Goal: Task Accomplishment & Management: Complete application form

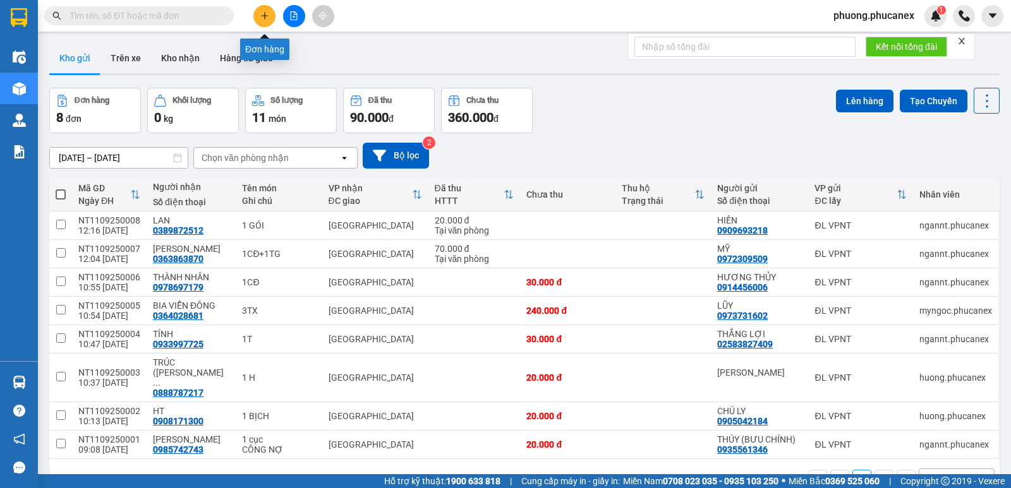
click at [262, 18] on icon "plus" at bounding box center [264, 15] width 9 height 9
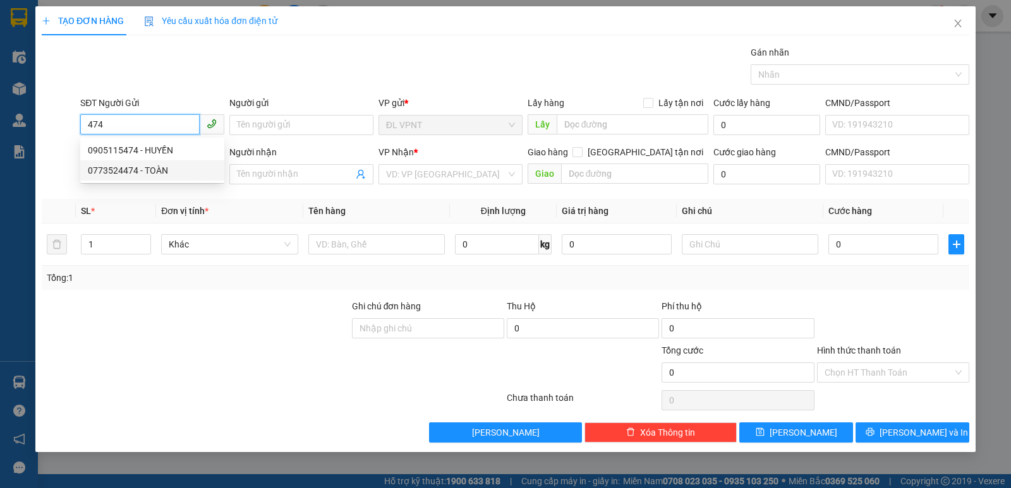
click at [154, 167] on div "0773524474 - TOÀN" at bounding box center [152, 171] width 129 height 14
type input "0773524474"
type input "TOÀN"
type input "0917959298"
type input "PHƯỚC"
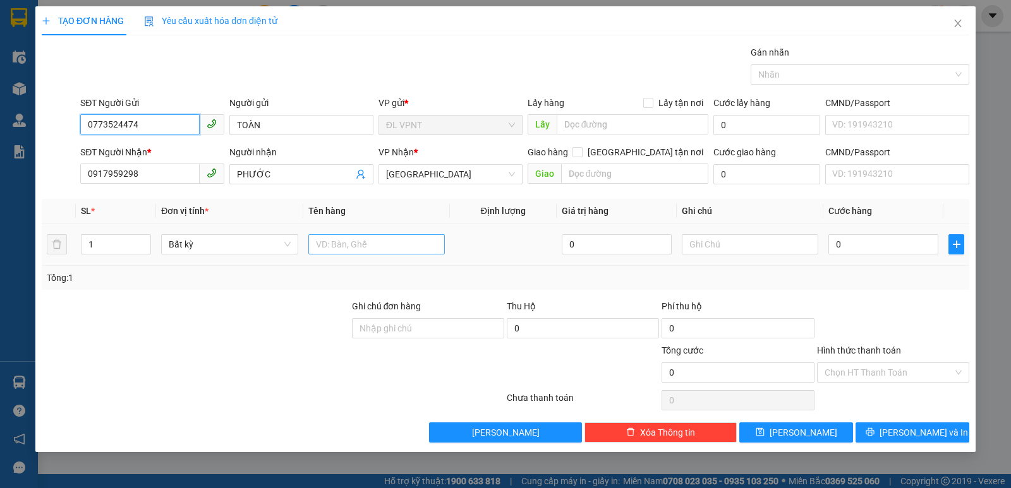
type input "0773524474"
drag, startPoint x: 337, startPoint y: 243, endPoint x: 312, endPoint y: 234, distance: 26.4
click at [334, 240] on input "text" at bounding box center [376, 244] width 136 height 20
type input "1 TX"
click at [846, 250] on input "0" at bounding box center [883, 244] width 110 height 20
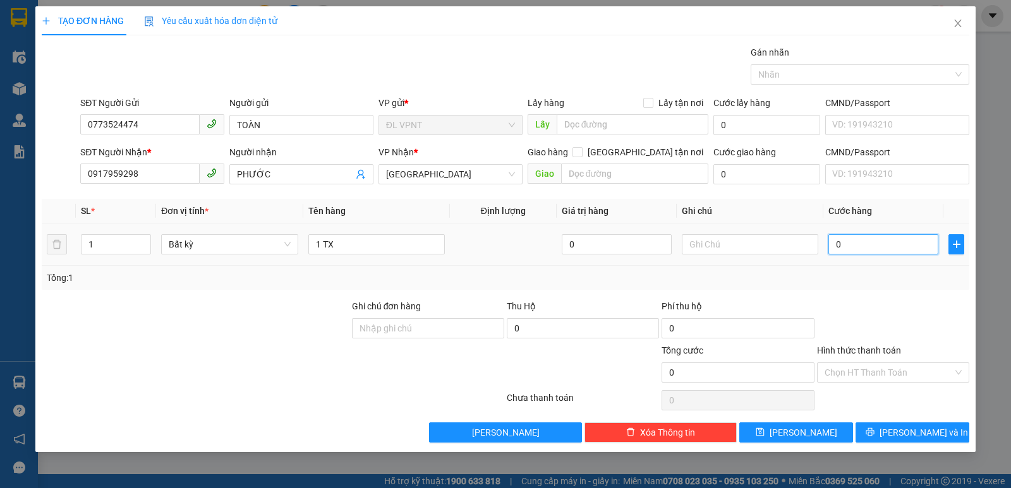
type input "2"
type input "20"
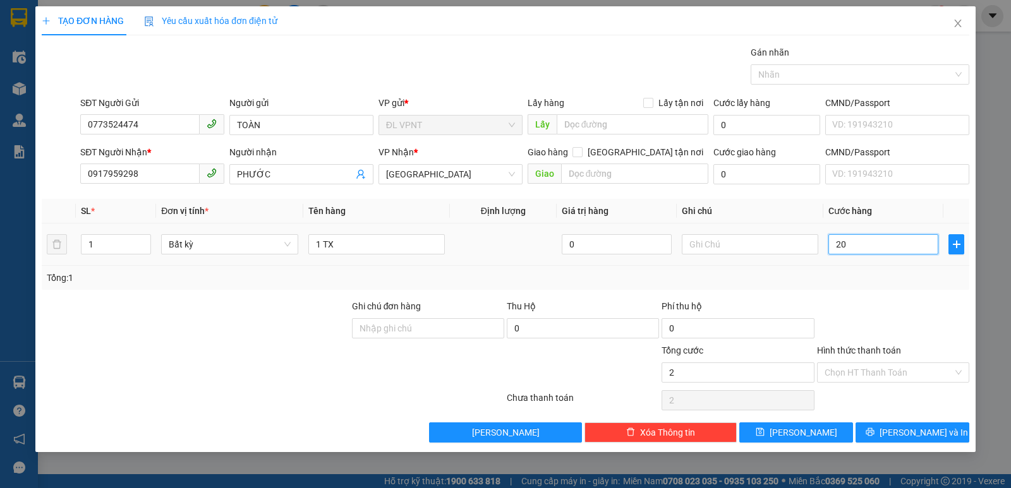
type input "20"
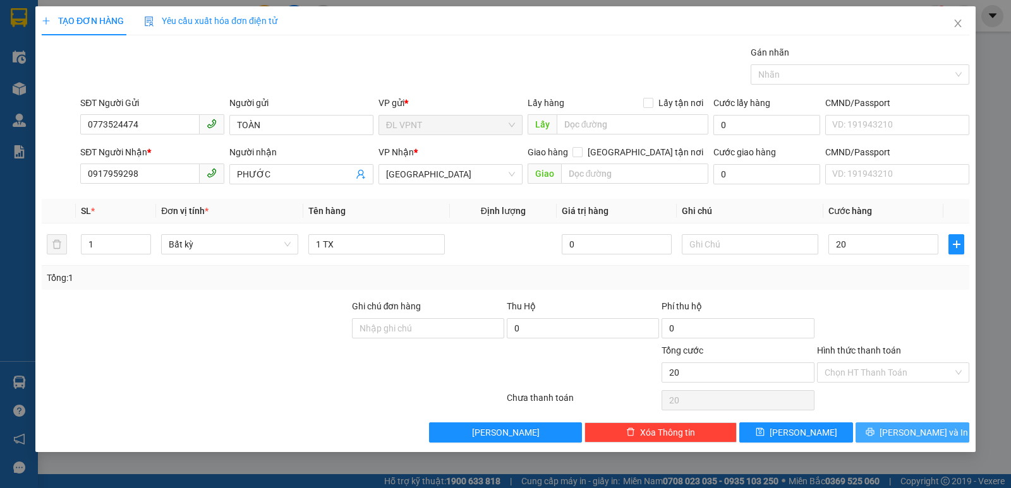
click at [906, 430] on span "[PERSON_NAME] và In" at bounding box center [923, 433] width 88 height 14
type input "20.000"
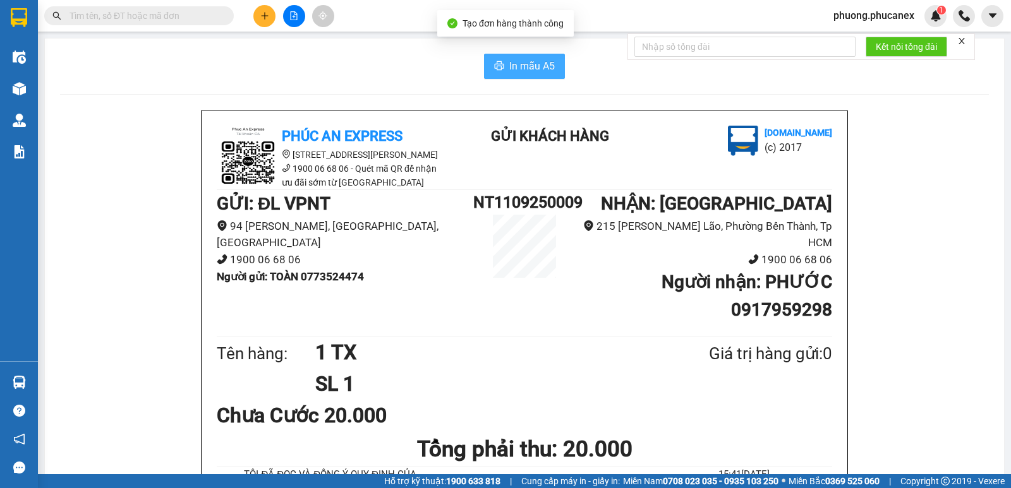
click at [522, 63] on span "In mẫu A5" at bounding box center [531, 66] width 45 height 16
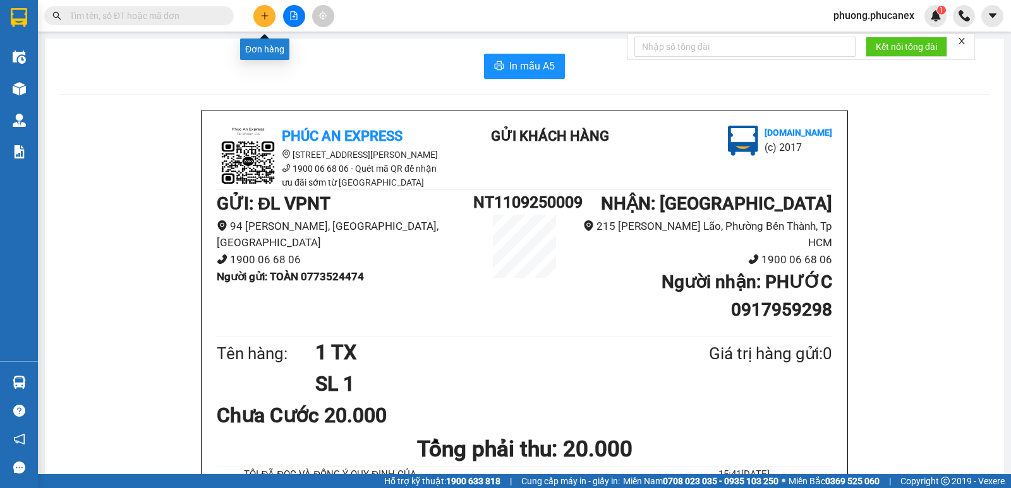
click at [262, 13] on icon "plus" at bounding box center [264, 15] width 9 height 9
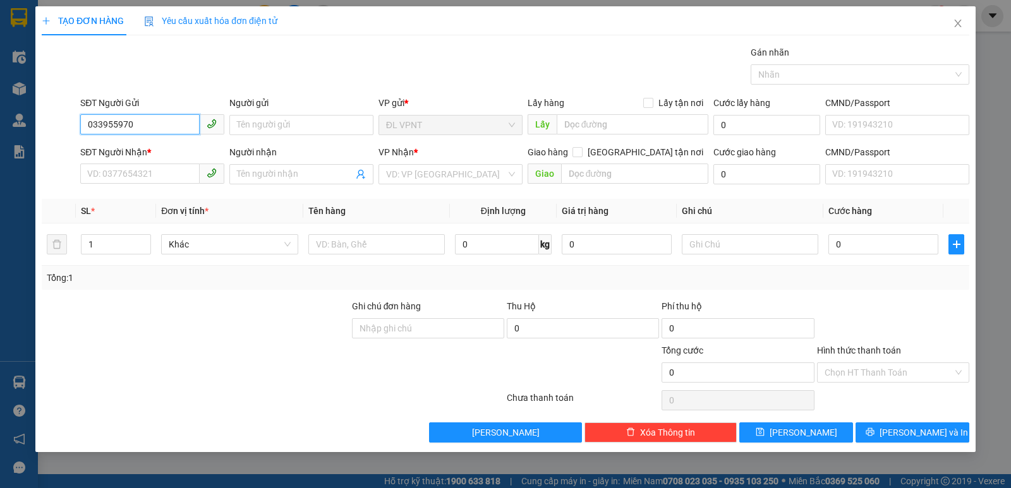
type input "0339559707"
click at [184, 150] on div "0339559707 - NHÀ SÁCH GIÁO LÝ" at bounding box center [154, 150] width 133 height 14
type input "NHÀ SÁCH GIÁO LÝ"
type input "0901443667"
type input "QUANG"
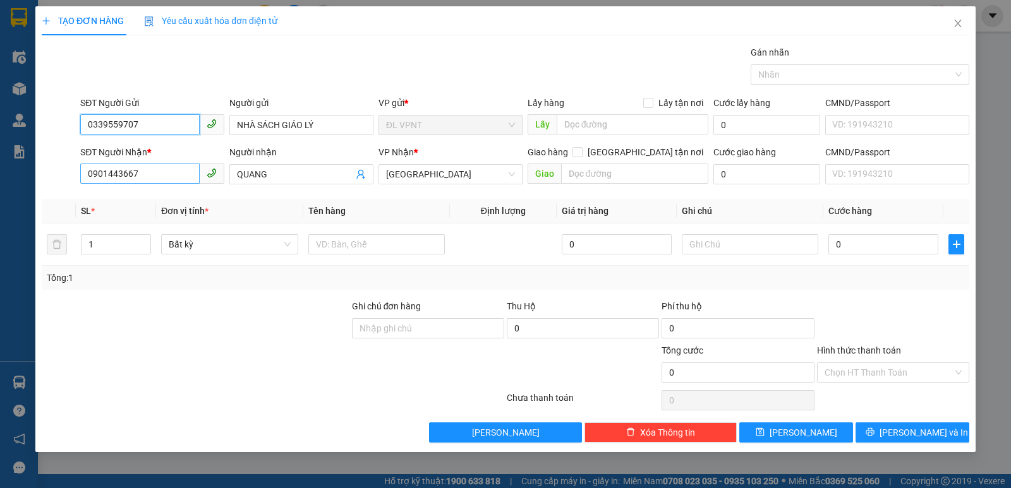
type input "0339559707"
drag, startPoint x: 137, startPoint y: 174, endPoint x: 98, endPoint y: 180, distance: 39.6
click at [98, 180] on input "0901443667" at bounding box center [139, 174] width 119 height 20
type input "0939533004"
click at [184, 200] on div "0939533004 - nhà sách hoà bình" at bounding box center [152, 200] width 129 height 14
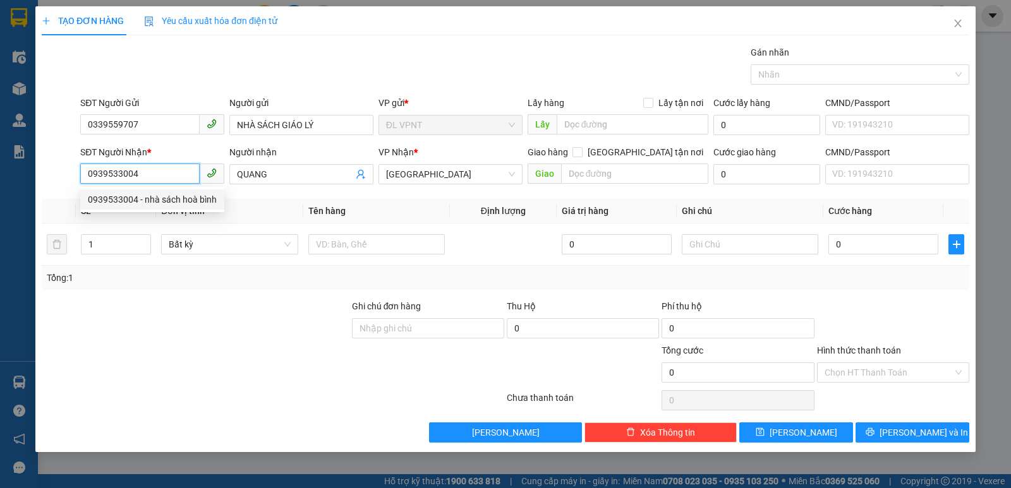
type input "nhà sách hoà bình"
type input "0939533004"
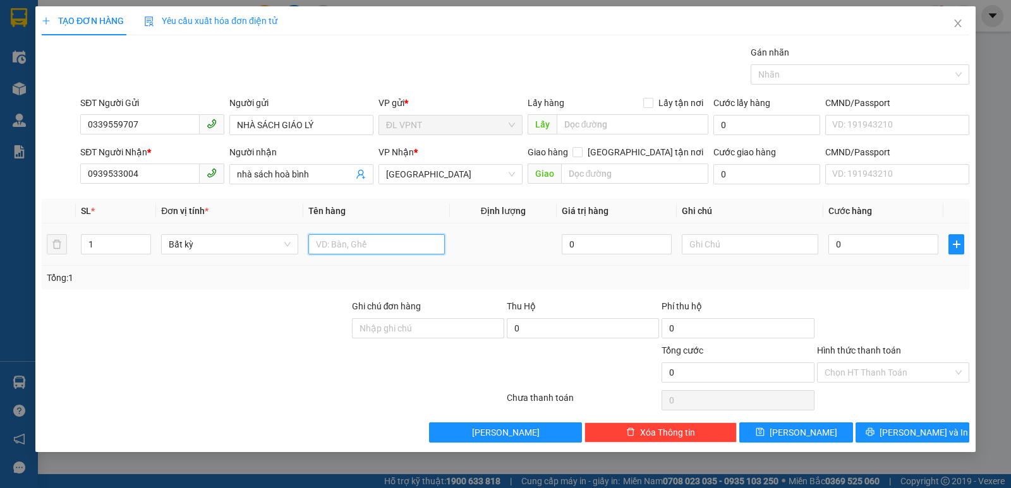
click at [363, 247] on input "text" at bounding box center [376, 244] width 136 height 20
type input "4t"
click at [112, 242] on input "1" at bounding box center [115, 244] width 69 height 19
type input "4"
drag, startPoint x: 876, startPoint y: 250, endPoint x: 836, endPoint y: 241, distance: 41.5
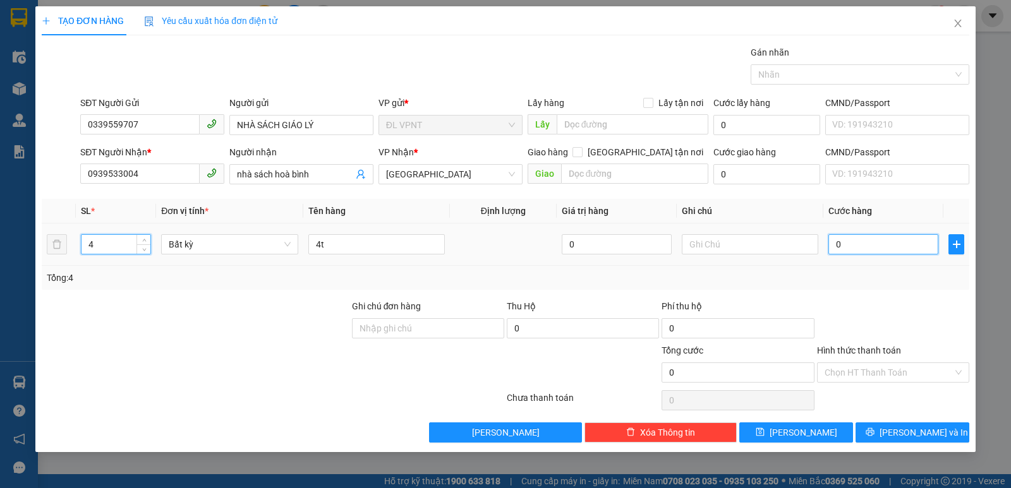
click at [874, 248] on input "0" at bounding box center [883, 244] width 110 height 20
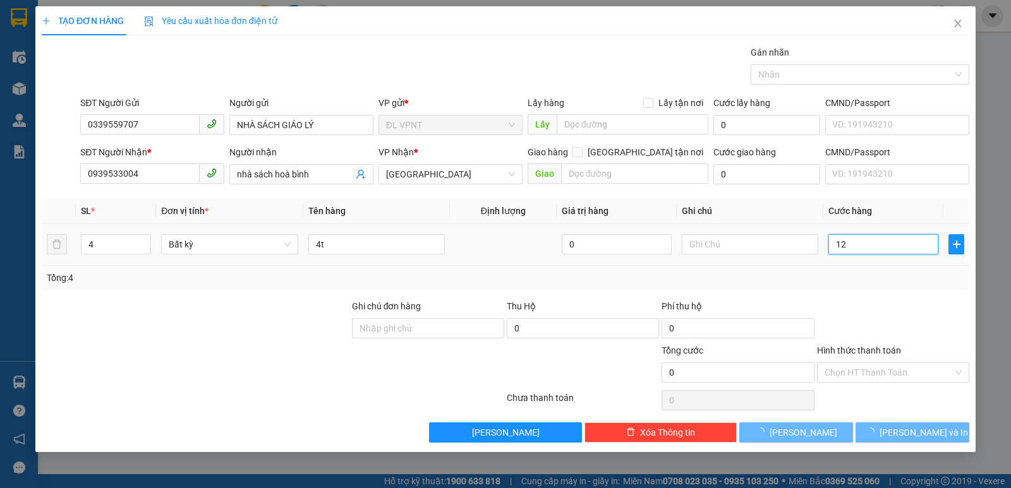
type input "120"
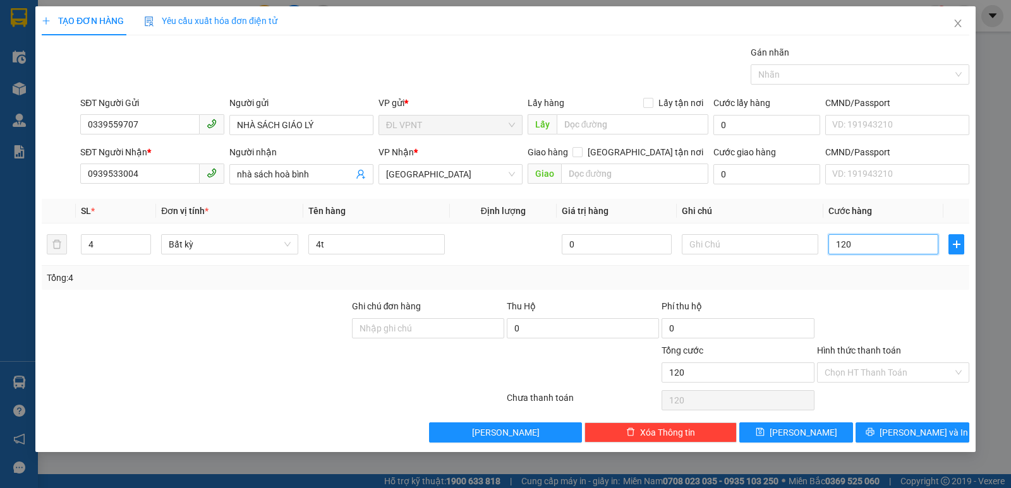
type input "120"
click at [863, 377] on input "Hình thức thanh toán" at bounding box center [888, 372] width 128 height 19
type input "120.000"
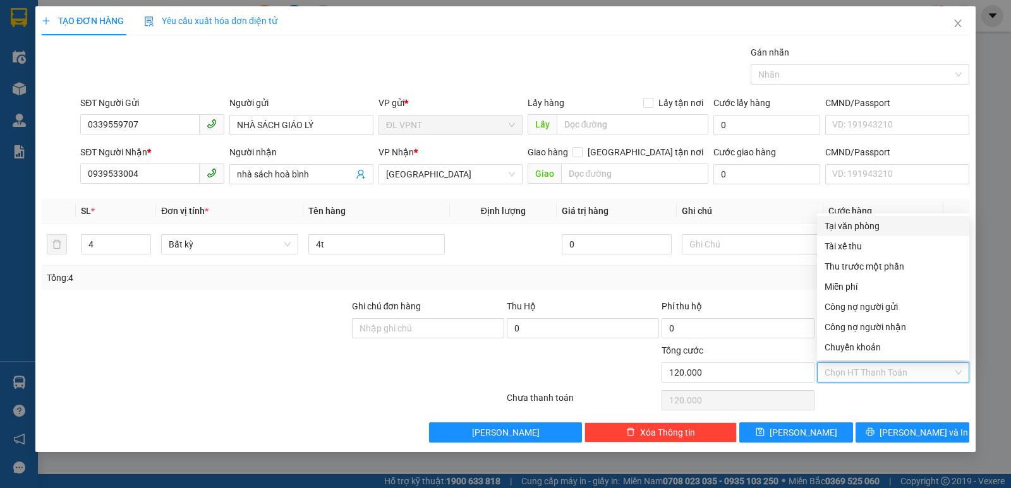
click at [855, 227] on div "Tại văn phòng" at bounding box center [892, 226] width 137 height 14
type input "0"
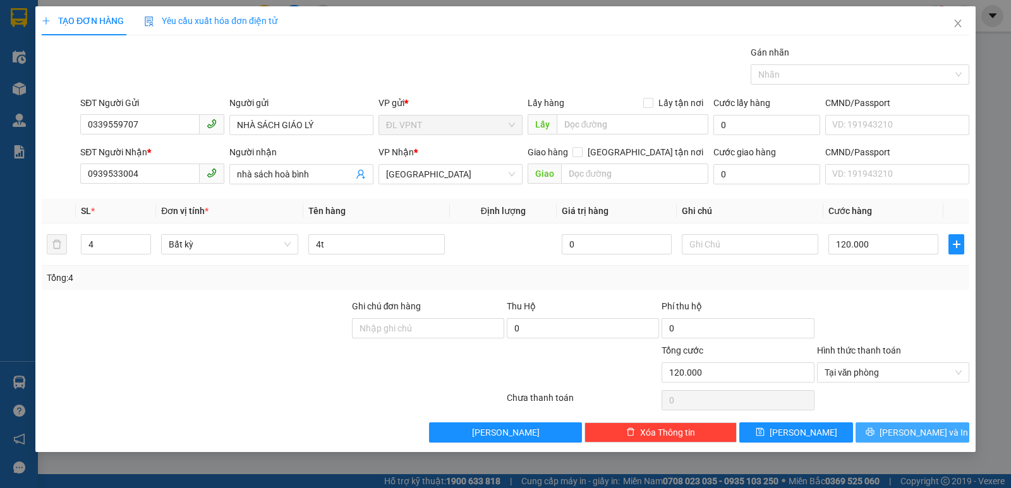
click at [915, 432] on span "[PERSON_NAME] và In" at bounding box center [923, 433] width 88 height 14
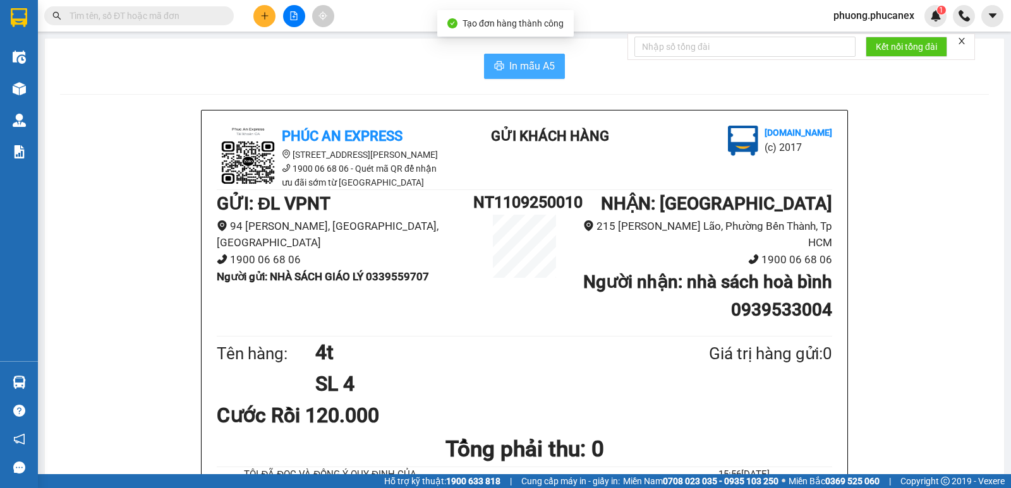
click at [520, 66] on span "In mẫu A5" at bounding box center [531, 66] width 45 height 16
click at [264, 12] on icon "plus" at bounding box center [264, 15] width 9 height 9
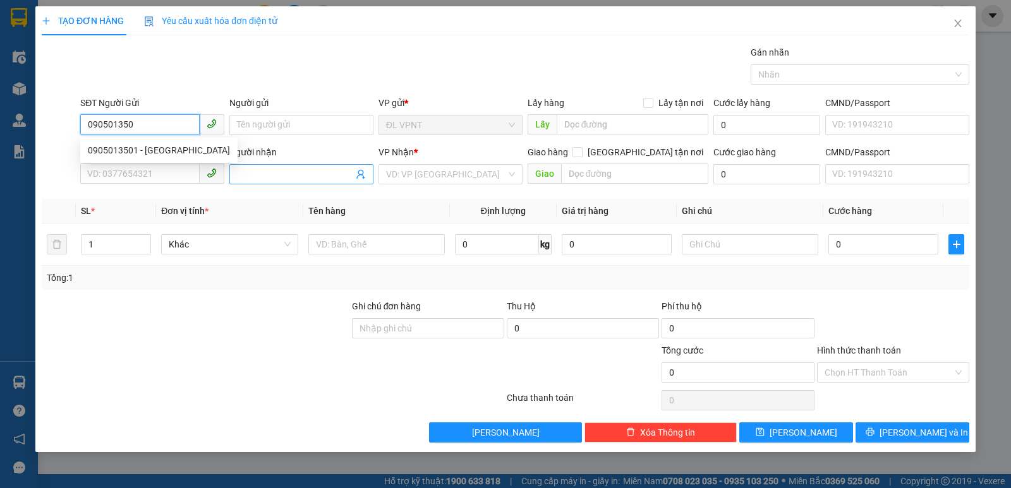
type input "0905013501"
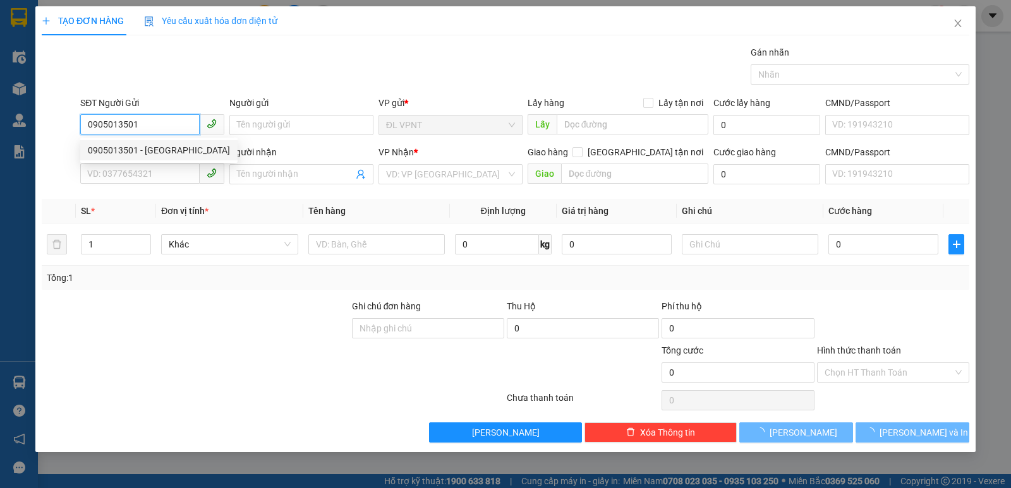
click at [185, 147] on div "0905013501 - [GEOGRAPHIC_DATA]" at bounding box center [159, 150] width 142 height 14
type input "[PERSON_NAME]"
type input "0937638918"
type input "linh"
type input "5/10 [PERSON_NAME] p1 q.bình thạnh"
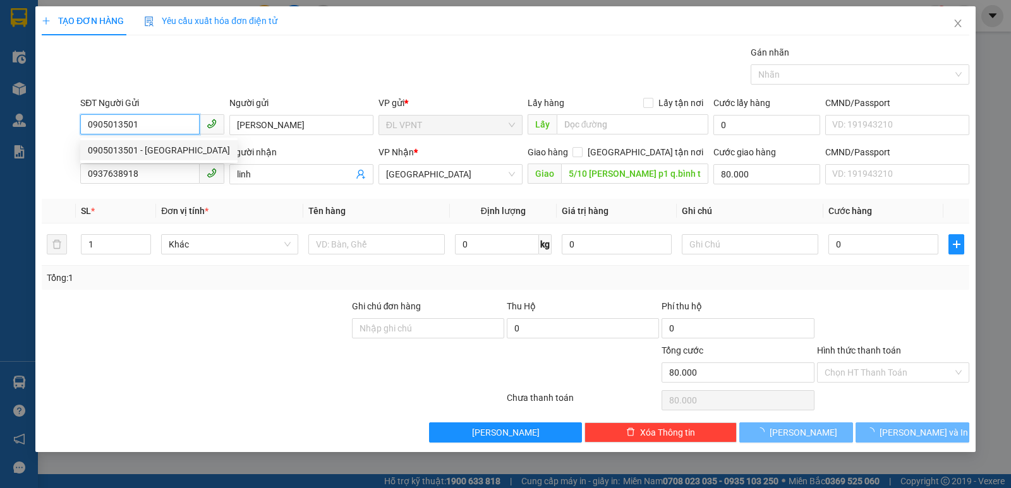
type input "80.000"
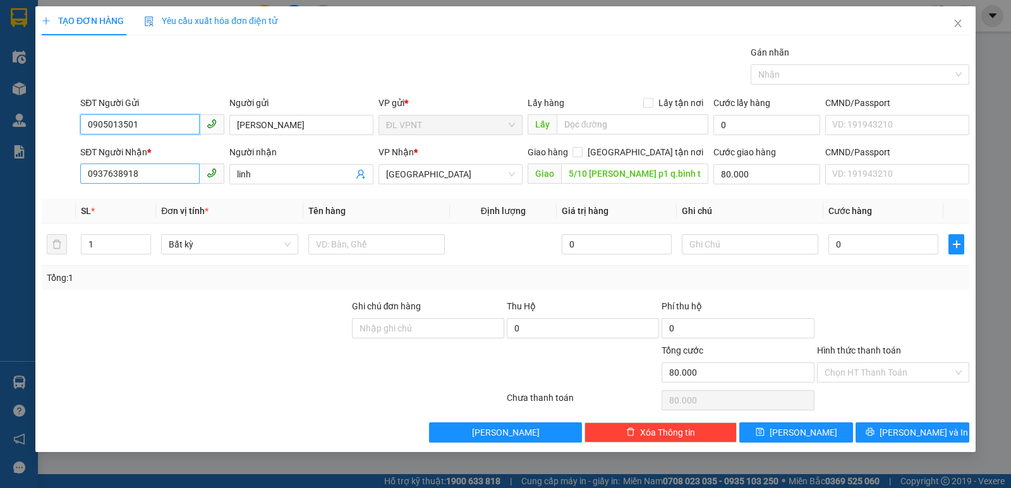
type input "0905013501"
drag, startPoint x: 142, startPoint y: 176, endPoint x: 57, endPoint y: 183, distance: 85.6
click at [57, 183] on div "SĐT Người Nhận * 0937638918 Người nhận linh VP Nhận * ĐL Quận 1 Giao hàng [GEOG…" at bounding box center [505, 167] width 930 height 44
type input "0913549865"
drag, startPoint x: 266, startPoint y: 177, endPoint x: 207, endPoint y: 186, distance: 59.4
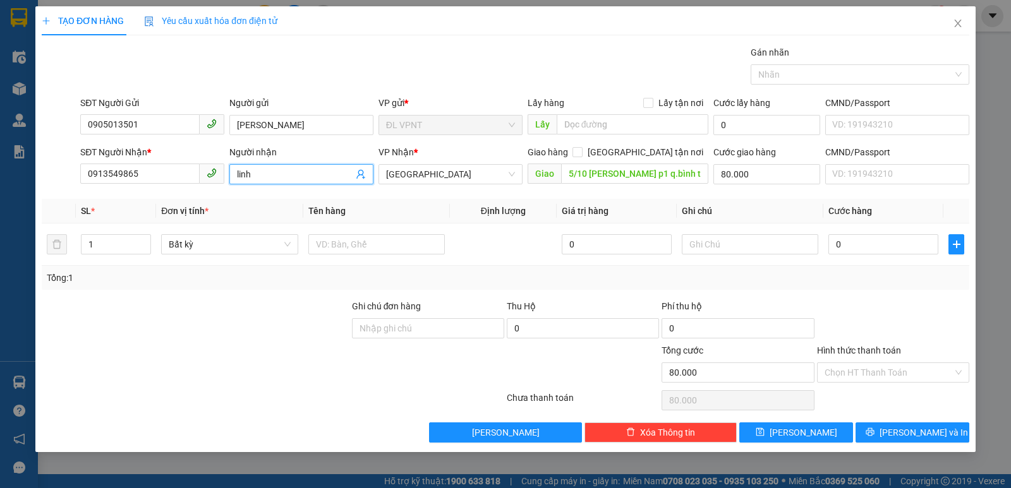
click at [207, 186] on div "SĐT Người Nhận * 0913549865 Người nhận linh linh VP Nhận * ĐL Quận 1 Giao hàng …" at bounding box center [525, 167] width 894 height 44
paste input "Í"
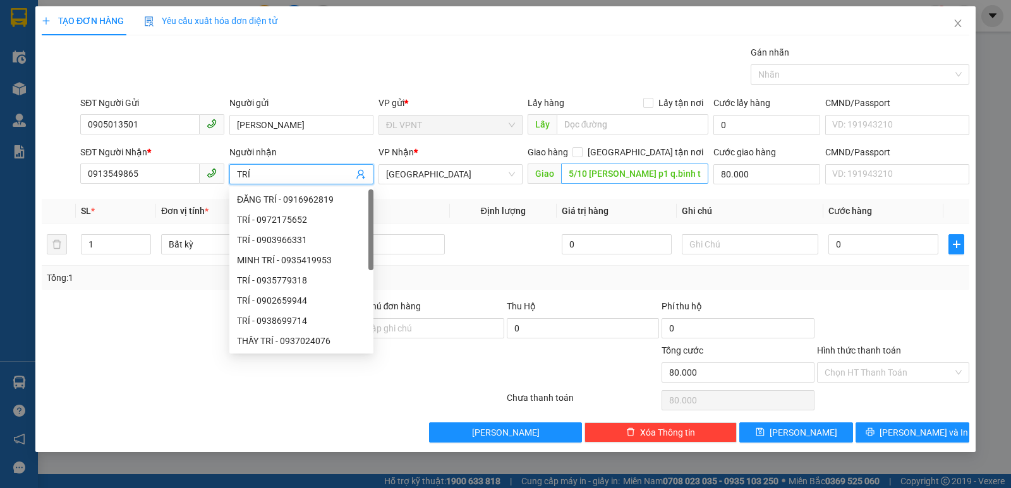
type input "TRÍ"
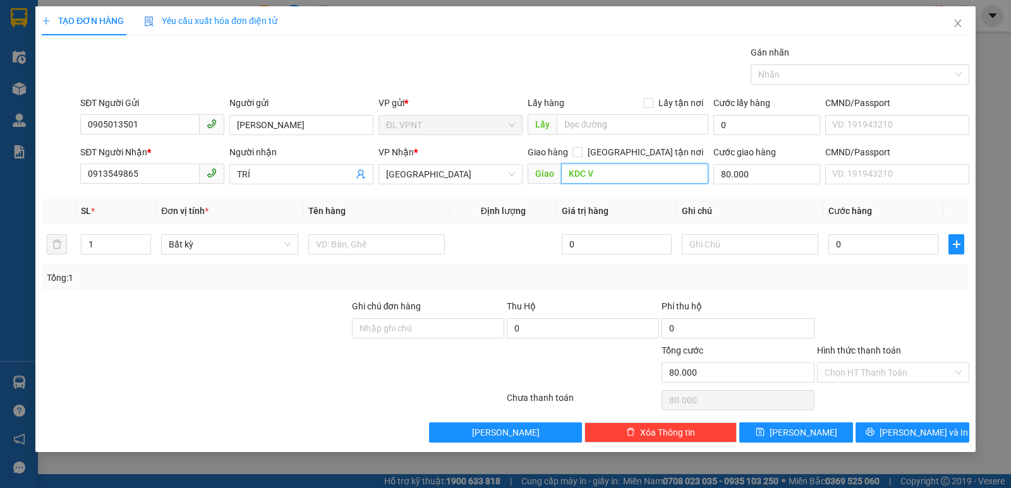
paste input "Ă"
click at [567, 176] on input "KDC VĂN LANG," at bounding box center [635, 174] width 148 height 20
click at [654, 174] on input "36,KDC VĂN LANG," at bounding box center [635, 174] width 148 height 20
paste input "Đ"
paste input "ƯƠ"
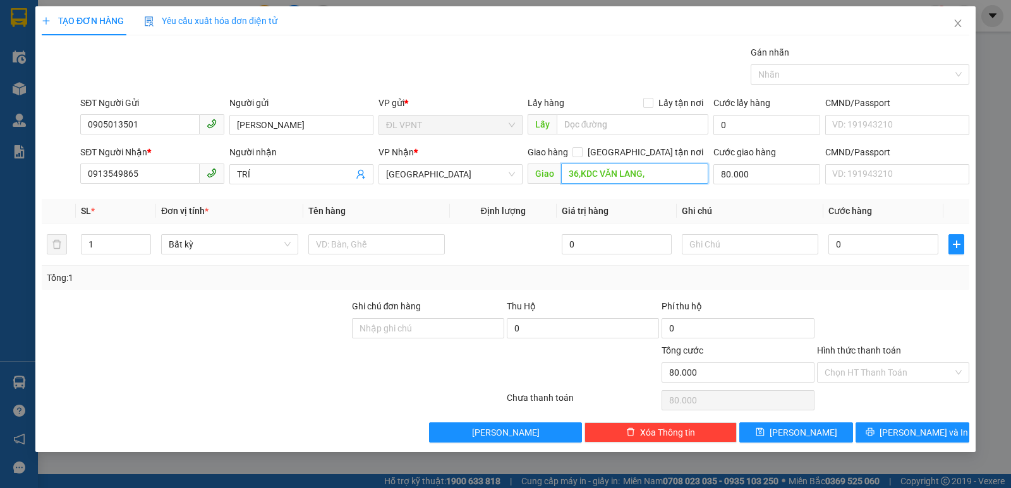
paste input "DƯƠNGD"
paste input "ỜNG"
paste input "Ô"
paste input "Ố"
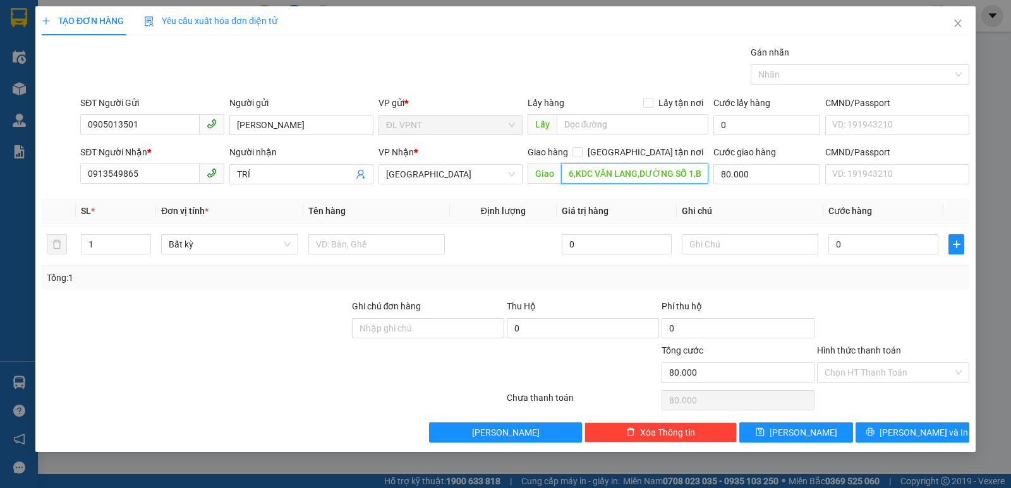
paste input "ÌNH"
paste input "Ư"
type input "36,KDC VĂN LANG,DƯỜNG SỐ 1,[GEOGRAPHIC_DATA],"
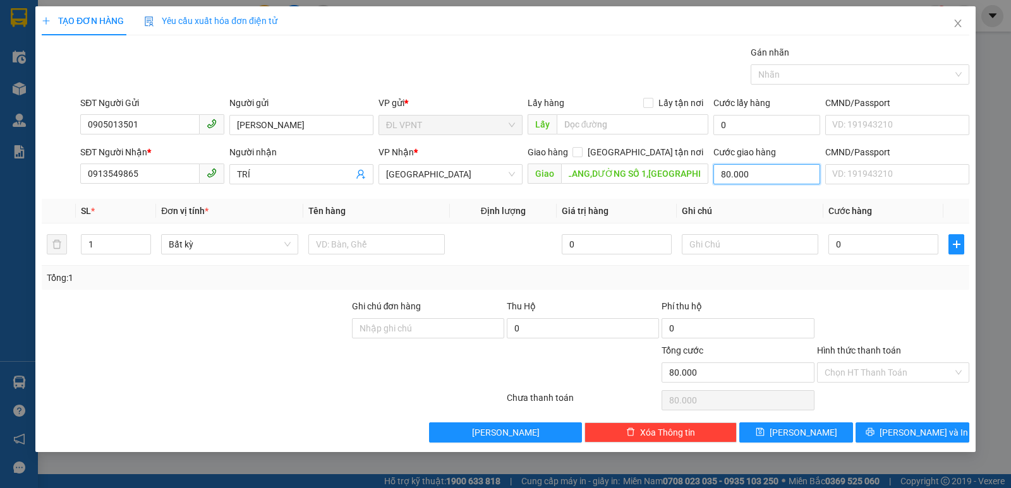
scroll to position [0, 0]
type input "0"
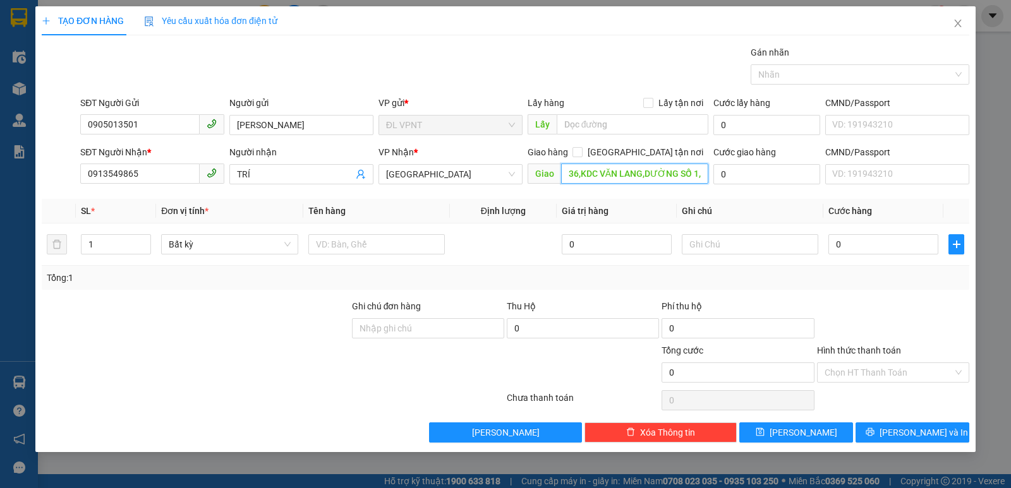
click at [651, 174] on input "36,KDC VĂN LANG,DƯỜNG SỐ 1,[GEOGRAPHIC_DATA]," at bounding box center [635, 174] width 148 height 20
paste input "Ă"
paste input "Đ"
paste input "ƠN"
paste input "ỜNG"
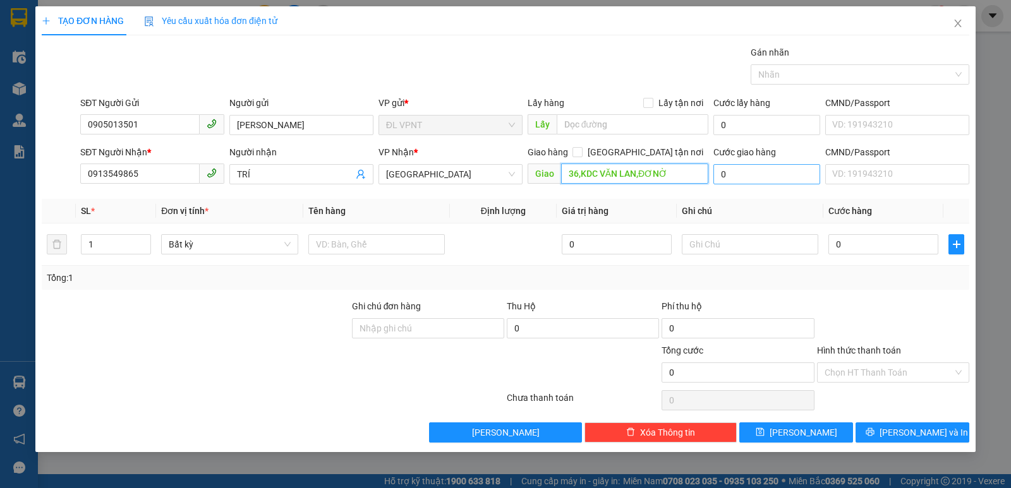
paste input "ỜNG"
paste input "Ố"
paste input "Ã"
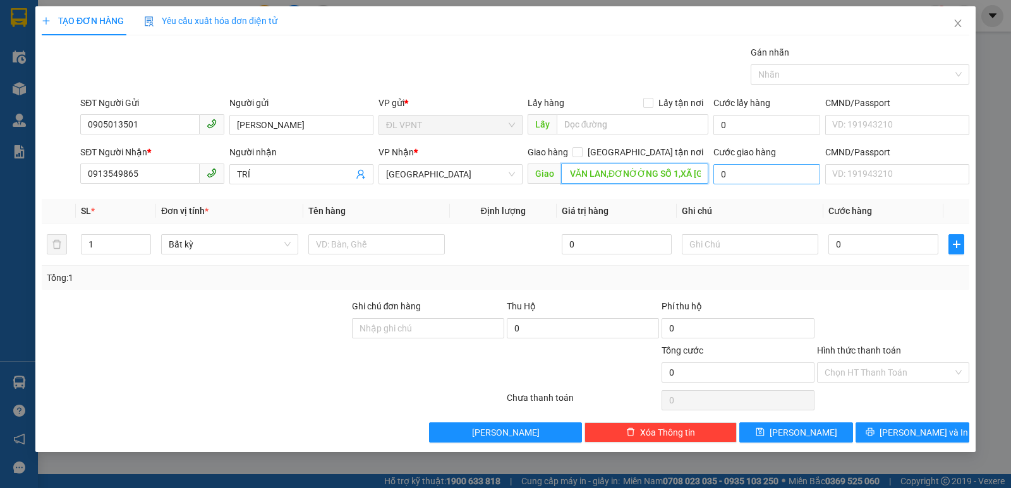
scroll to position [0, 37]
paste input "ÌNH"
paste input "Ư"
drag, startPoint x: 594, startPoint y: 172, endPoint x: 647, endPoint y: 174, distance: 52.5
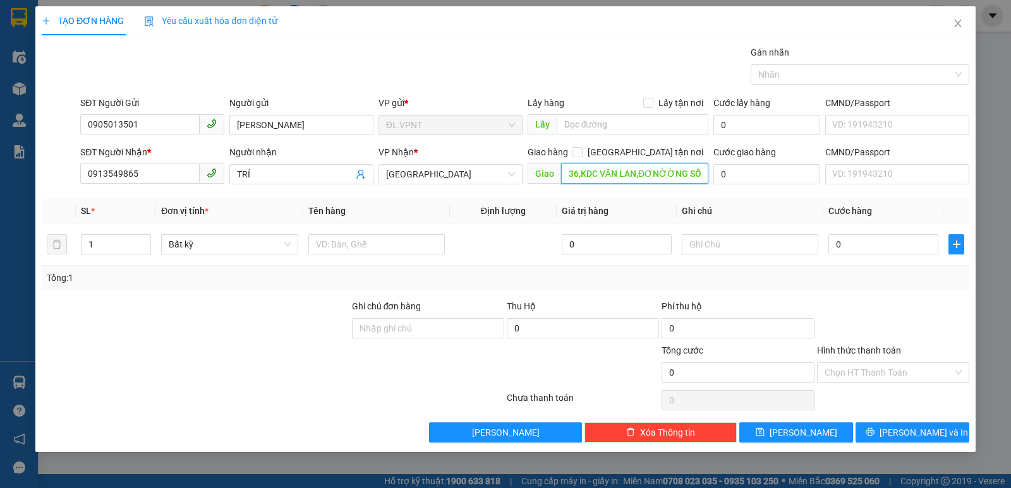
click at [647, 174] on input "36,KDC VĂN LAN,ĐƠNỜỜNG SỐ 1,XÃ [GEOGRAPHIC_DATA]" at bounding box center [635, 174] width 148 height 20
paste input "Ư"
click at [636, 176] on input "36,KDC VĂN LAN,ĐƯỜNG SỐ 1,XÃ [GEOGRAPHIC_DATA]" at bounding box center [635, 174] width 148 height 20
type input "36,KDC VĂN LANG,ĐƯỜNG SỐ 1,XÃ [GEOGRAPHIC_DATA]"
drag, startPoint x: 802, startPoint y: 217, endPoint x: 647, endPoint y: 214, distance: 155.4
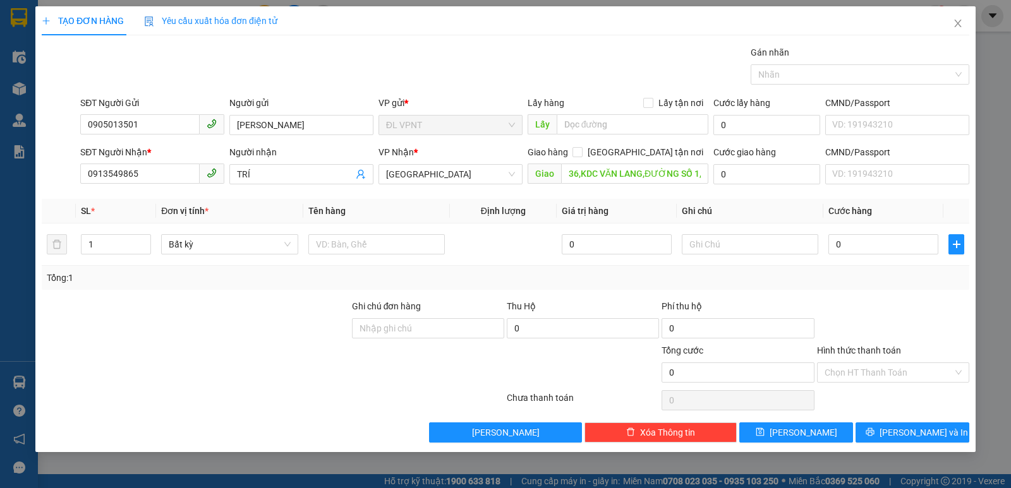
click at [802, 216] on th "Ghi chú" at bounding box center [749, 211] width 147 height 25
click at [337, 248] on input "text" at bounding box center [376, 244] width 136 height 20
type input "1TX"
click at [857, 244] on input "0" at bounding box center [883, 244] width 110 height 20
type input "3"
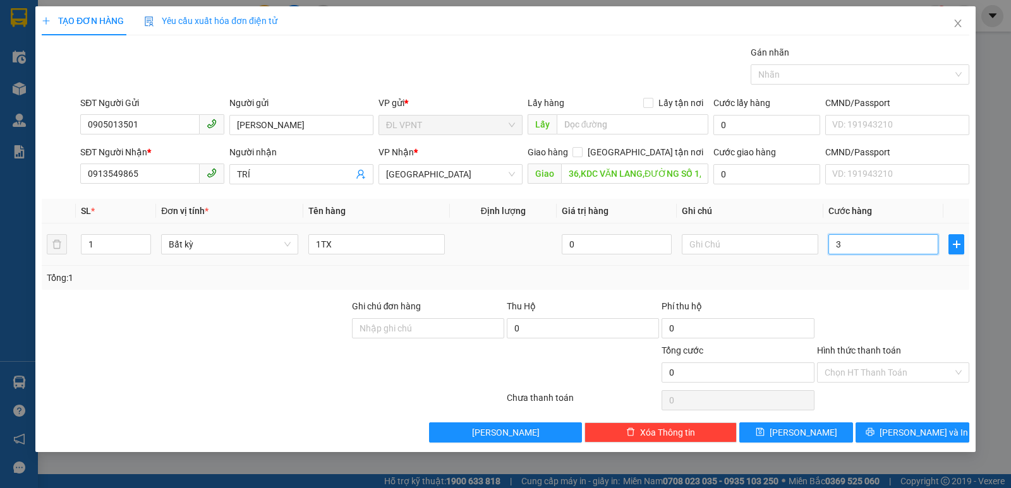
type input "3"
type input "30"
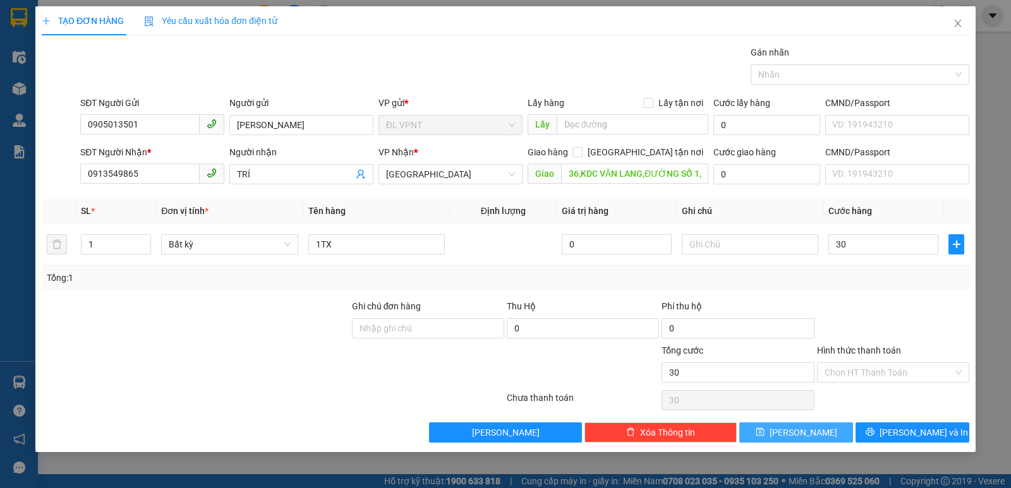
click at [816, 434] on button "[PERSON_NAME]" at bounding box center [796, 433] width 114 height 20
type input "30.000"
type input "0"
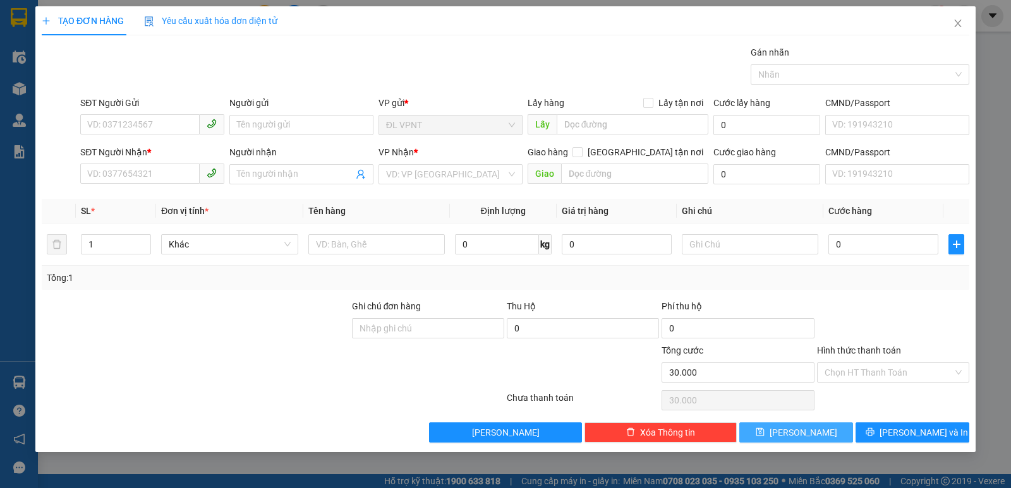
type input "0"
click at [961, 25] on icon "close" at bounding box center [958, 23] width 10 height 10
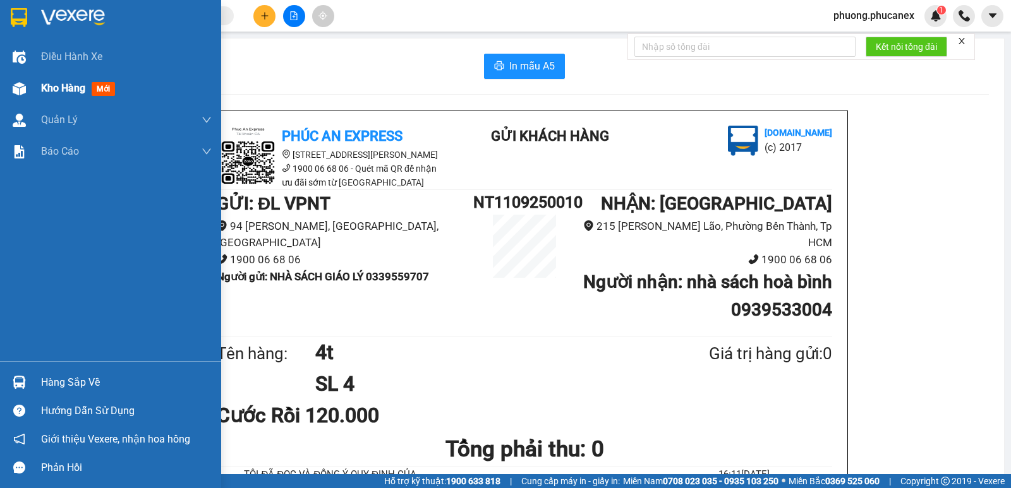
click at [69, 89] on span "Kho hàng" at bounding box center [63, 88] width 44 height 12
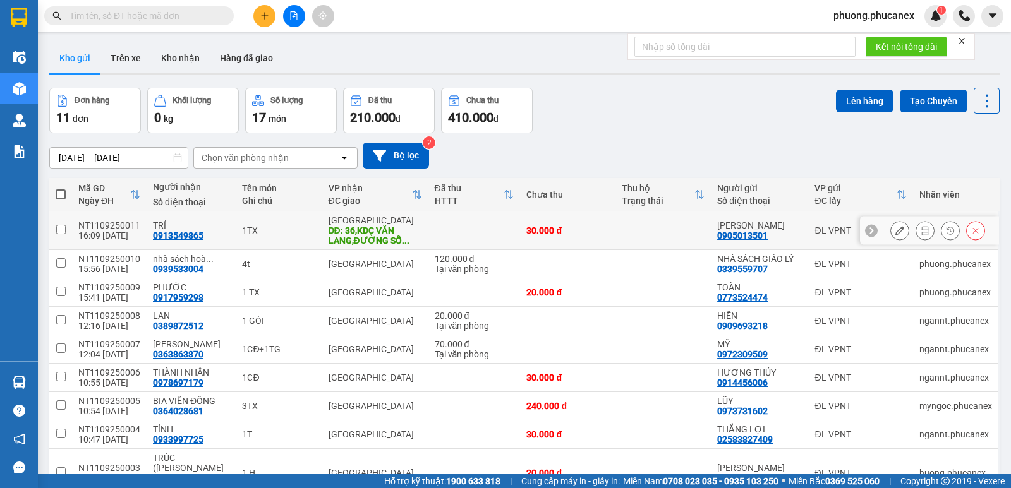
click at [895, 229] on icon at bounding box center [899, 230] width 9 height 9
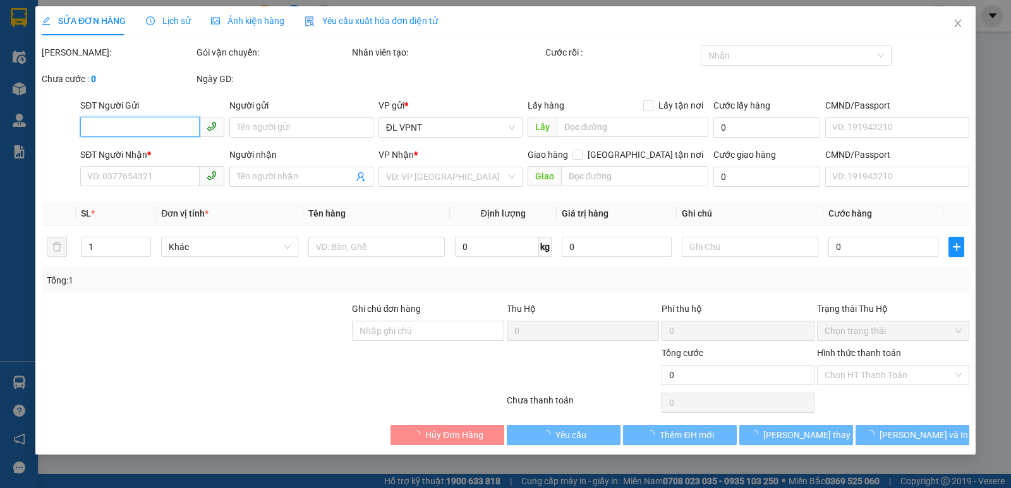
type input "0905013501"
type input "[PERSON_NAME]"
type input "0913549865"
type input "TRÍ"
type input "36,KDC VĂN LANG,ĐƯỜNG SỐ 1,XÃ [GEOGRAPHIC_DATA]"
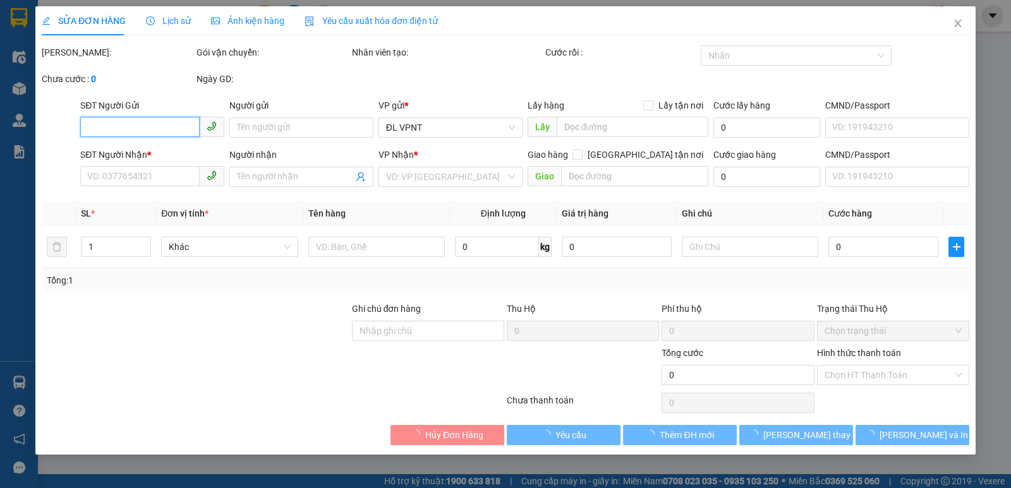
type input "30.000"
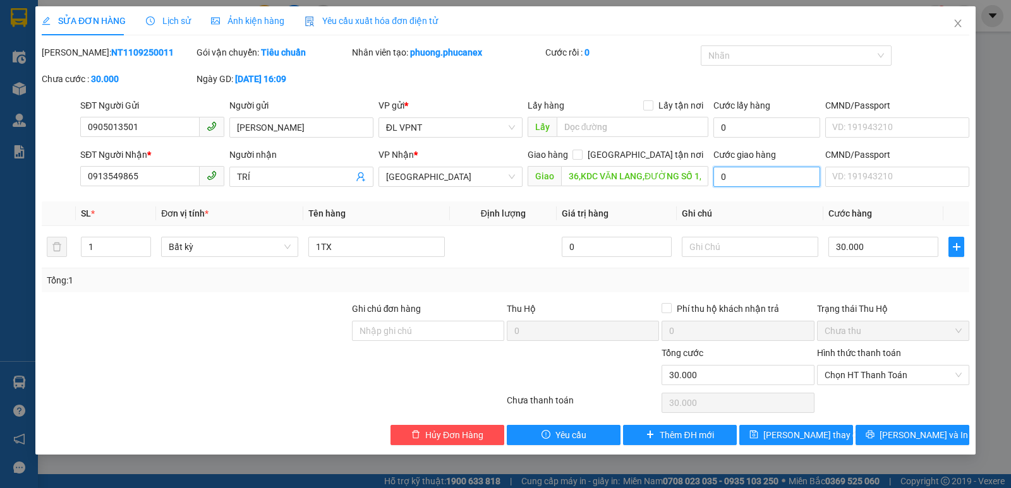
click at [736, 178] on input "0" at bounding box center [766, 177] width 107 height 20
type input "7"
type input "30.007"
type input "70"
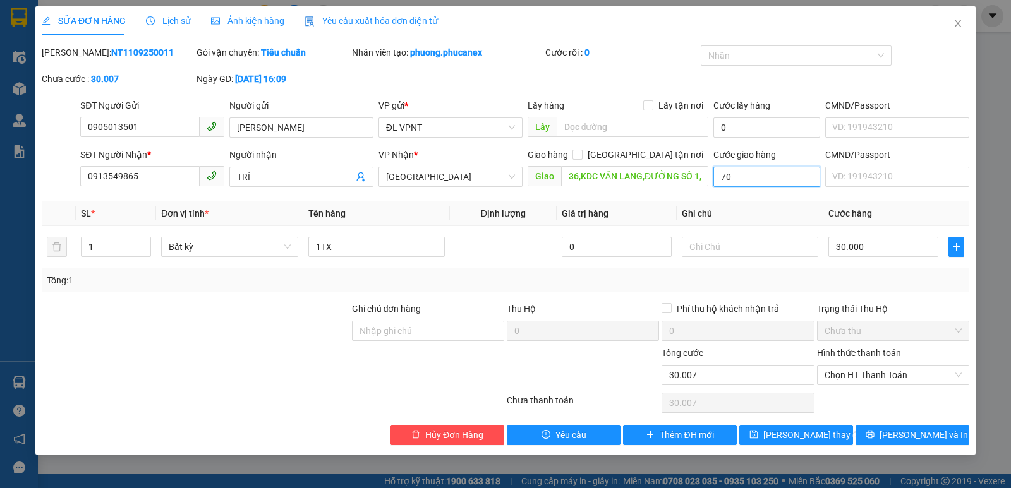
type input "30.070"
click at [856, 283] on div "Tổng: 1" at bounding box center [505, 281] width 917 height 14
type input "70.000"
type input "100.000"
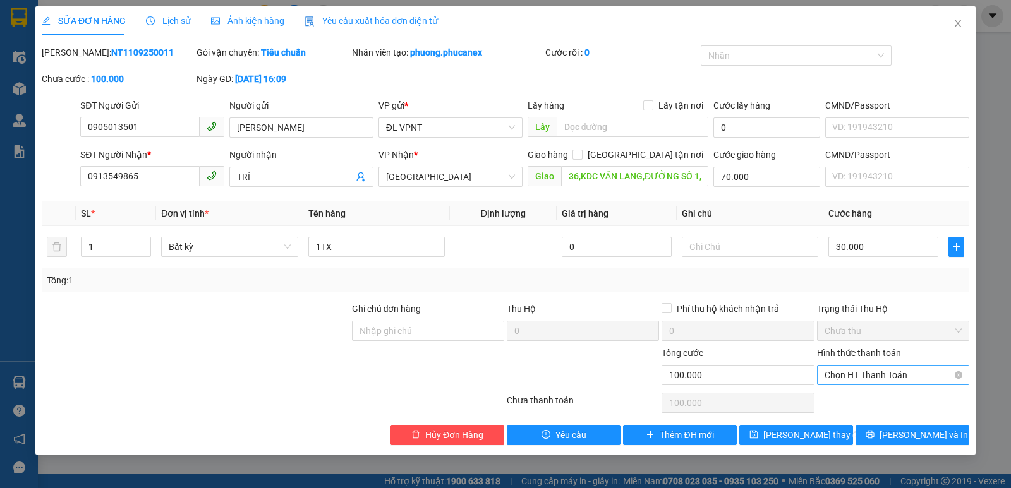
click at [877, 380] on span "Chọn HT Thanh Toán" at bounding box center [892, 375] width 137 height 19
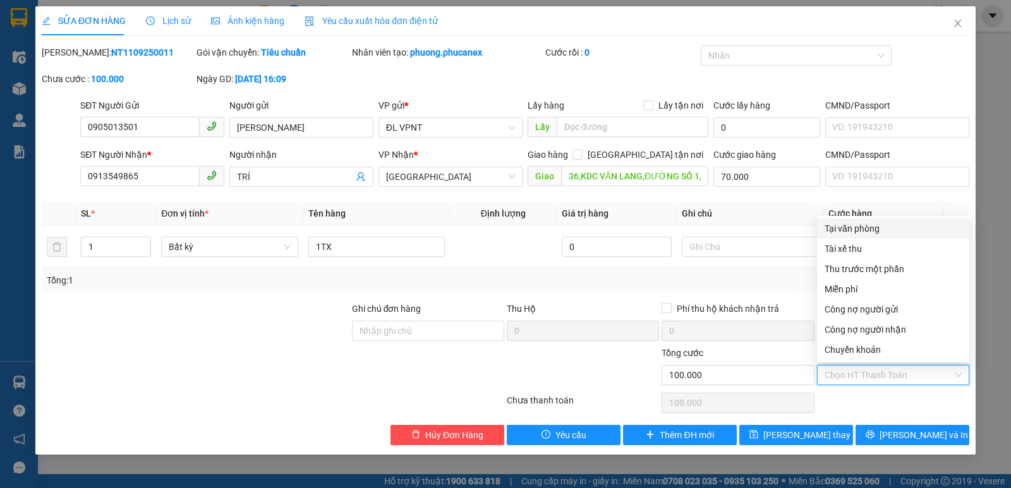
click at [848, 226] on div "Tại văn phòng" at bounding box center [892, 229] width 137 height 14
type input "0"
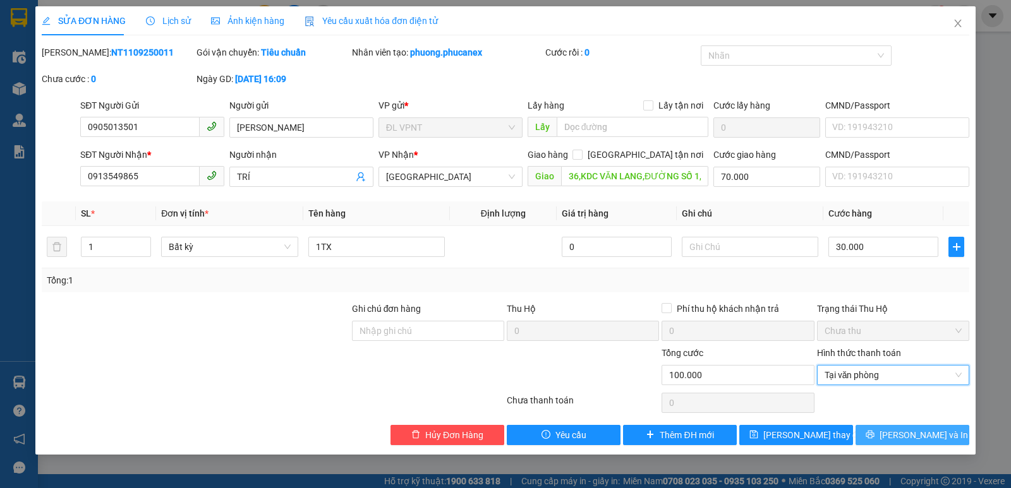
click at [904, 436] on span "[PERSON_NAME] và In" at bounding box center [923, 435] width 88 height 14
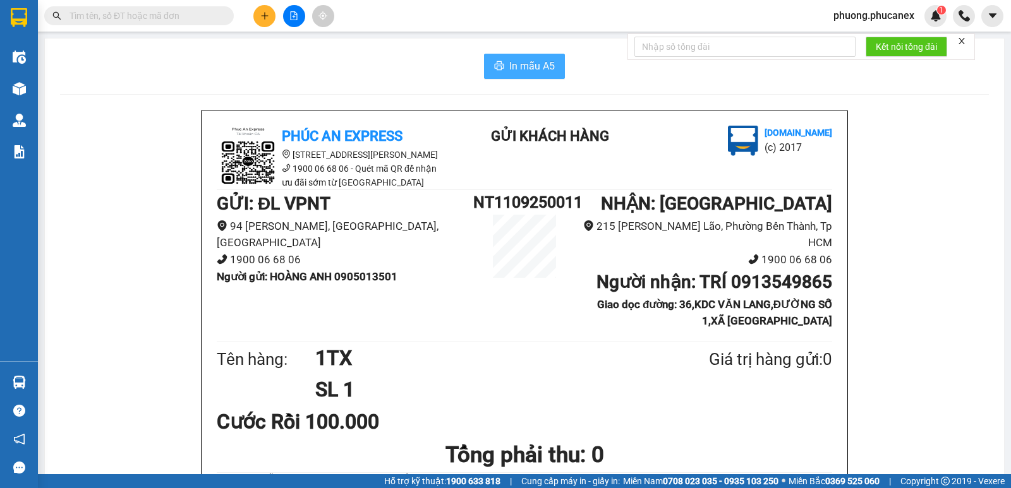
click at [536, 63] on span "In mẫu A5" at bounding box center [531, 66] width 45 height 16
click at [130, 21] on input "text" at bounding box center [143, 16] width 149 height 14
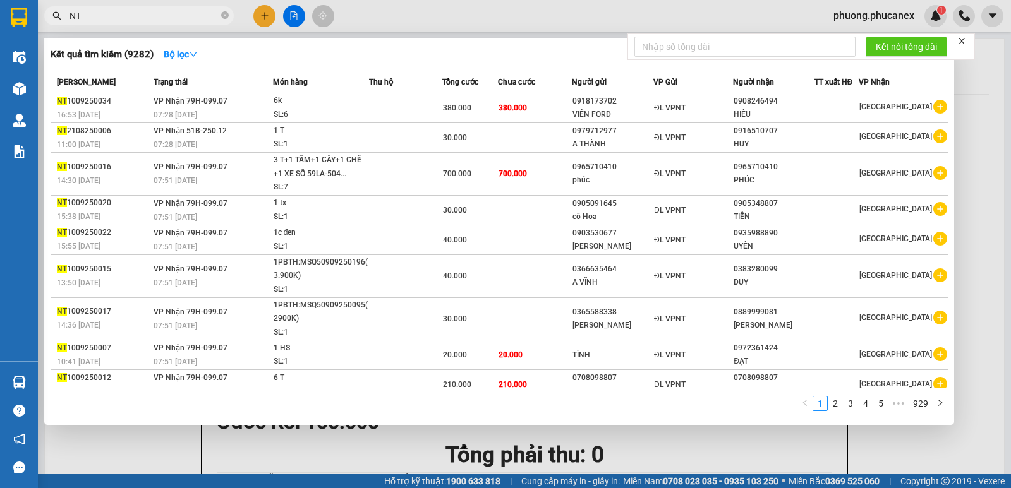
type input "N"
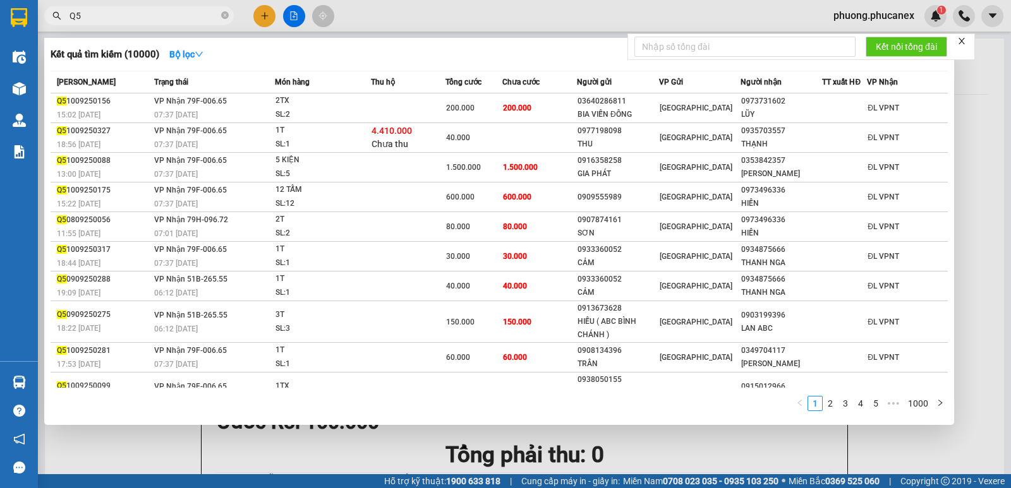
click at [100, 16] on input "Q5" at bounding box center [143, 16] width 149 height 14
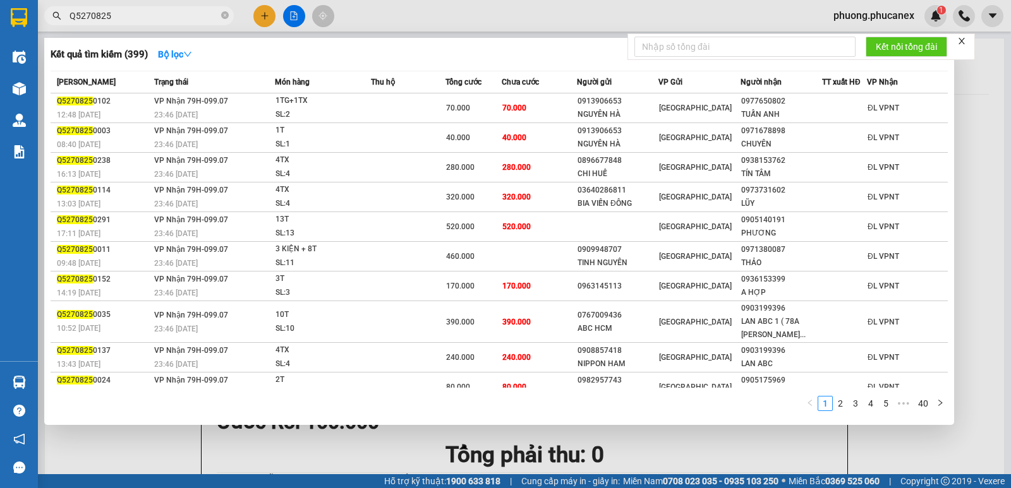
click at [111, 17] on input "Q5270825" at bounding box center [143, 16] width 149 height 14
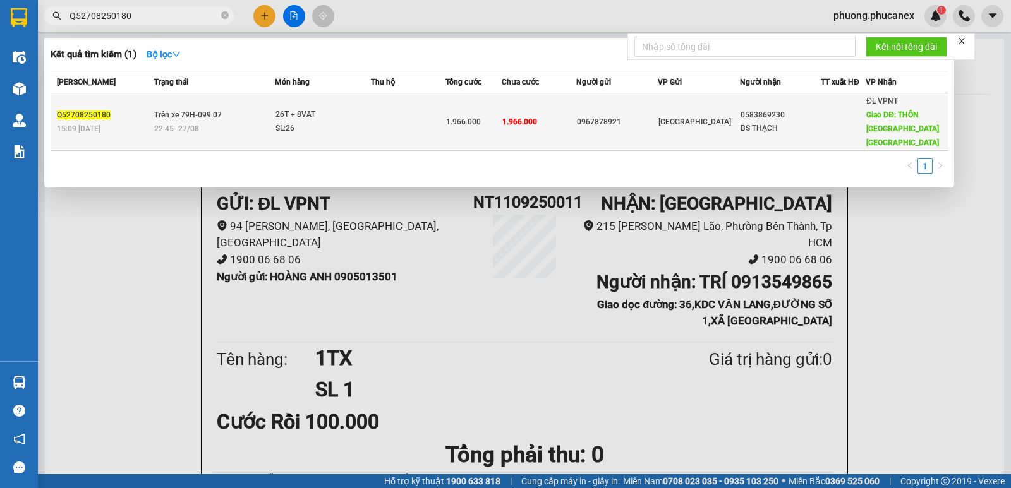
type input "Q52708250180"
click at [600, 116] on div "0967878921" at bounding box center [617, 122] width 80 height 13
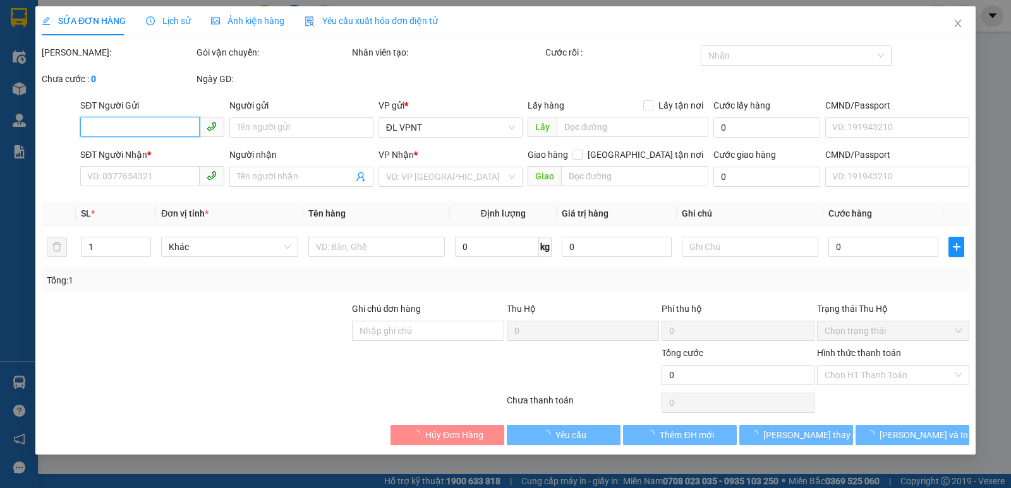
type input "0967878921"
type input "0583869230"
type input "BS THẠCH"
type input "THÔN [GEOGRAPHIC_DATA]"
type input "1.966.000"
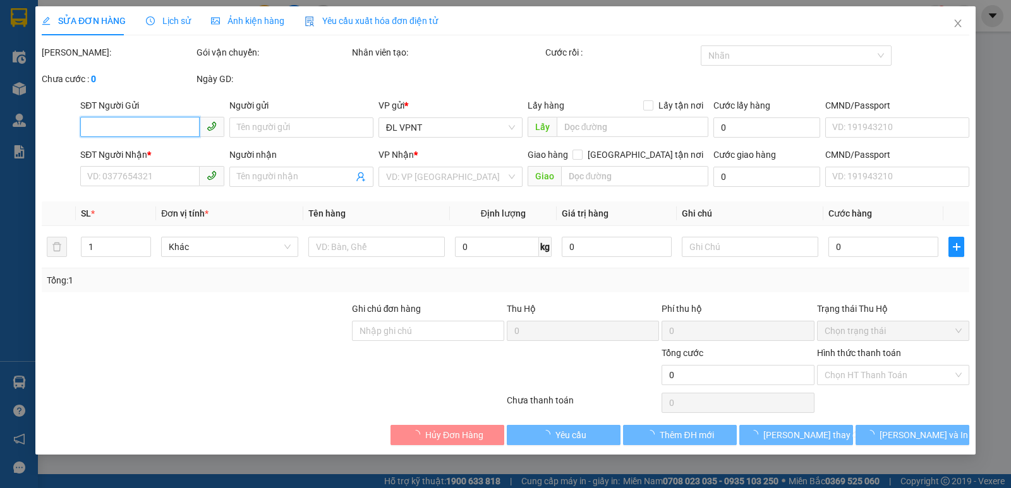
type input "1.966.000"
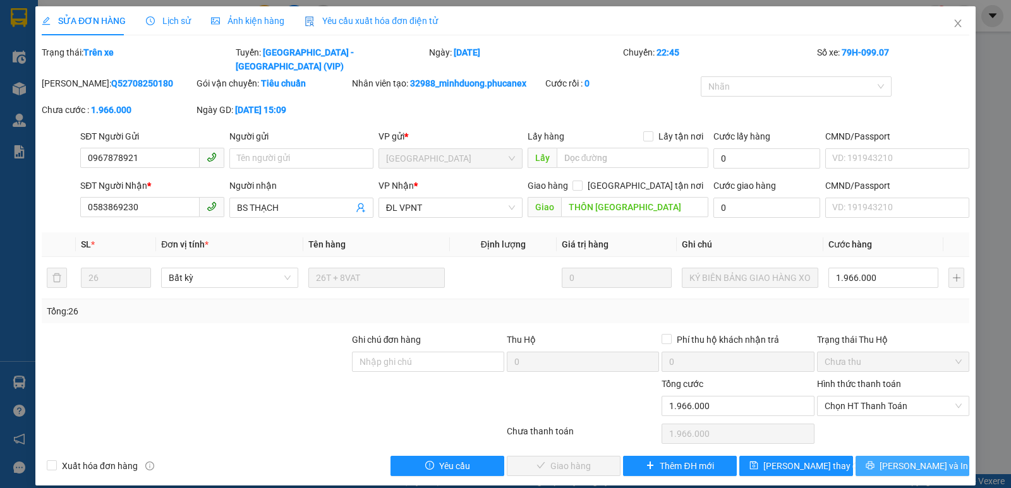
click at [915, 459] on span "[PERSON_NAME] và In" at bounding box center [923, 466] width 88 height 14
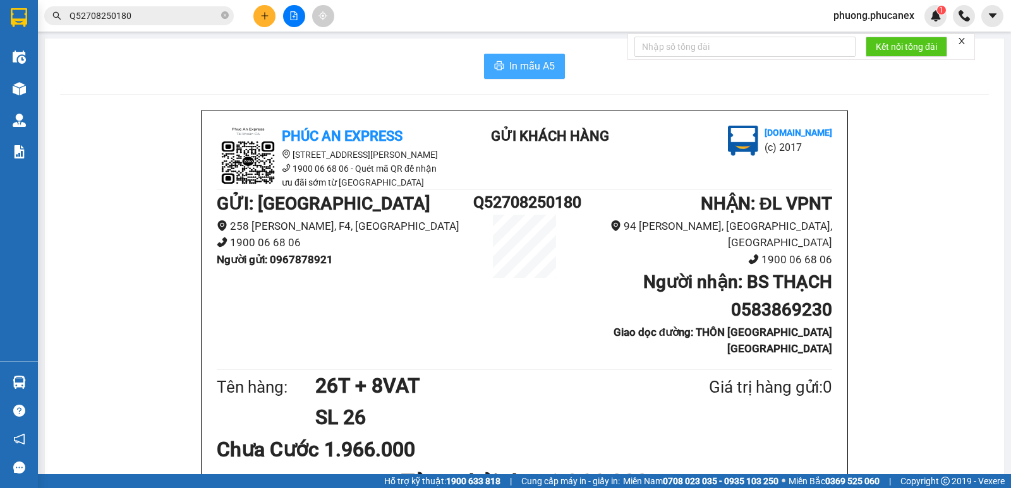
click at [520, 66] on span "In mẫu A5" at bounding box center [531, 66] width 45 height 16
click at [239, 73] on div "In mẫu A5" at bounding box center [524, 66] width 929 height 25
click at [274, 13] on button at bounding box center [264, 16] width 22 height 22
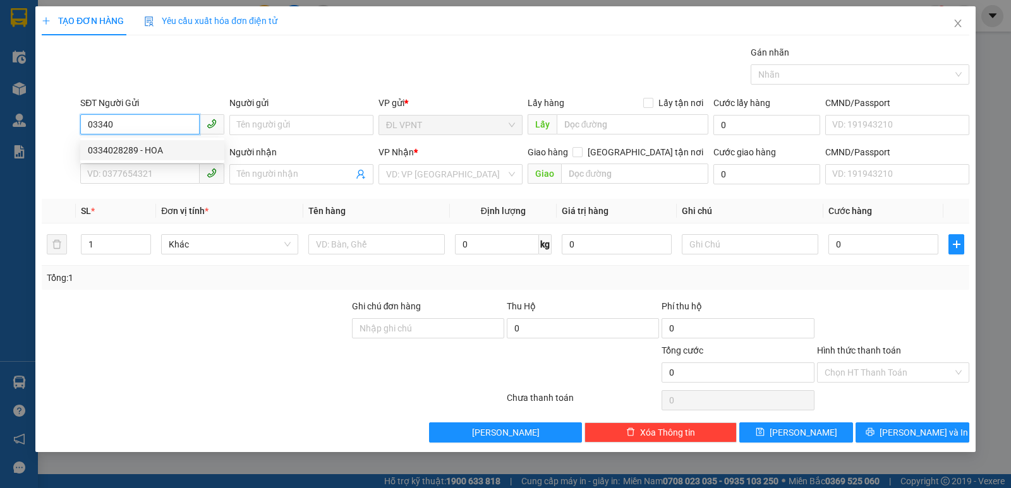
click at [136, 146] on div "0334028289 - HOA" at bounding box center [152, 150] width 129 height 14
type input "0334028289"
type input "HOA"
type input "0766366890"
type input "tiến"
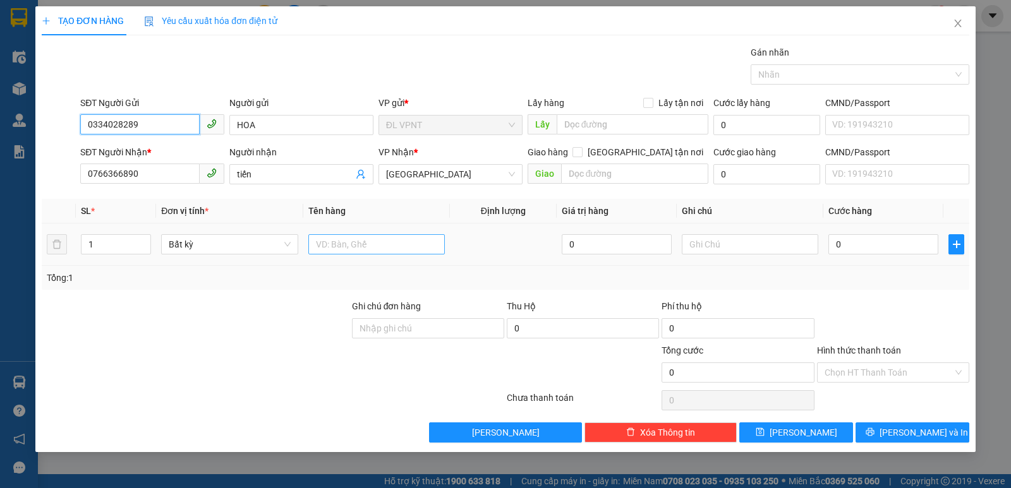
type input "0334028289"
click at [359, 244] on input "text" at bounding box center [376, 244] width 136 height 20
type input "1 tx"
click at [862, 254] on input "0" at bounding box center [883, 244] width 110 height 20
type input "7"
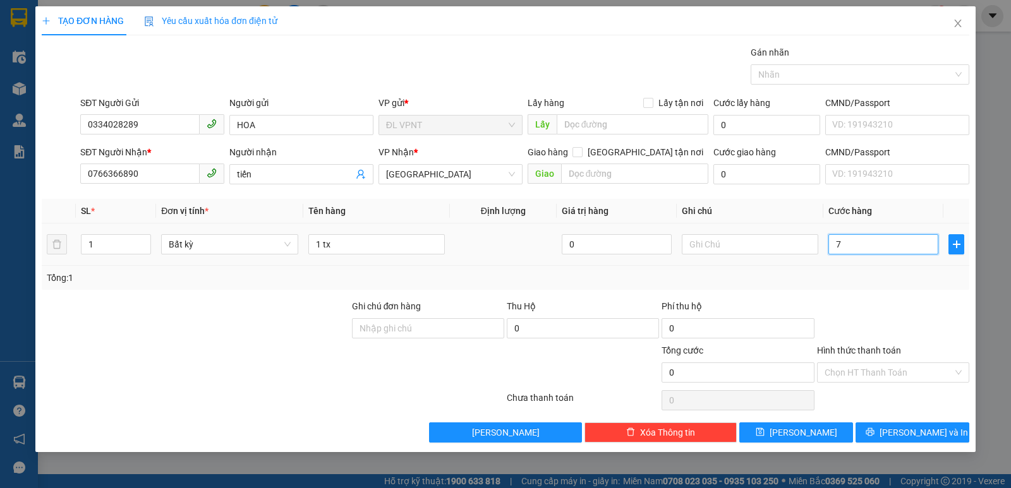
type input "7"
type input "70"
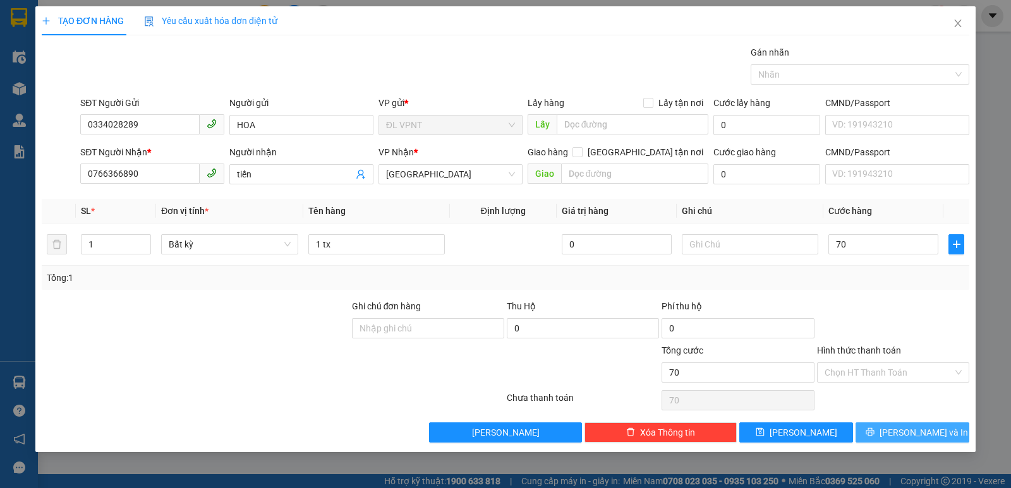
click at [909, 428] on span "[PERSON_NAME] và In" at bounding box center [923, 433] width 88 height 14
type input "70.000"
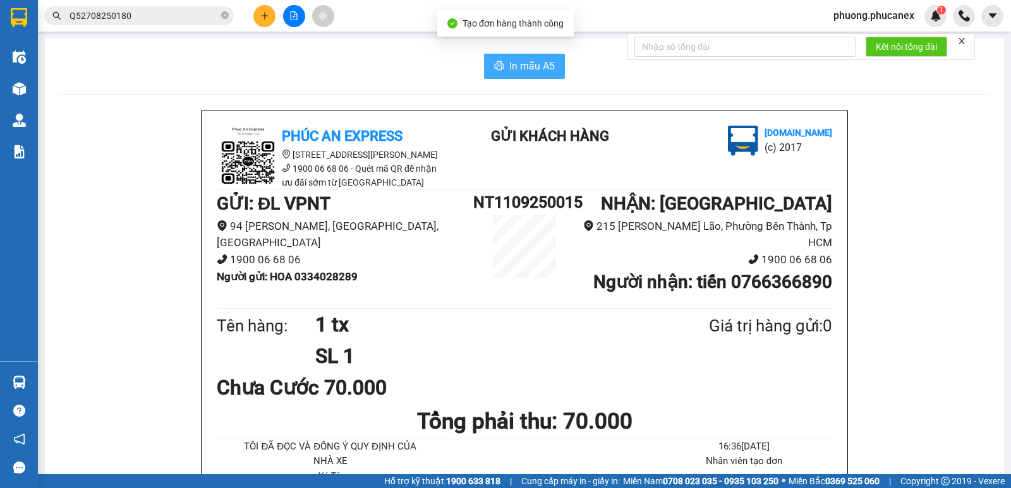
click at [515, 60] on span "In mẫu A5" at bounding box center [531, 66] width 45 height 16
click at [260, 18] on icon "plus" at bounding box center [264, 15] width 9 height 9
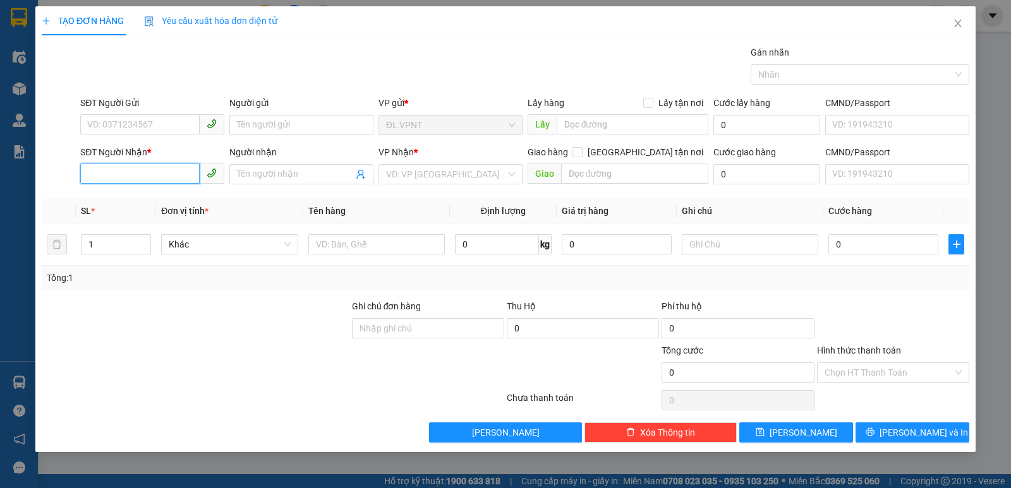
click at [143, 174] on input "SĐT Người Nhận *" at bounding box center [139, 174] width 119 height 20
type input "0934593101"
click at [248, 179] on input "Người nhận" at bounding box center [295, 174] width 116 height 14
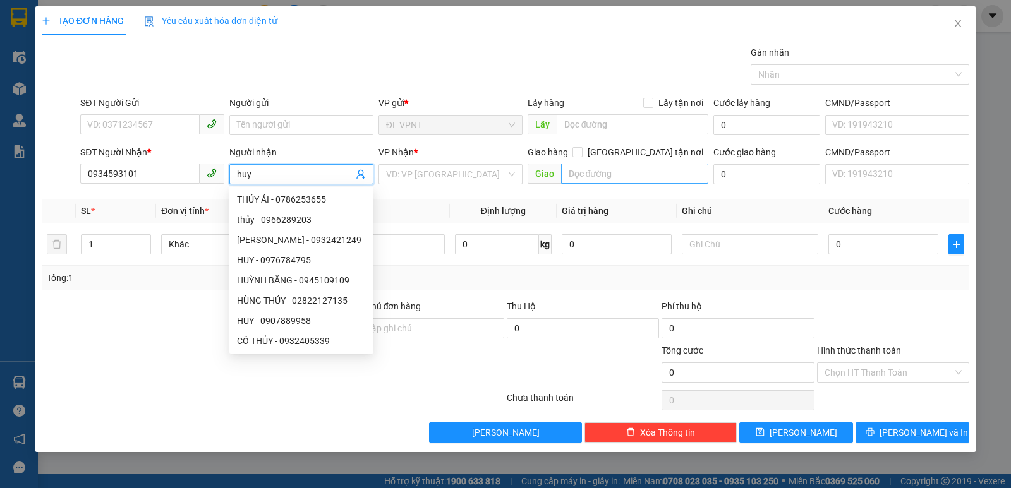
type input "huy"
click at [579, 176] on input "text" at bounding box center [635, 174] width 148 height 20
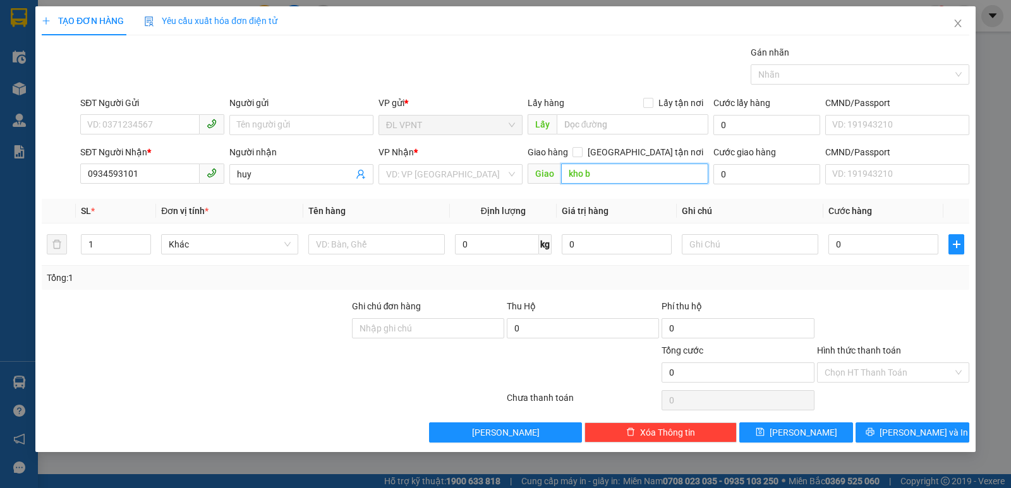
paste input "ình"
paste input "ánh"
type input "k"
paste input "ÌNH"
paste input "ÁNH"
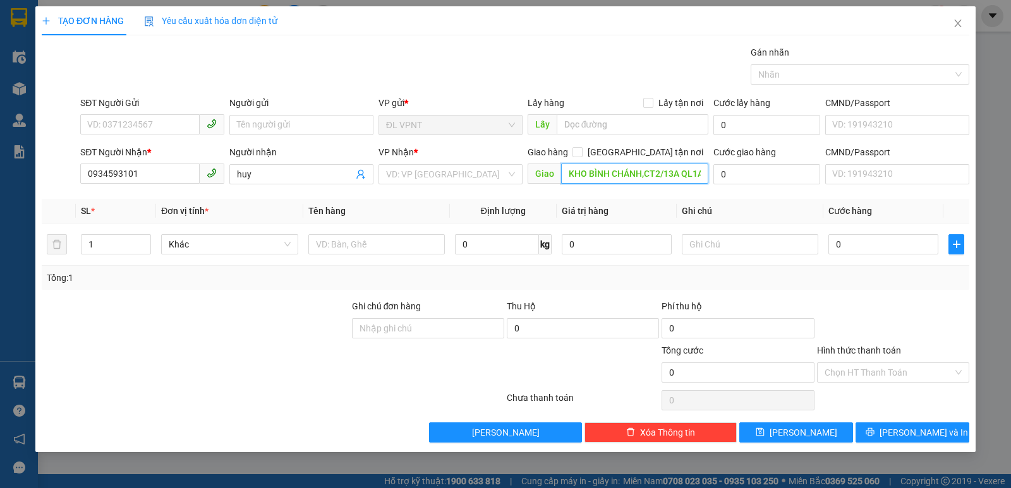
scroll to position [0, 4]
paste input "Â"
paste input "Ê"
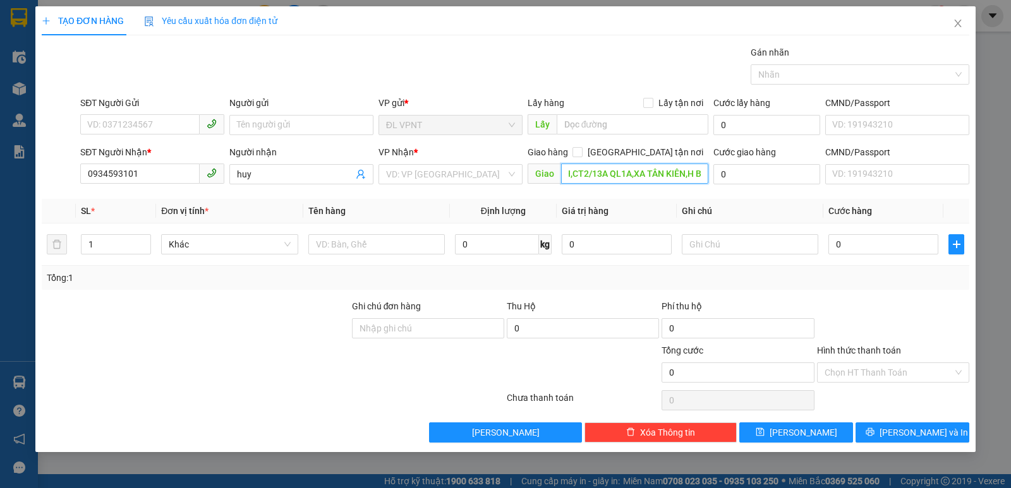
paste input "ÌNH"
paste input "ÁNH"
click at [644, 176] on input "KHO BÌNH CHÁNH,CT2/13A QL1A,XA TÂN KIÊN,H BÌNH CHÁNH" at bounding box center [635, 174] width 148 height 20
type input "KHO BÌNH CHÁNH,CT2/13A QL1A,XA TÂN KIÊN,[PERSON_NAME] [GEOGRAPHIC_DATA]"
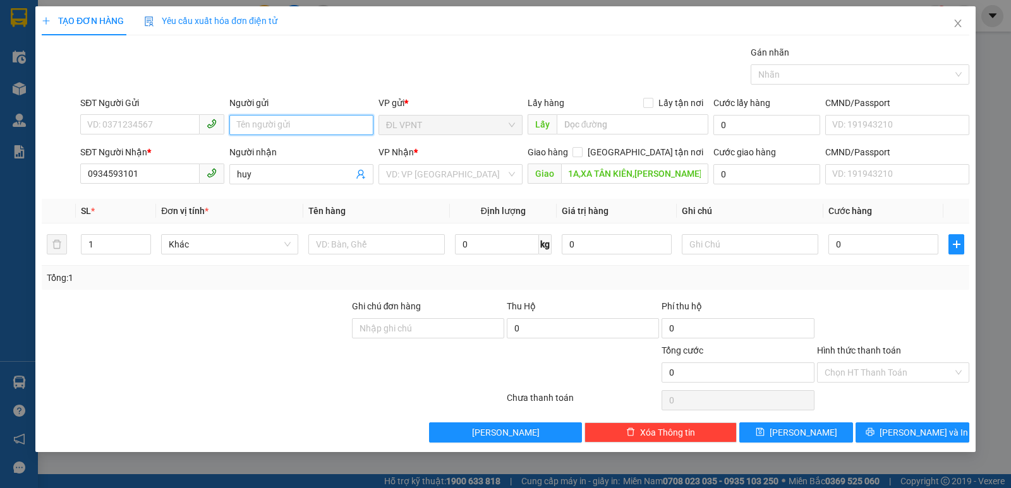
click at [246, 129] on input "Người gửi" at bounding box center [301, 125] width 144 height 20
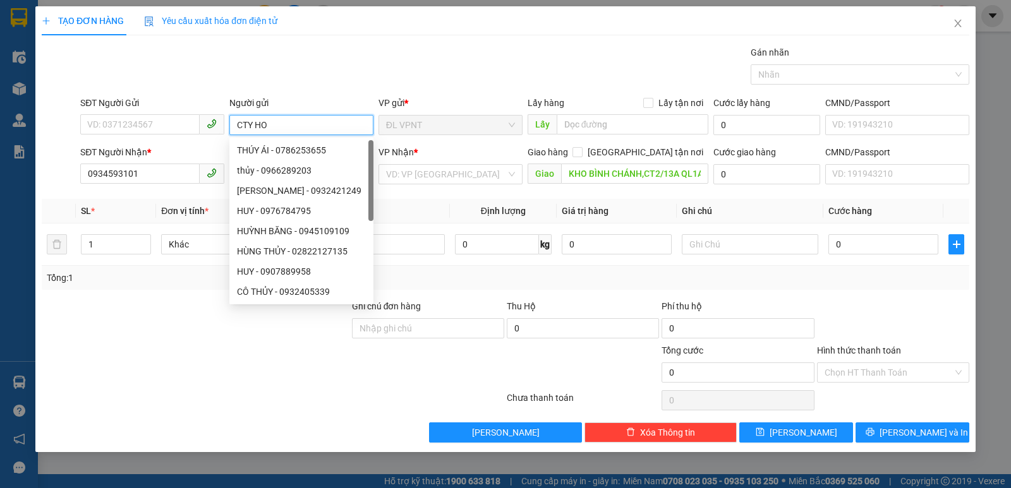
paste input "ÀNG"
paste input "ÚC"
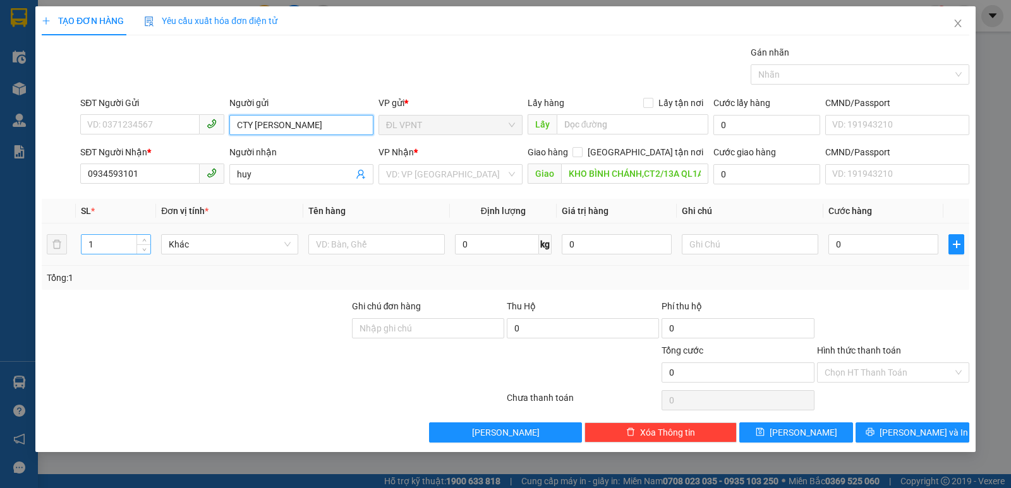
type input "CTY [PERSON_NAME]"
click at [111, 246] on input "1" at bounding box center [115, 244] width 69 height 19
type input "131"
click at [327, 245] on input "text" at bounding box center [376, 244] width 136 height 20
type input "131"
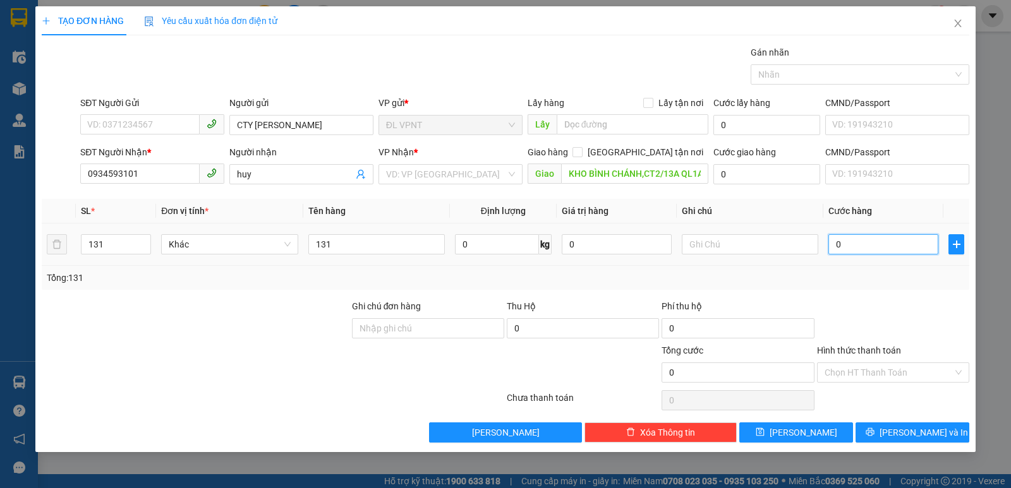
click at [856, 246] on input "0" at bounding box center [883, 244] width 110 height 20
click at [430, 175] on input "search" at bounding box center [446, 174] width 120 height 19
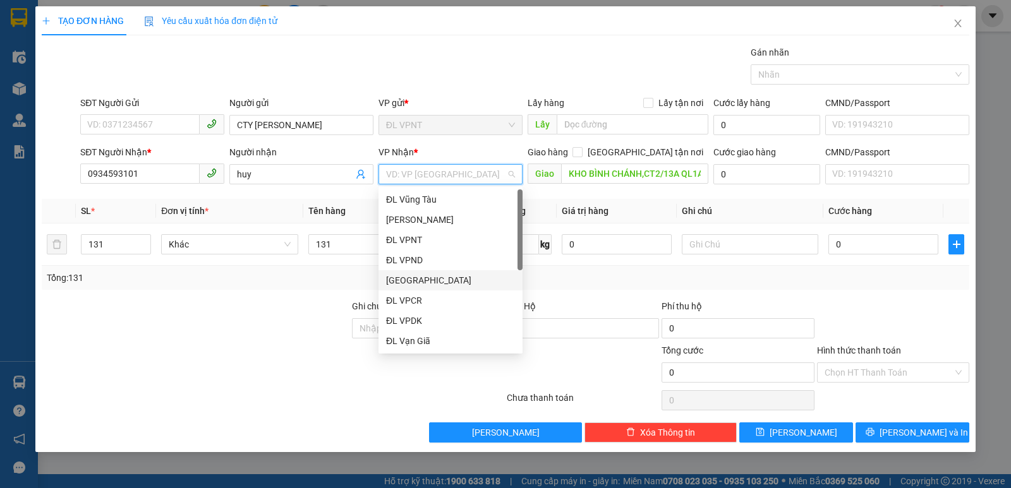
click at [421, 282] on div "[GEOGRAPHIC_DATA]" at bounding box center [450, 281] width 129 height 14
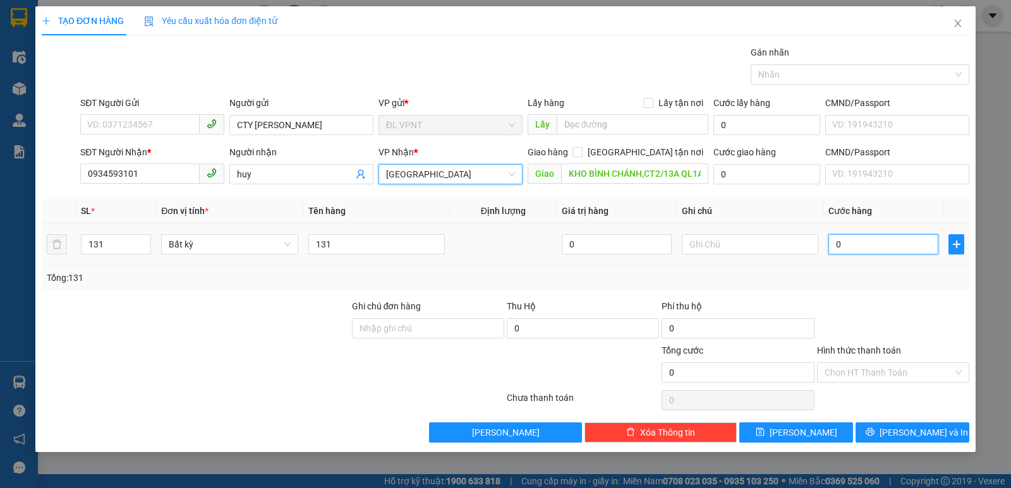
click at [860, 237] on input "0" at bounding box center [883, 244] width 110 height 20
type input "2"
type input "20"
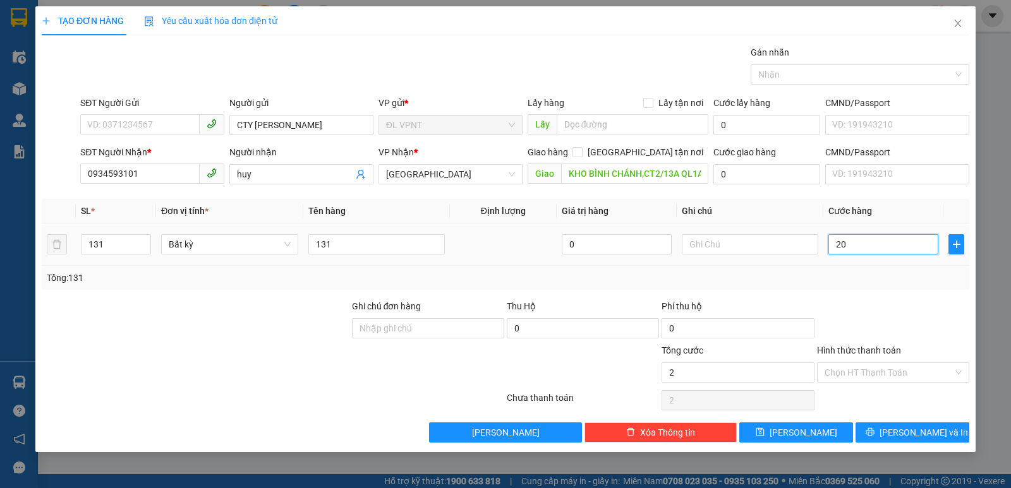
type input "20"
type input "200"
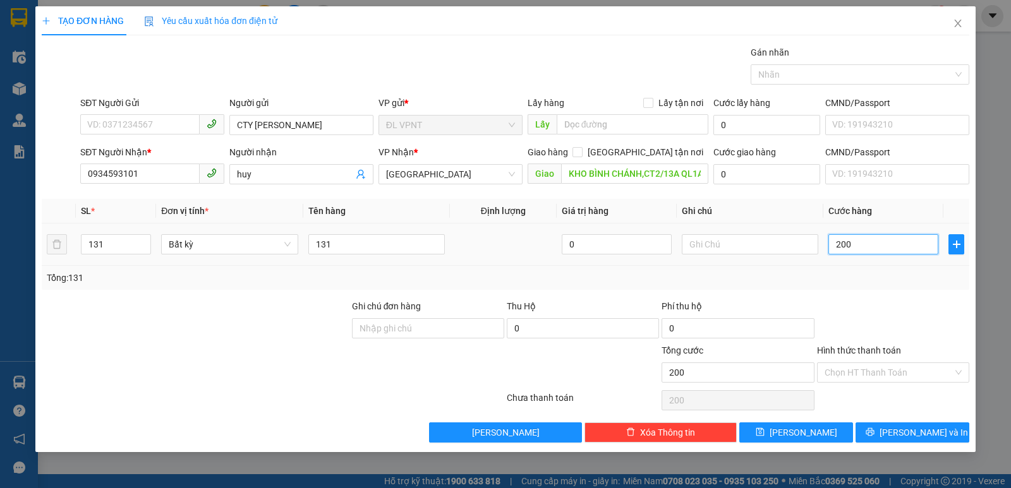
type input "2.000"
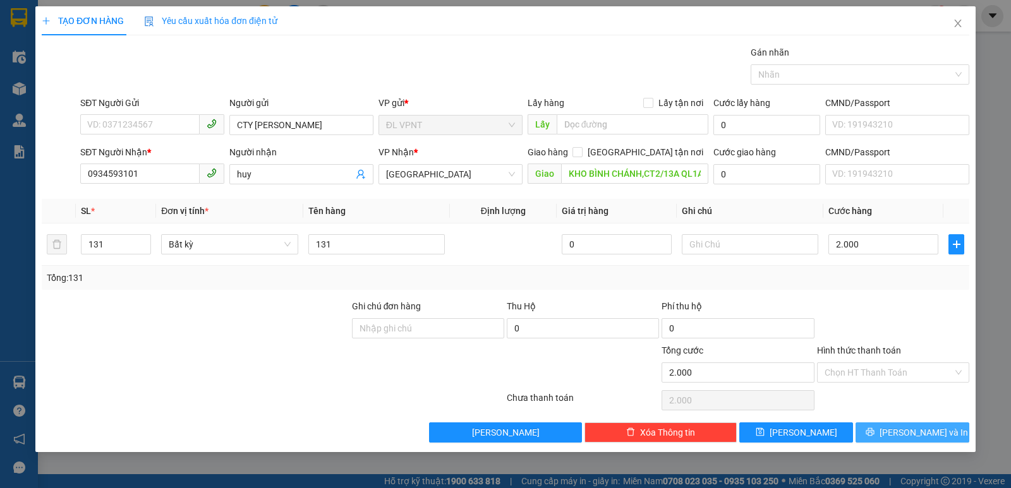
click at [911, 431] on span "[PERSON_NAME] và In" at bounding box center [923, 433] width 88 height 14
type input "2.000.000"
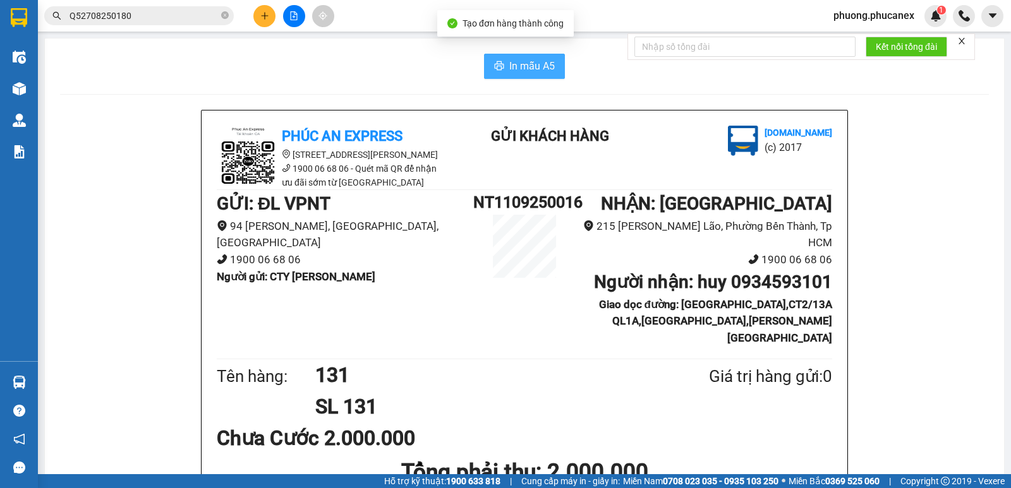
click at [538, 67] on span "In mẫu A5" at bounding box center [531, 66] width 45 height 16
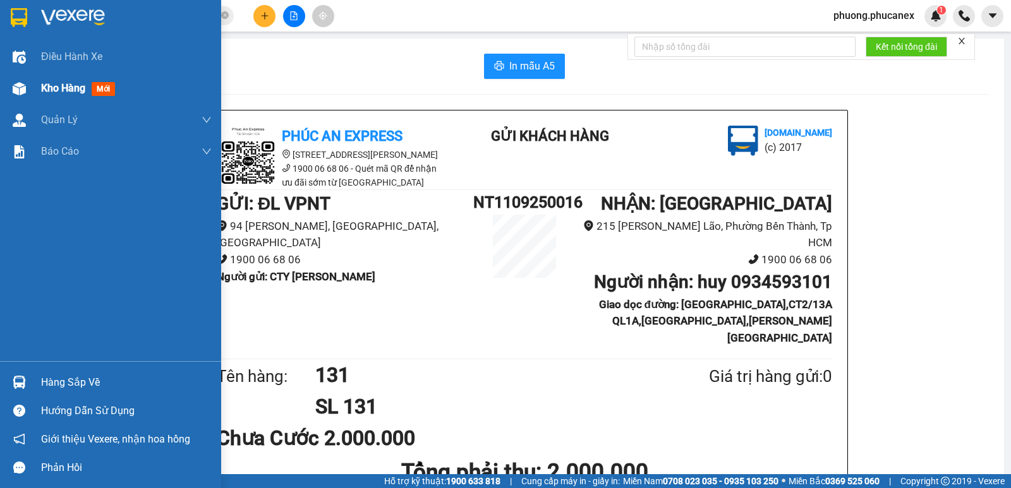
click at [54, 86] on span "Kho hàng" at bounding box center [63, 88] width 44 height 12
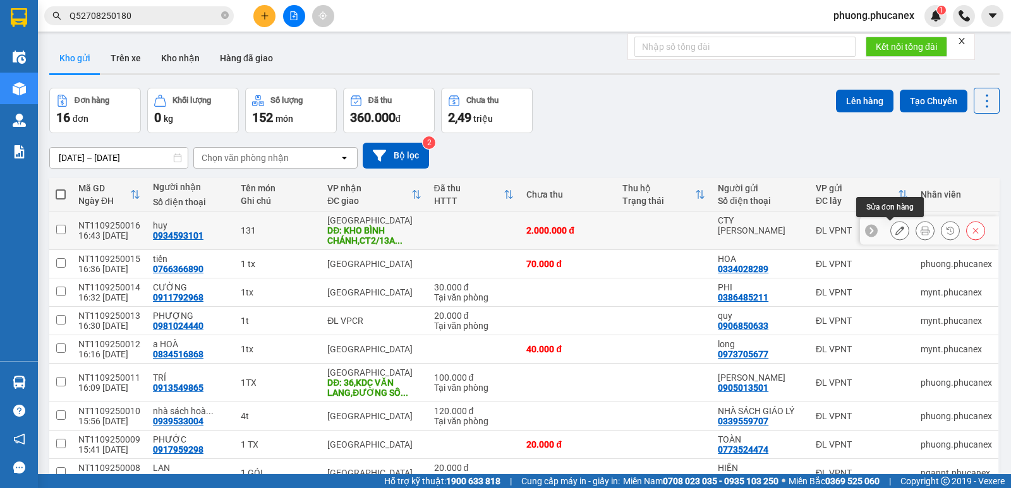
click at [895, 233] on icon at bounding box center [899, 230] width 9 height 9
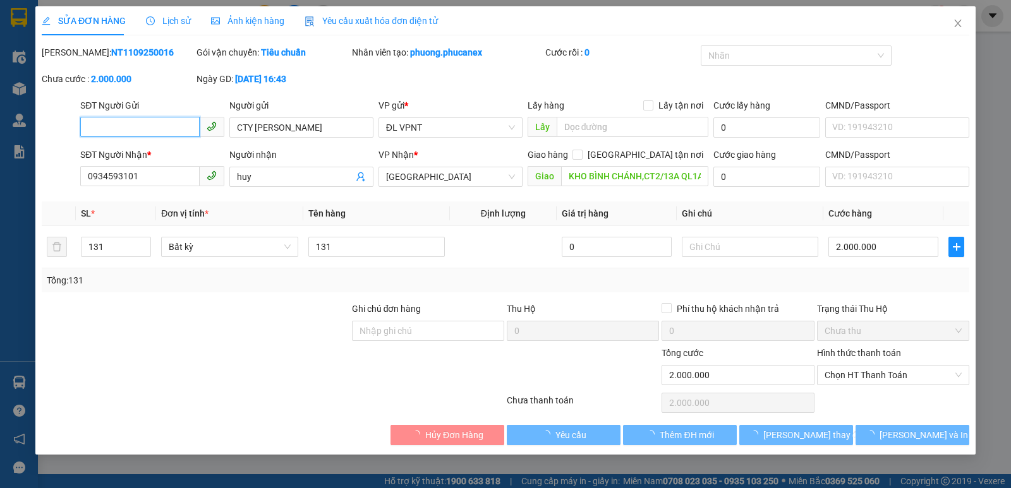
type input "CTY [PERSON_NAME]"
type input "0934593101"
type input "huy"
type input "KHO BÌNH CHÁNH,CT2/13A QL1A,XA TÂN KIÊN,[PERSON_NAME] [GEOGRAPHIC_DATA]"
type input "2.000.000"
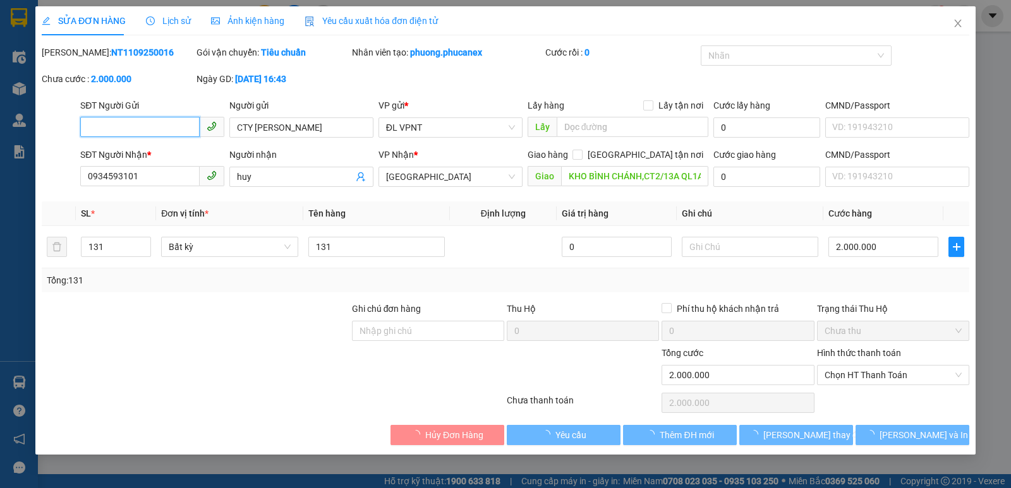
type input "2.000.000"
click at [341, 249] on input "131" at bounding box center [376, 247] width 136 height 20
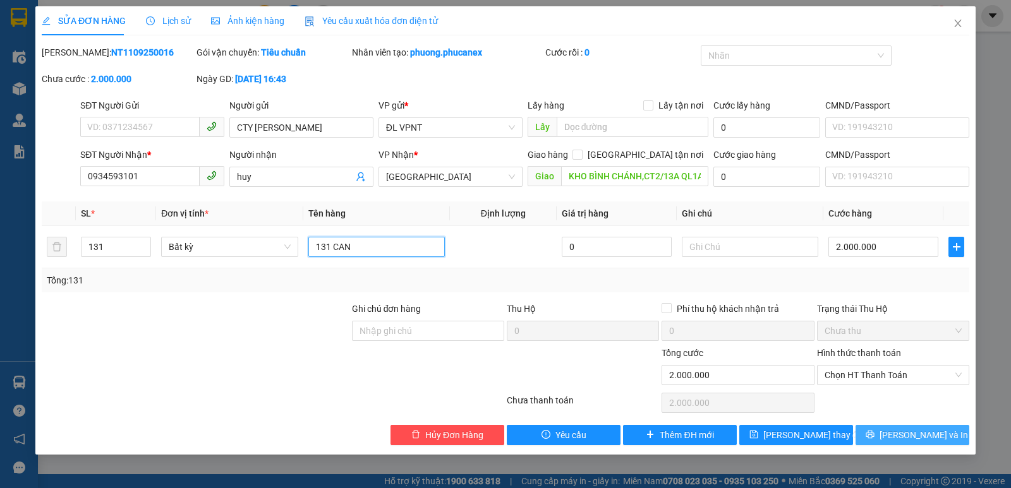
type input "131 CAN"
click at [919, 432] on span "[PERSON_NAME] và In" at bounding box center [923, 435] width 88 height 14
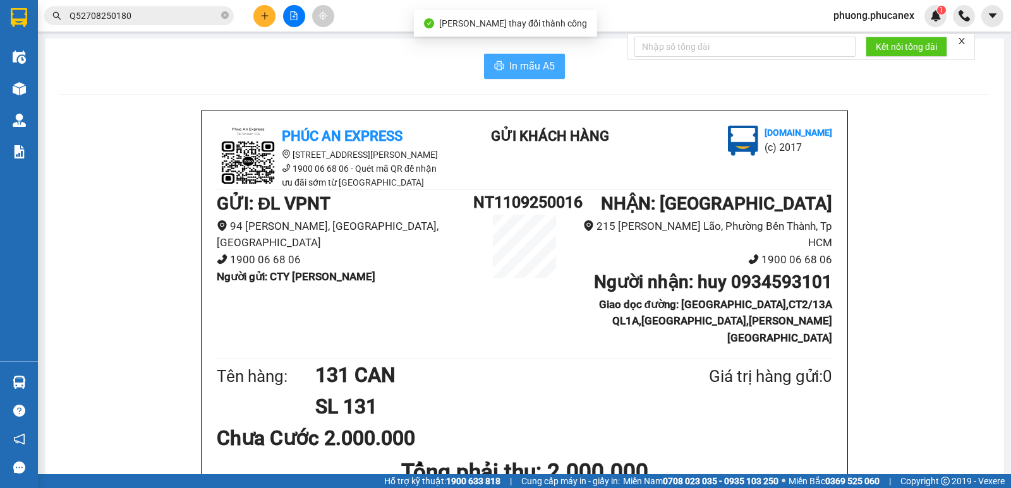
click at [533, 69] on span "In mẫu A5" at bounding box center [531, 66] width 45 height 16
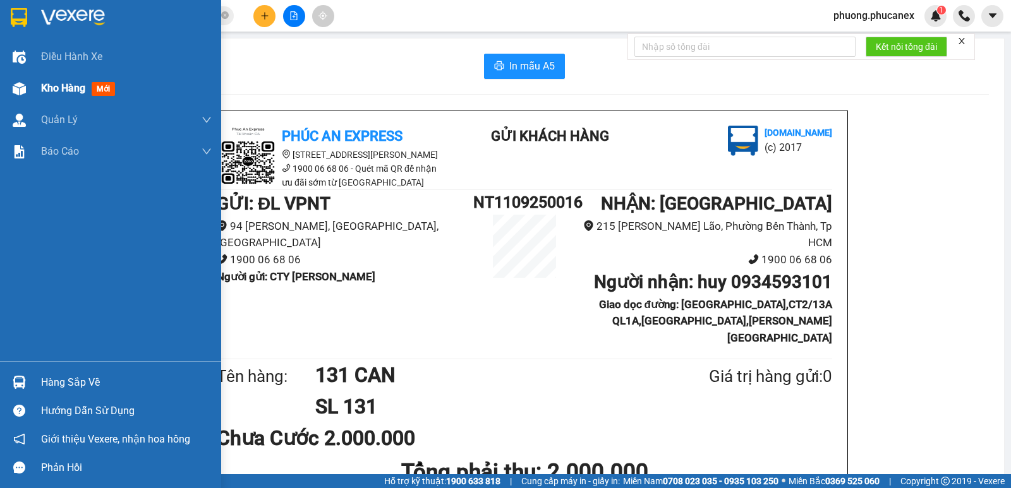
click at [57, 83] on span "Kho hàng" at bounding box center [63, 88] width 44 height 12
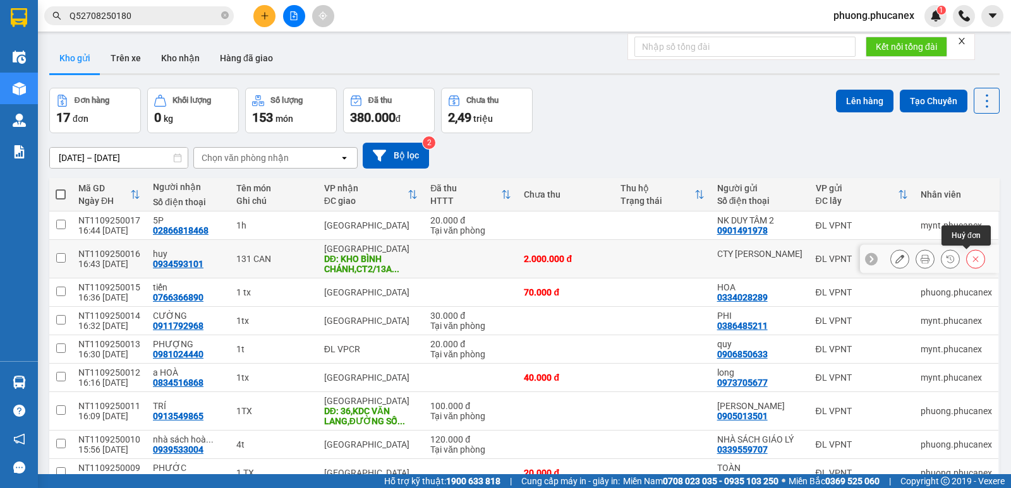
click at [966, 256] on button at bounding box center [975, 259] width 18 height 22
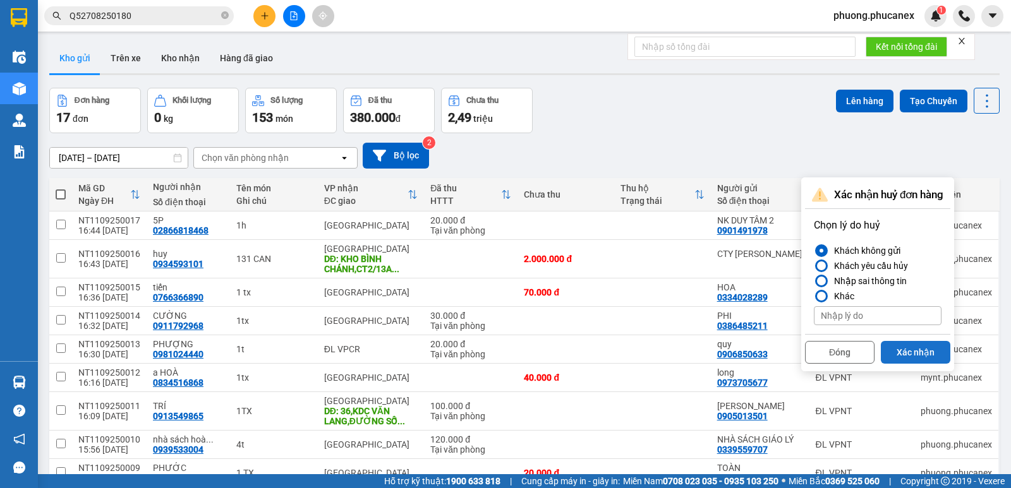
click at [911, 350] on button "Xác nhận" at bounding box center [915, 352] width 69 height 23
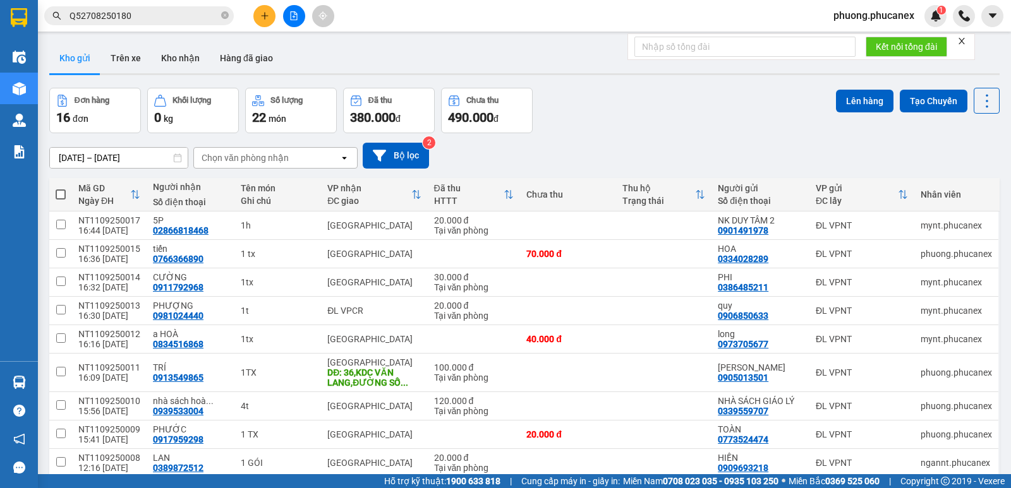
click at [268, 16] on icon "plus" at bounding box center [264, 15] width 9 height 9
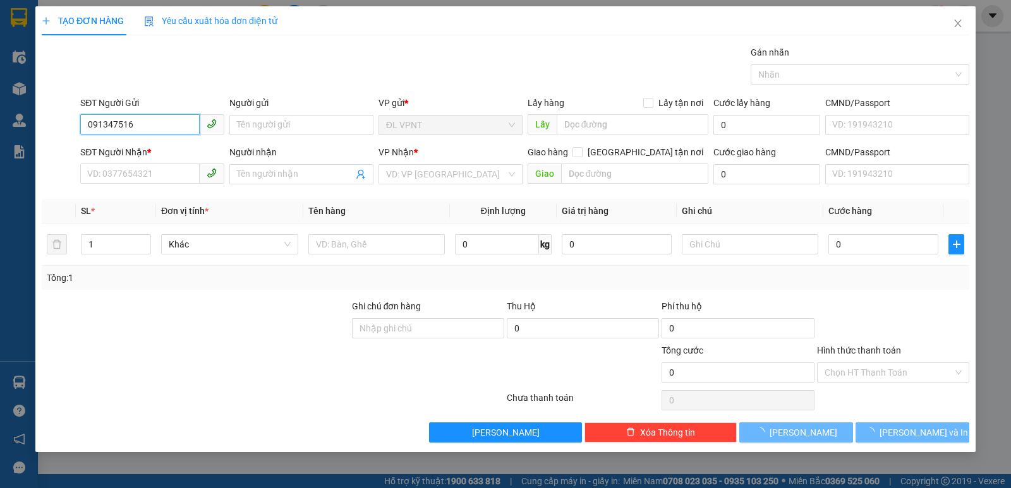
type input "0913475168"
click at [141, 152] on div "0913475168 - CƯỜNG" at bounding box center [152, 150] width 129 height 14
type input "CƯỜNG"
type input "001057016353"
type input "0944205555"
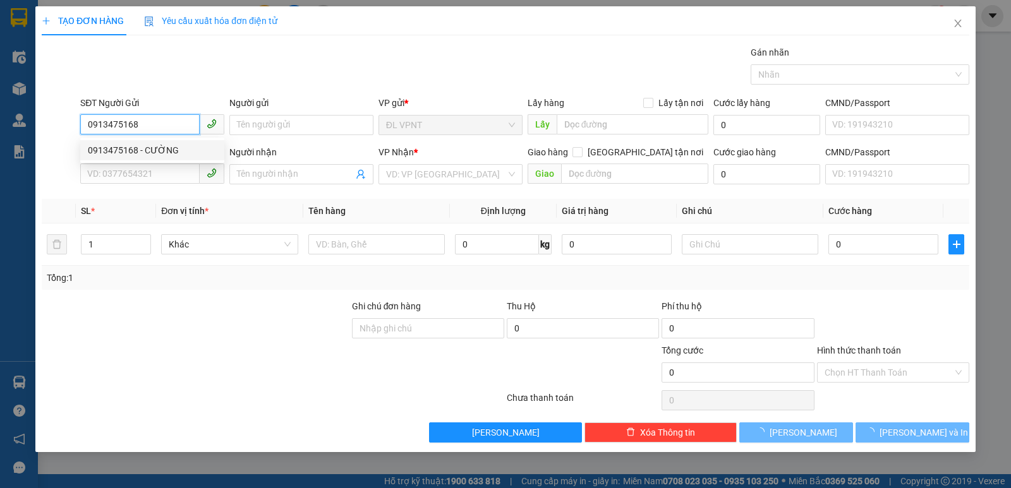
type input "LONG"
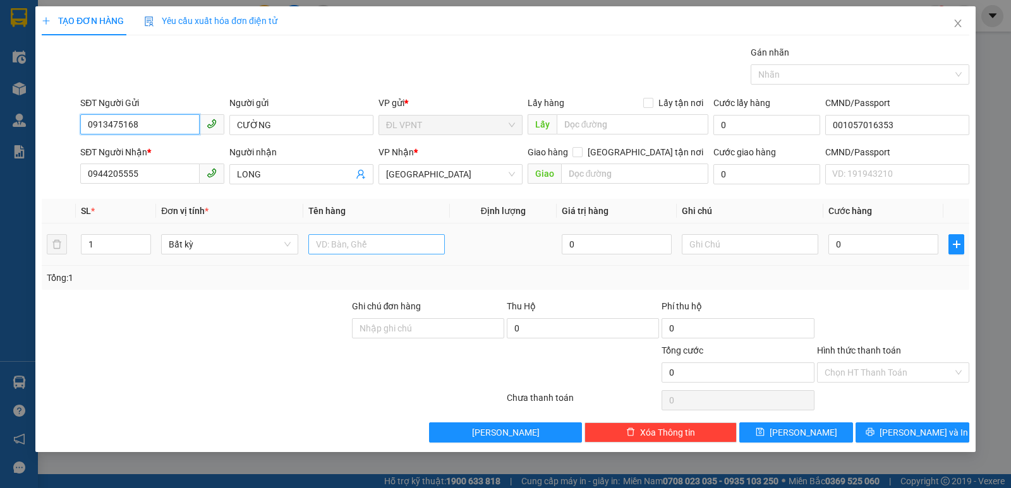
type input "0913475168"
click at [336, 253] on input "text" at bounding box center [376, 244] width 136 height 20
type input "1 T"
click at [879, 236] on input "0" at bounding box center [883, 244] width 110 height 20
type input "3"
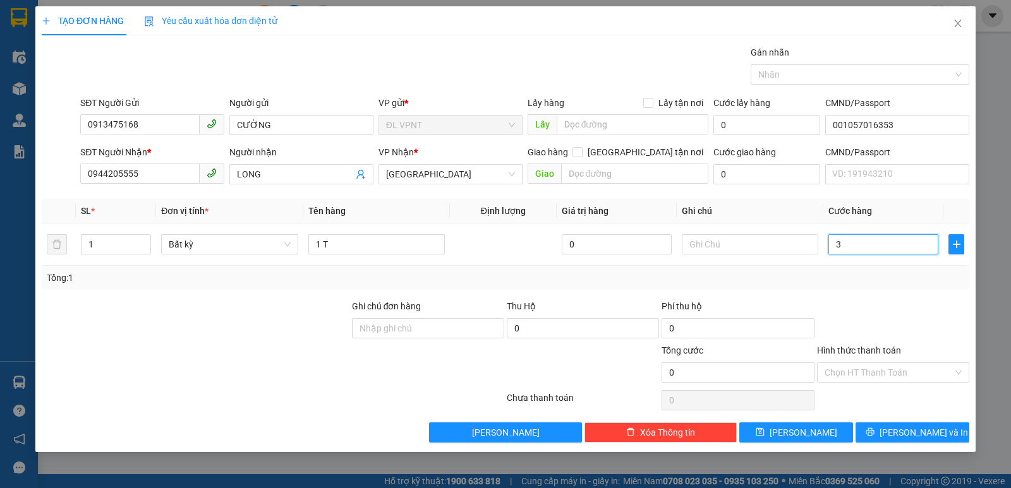
type input "3"
type input "30"
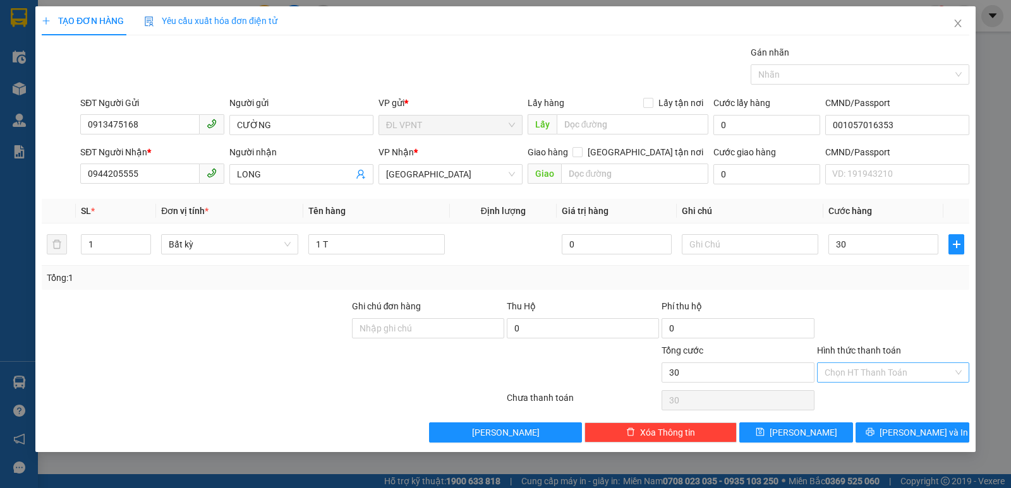
click at [869, 374] on input "Hình thức thanh toán" at bounding box center [888, 372] width 128 height 19
type input "30.000"
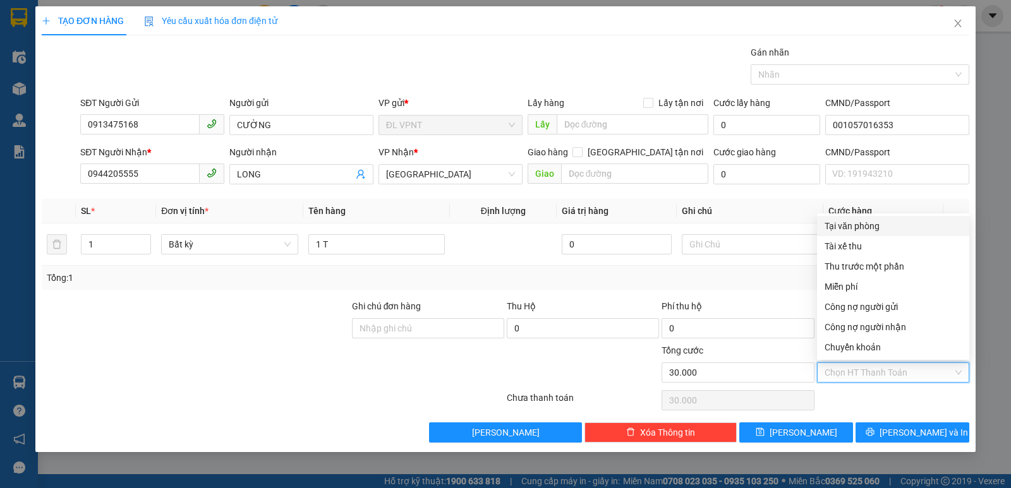
click at [867, 225] on div "Tại văn phòng" at bounding box center [892, 226] width 137 height 14
type input "0"
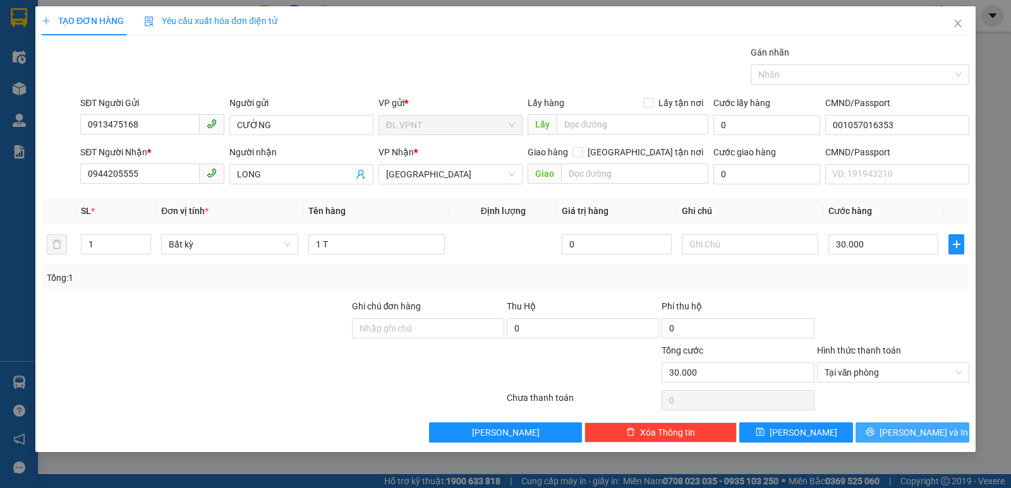
click at [898, 430] on button "[PERSON_NAME] và In" at bounding box center [912, 433] width 114 height 20
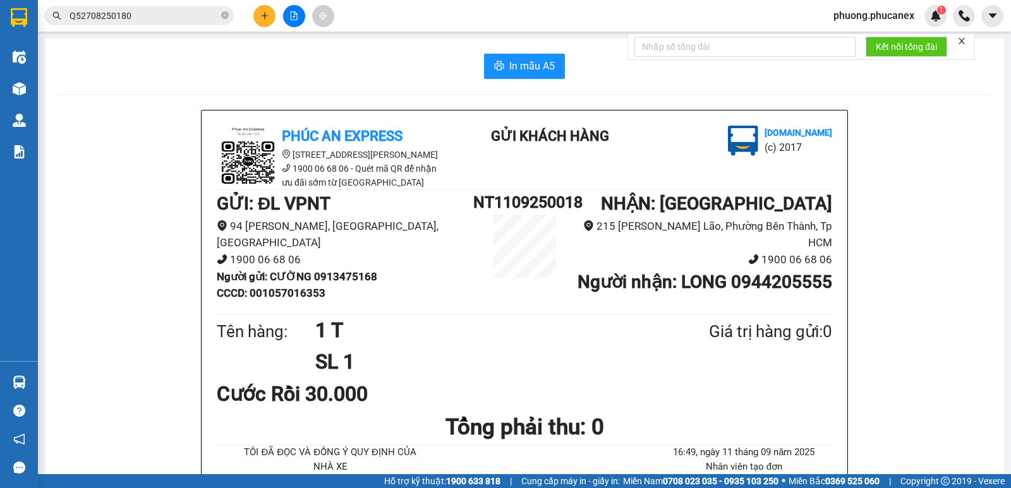
click at [501, 57] on button "In mẫu A5" at bounding box center [524, 66] width 81 height 25
click at [253, 17] on div at bounding box center [293, 16] width 95 height 22
click at [264, 16] on icon "plus" at bounding box center [264, 15] width 9 height 9
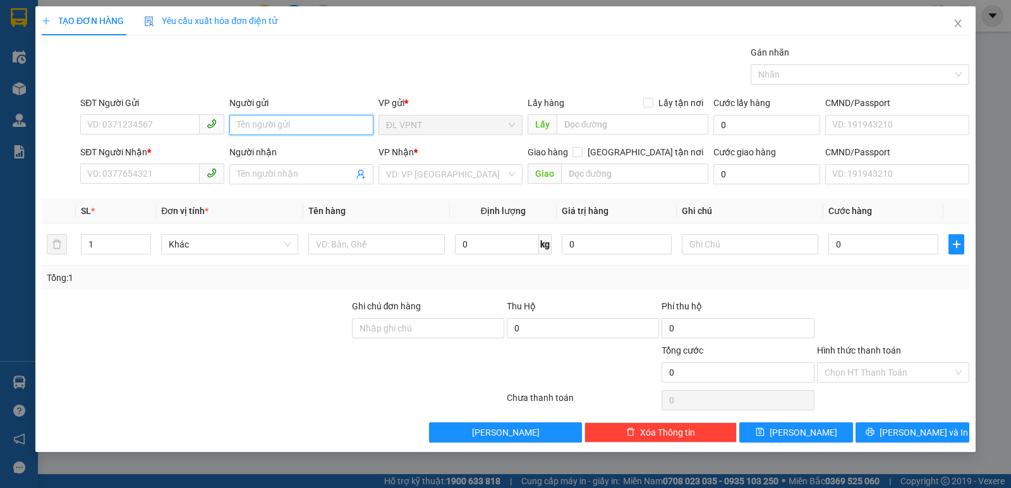
click at [244, 122] on input "Người gửi" at bounding box center [301, 125] width 144 height 20
type input "SIM BA"
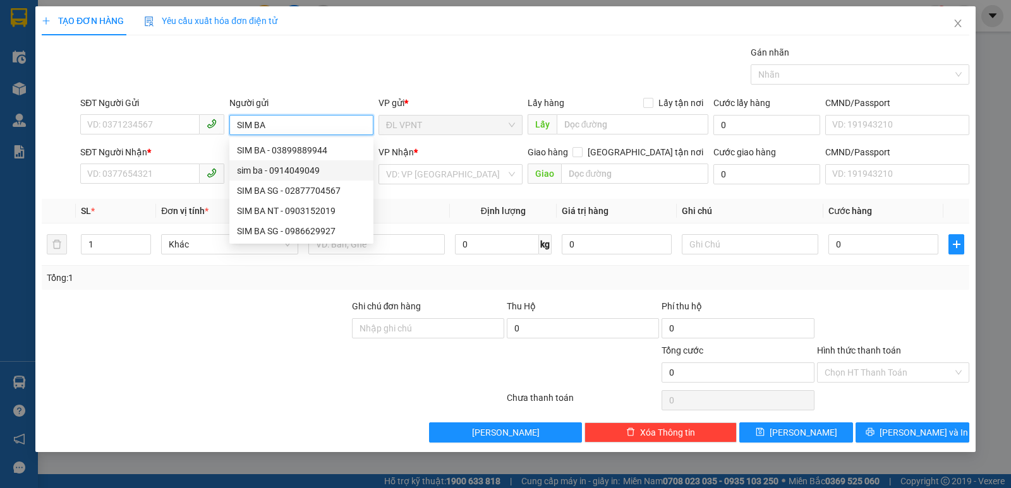
click at [296, 171] on div "sim ba - 0914049049" at bounding box center [301, 171] width 129 height 14
type input "0914049049"
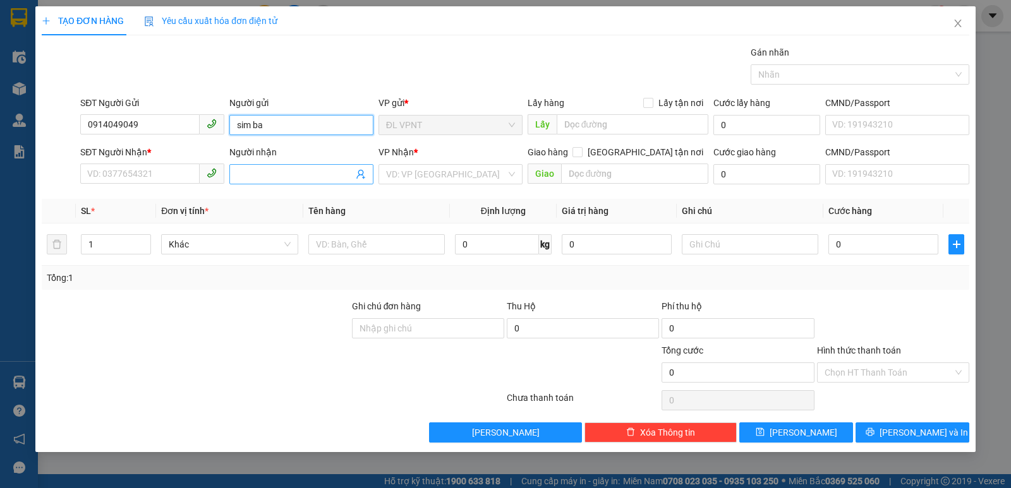
type input "sim ba"
click at [260, 177] on input "Người nhận" at bounding box center [295, 174] width 116 height 14
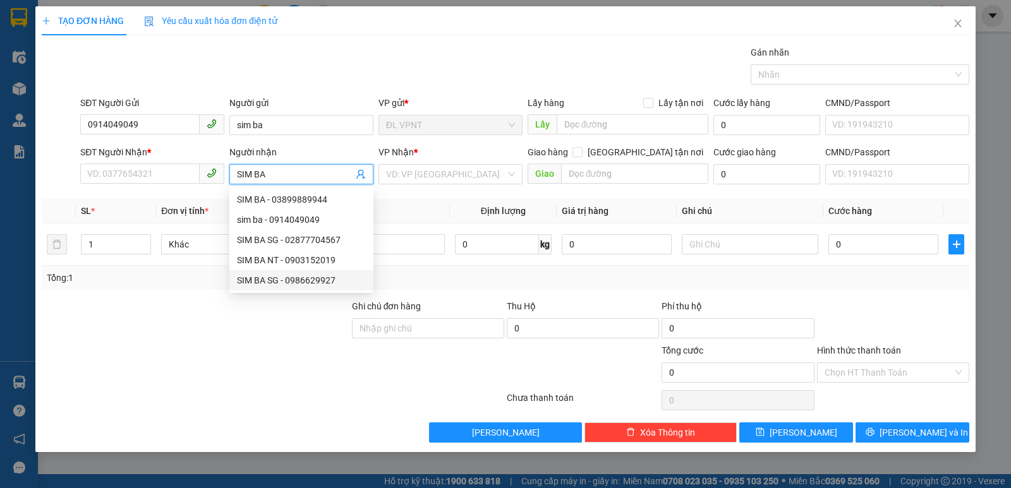
type input "SIM BA"
click at [171, 368] on div at bounding box center [195, 366] width 310 height 44
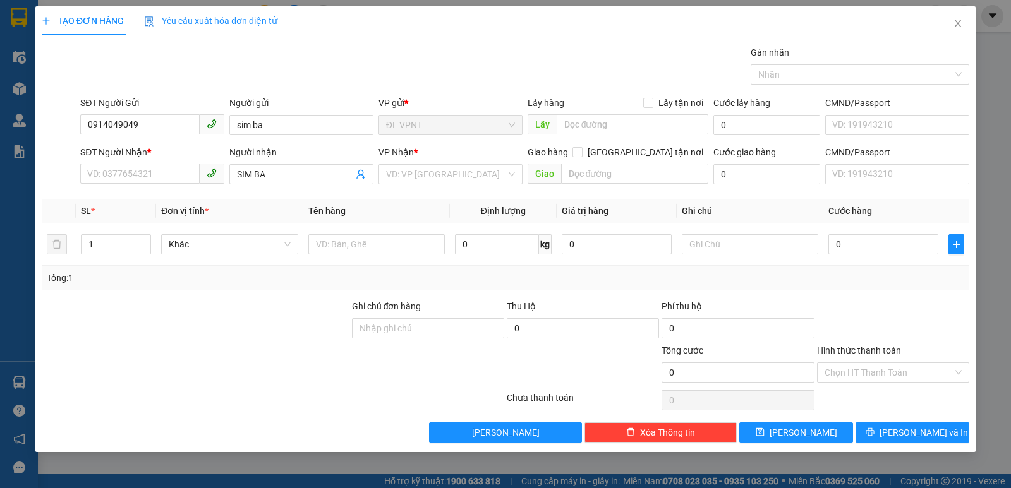
click at [255, 312] on div at bounding box center [195, 321] width 310 height 44
drag, startPoint x: 151, startPoint y: 299, endPoint x: 114, endPoint y: 289, distance: 38.2
click at [151, 299] on div at bounding box center [195, 321] width 310 height 44
drag, startPoint x: 957, startPoint y: 25, endPoint x: 650, endPoint y: 28, distance: 307.0
click at [958, 24] on icon "close" at bounding box center [957, 24] width 7 height 8
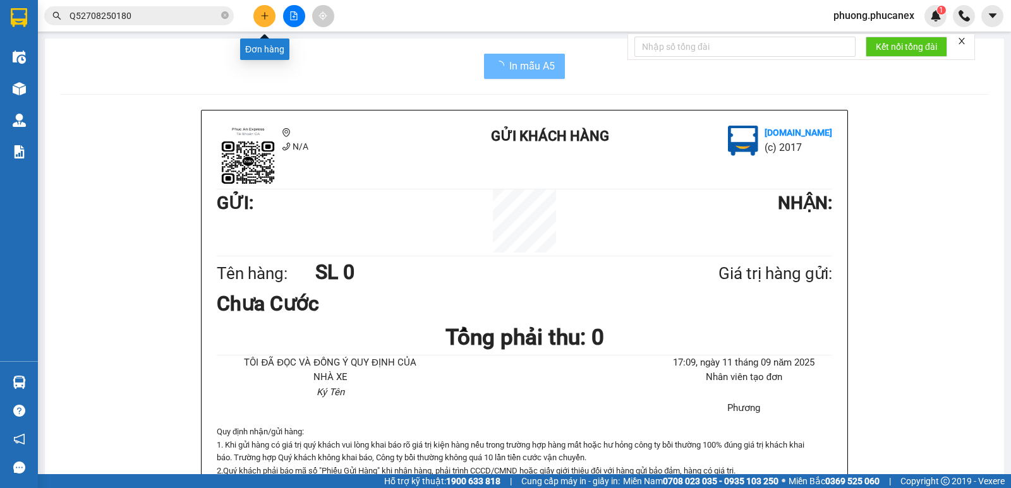
click at [267, 13] on icon "plus" at bounding box center [264, 15] width 9 height 9
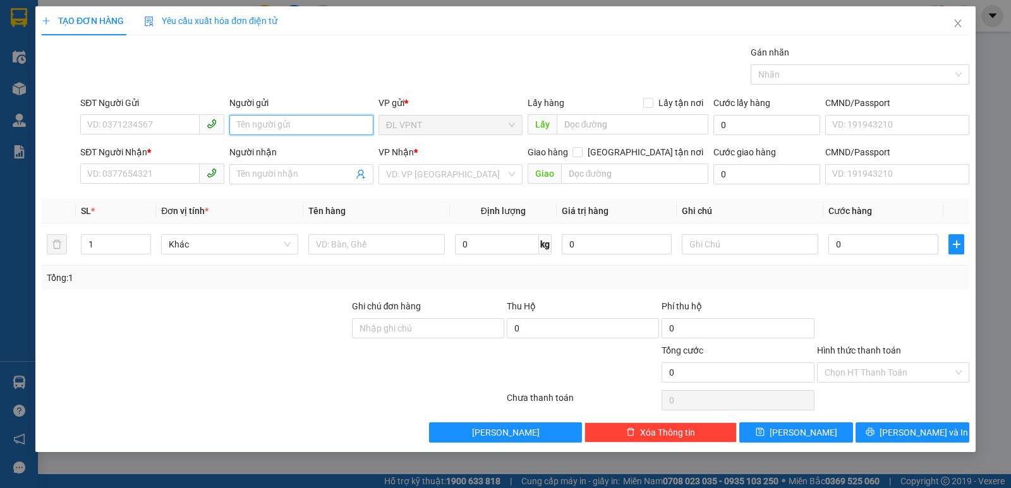
drag, startPoint x: 288, startPoint y: 129, endPoint x: 206, endPoint y: 152, distance: 85.2
click at [287, 129] on input "Người gửi" at bounding box center [301, 125] width 144 height 20
type input "D"
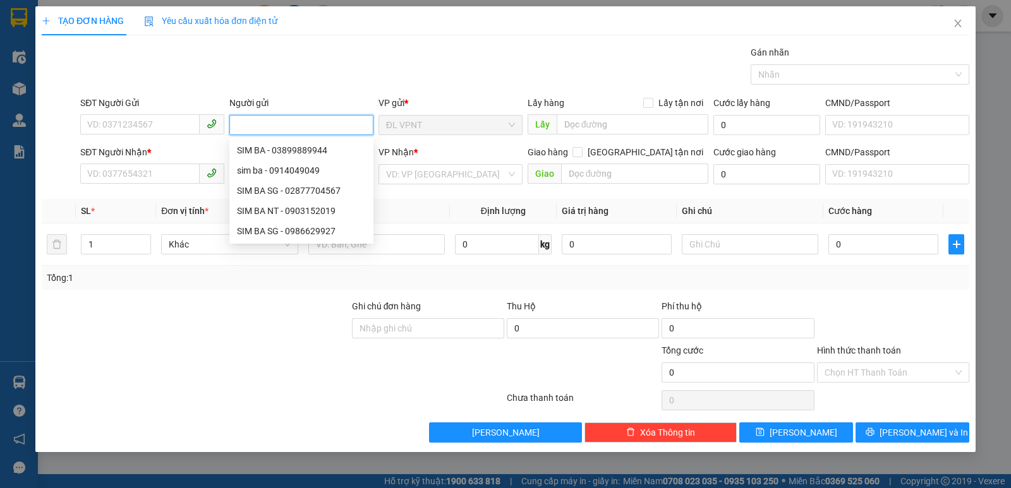
paste input "Đ"
paste input "ỆN"
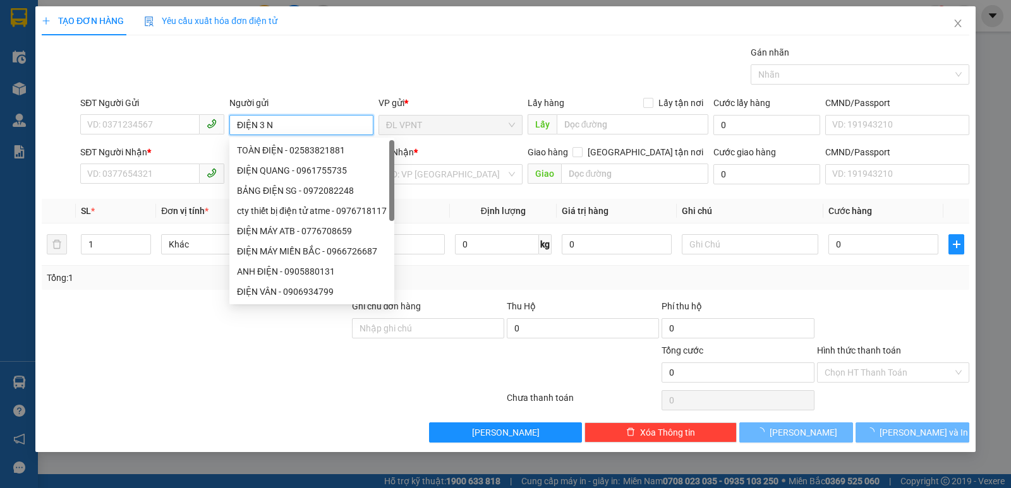
type input "ĐIỆN 3 NT"
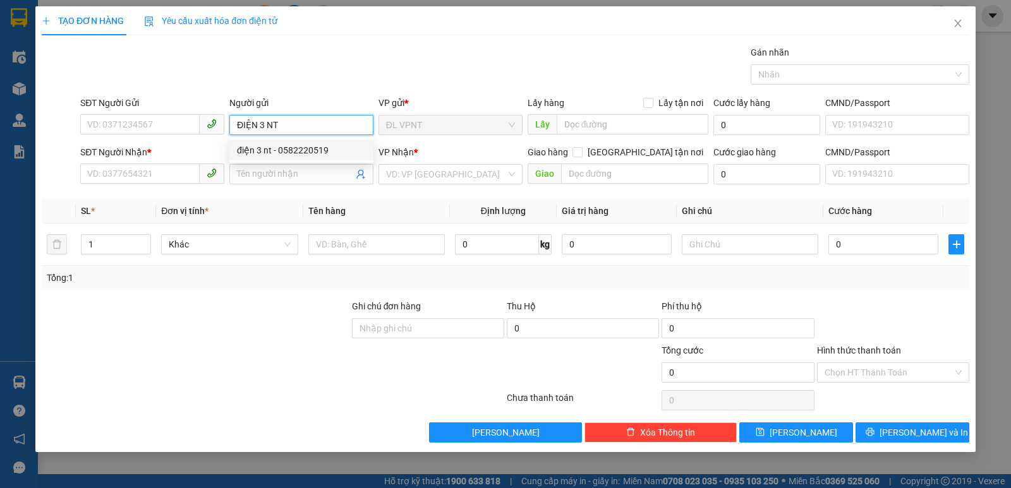
click at [299, 150] on div "điện 3 nt - 0582220519" at bounding box center [301, 150] width 129 height 14
type input "0582220519"
type input "điện 3 nt"
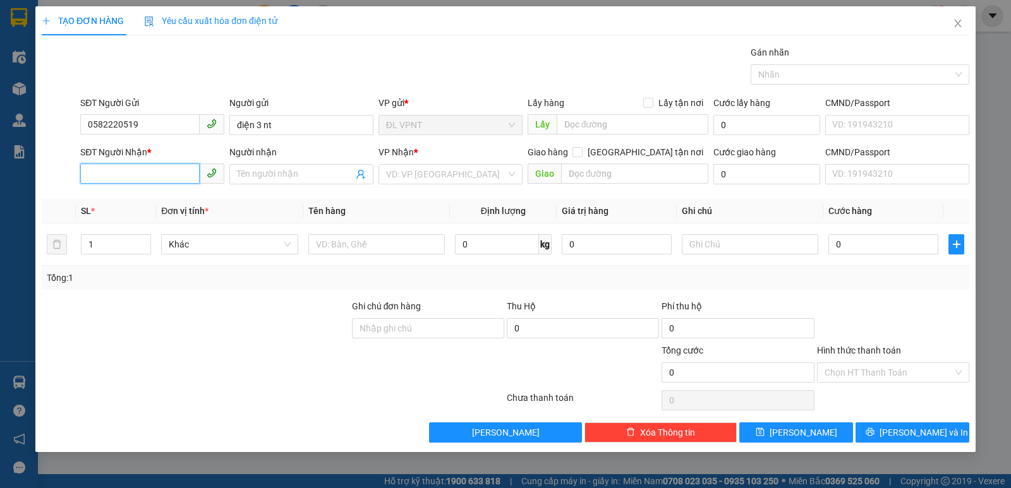
click at [97, 174] on input "SĐT Người Nhận *" at bounding box center [139, 174] width 119 height 20
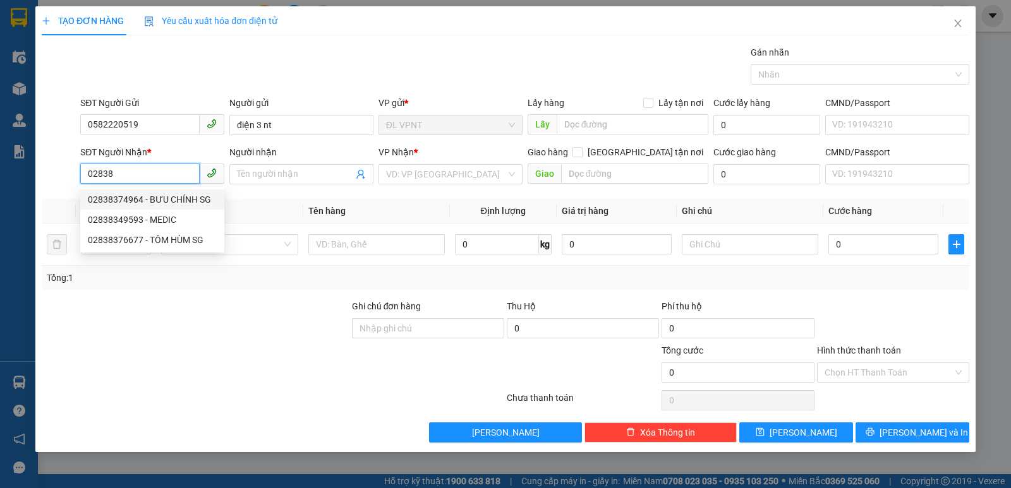
drag, startPoint x: 124, startPoint y: 172, endPoint x: 102, endPoint y: 176, distance: 22.3
click at [102, 176] on input "02838" at bounding box center [139, 174] width 119 height 20
click at [135, 196] on div "02822211169 - ĐIỆN 3" at bounding box center [152, 200] width 129 height 14
type input "02822211169"
type input "ĐIỆN 3"
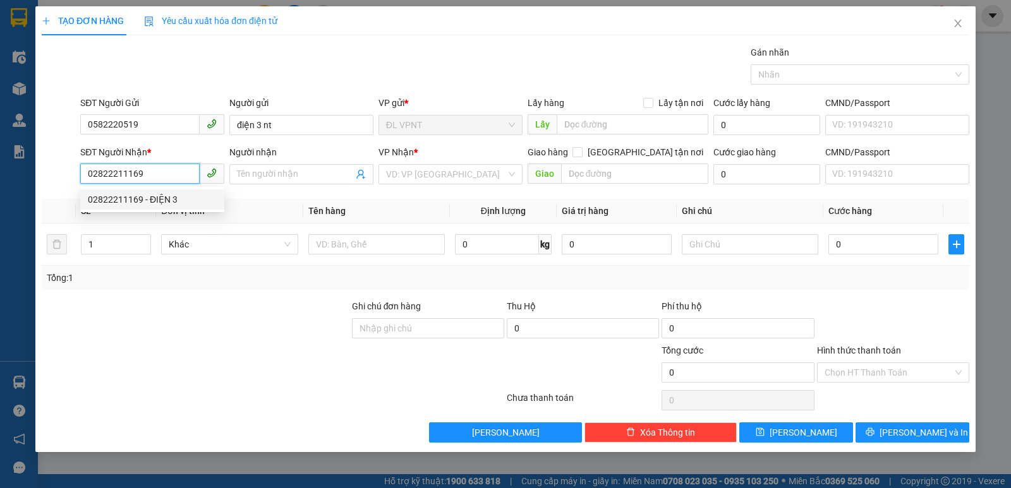
type input "Q3"
type input "80.000"
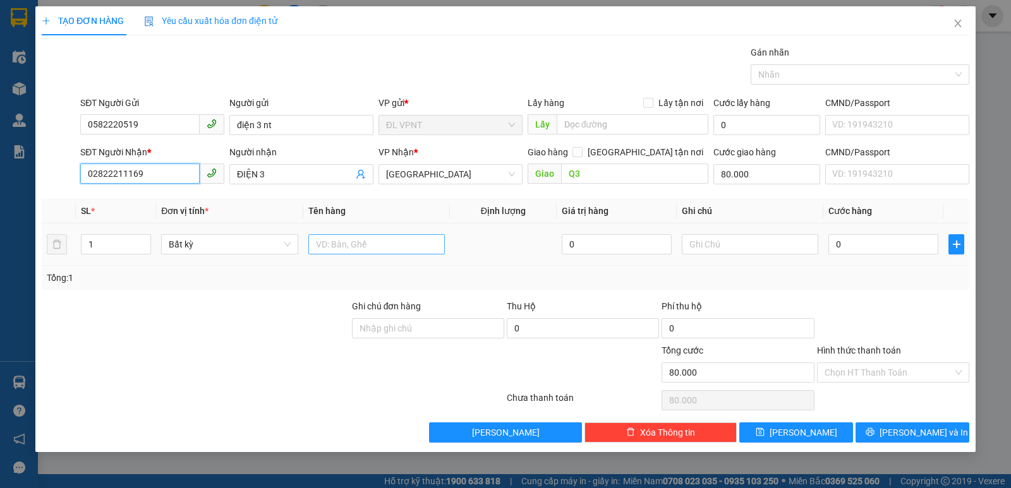
type input "02822211169"
click at [347, 243] on input "text" at bounding box center [376, 244] width 136 height 20
type input "1 T"
click at [848, 241] on input "0" at bounding box center [883, 244] width 110 height 20
click at [722, 246] on input "text" at bounding box center [750, 244] width 136 height 20
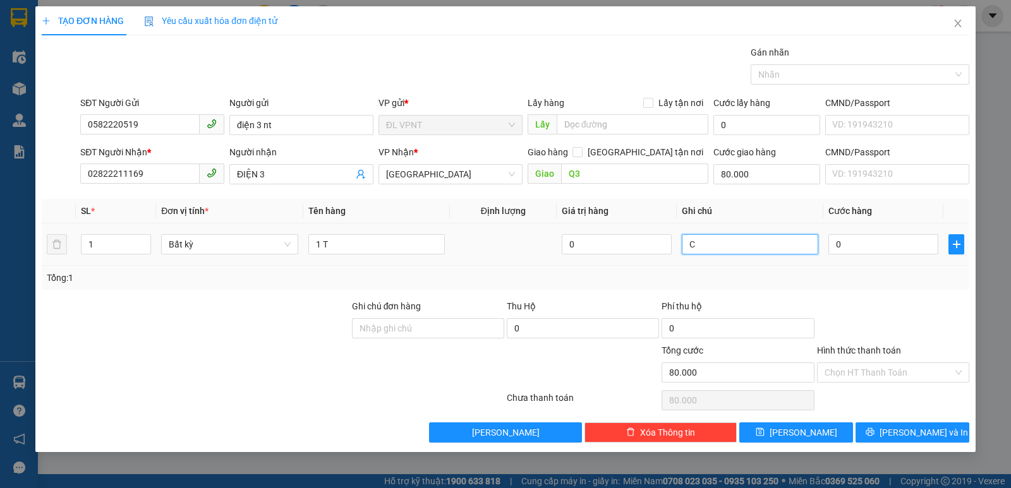
paste input "Ô"
paste input "Ợ"
type input "CÔNG NỢ"
click at [848, 245] on input "0" at bounding box center [883, 244] width 110 height 20
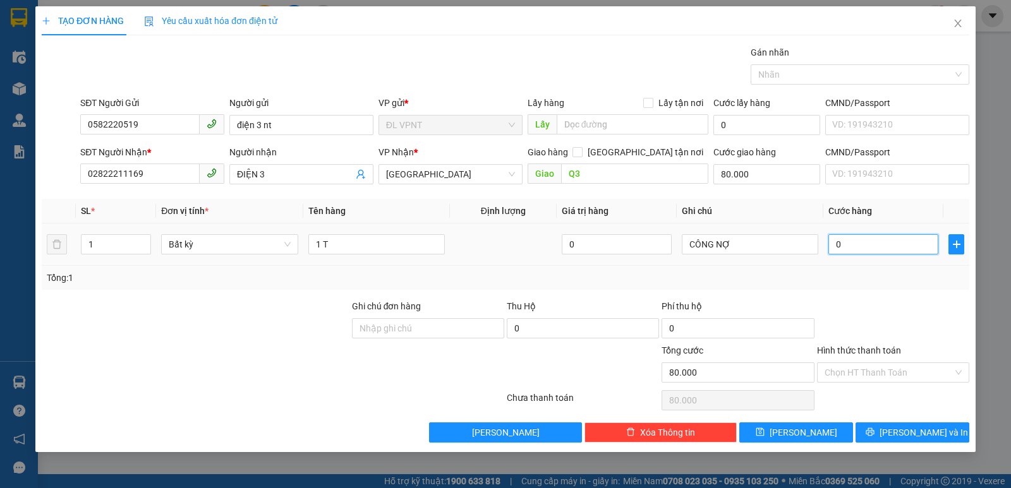
type input "3"
type input "80.003"
type input "0"
type input "80.000"
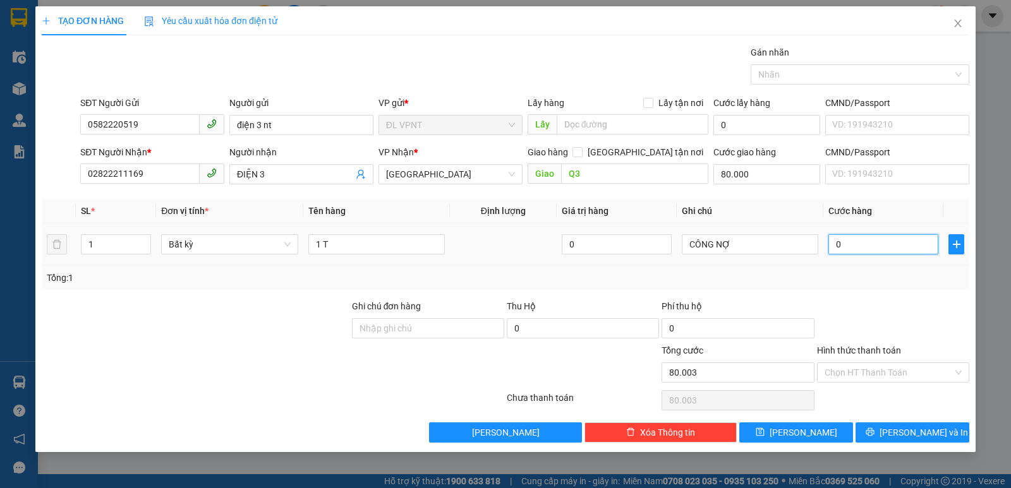
type input "80.000"
type input "05"
type input "80.005"
type input "050"
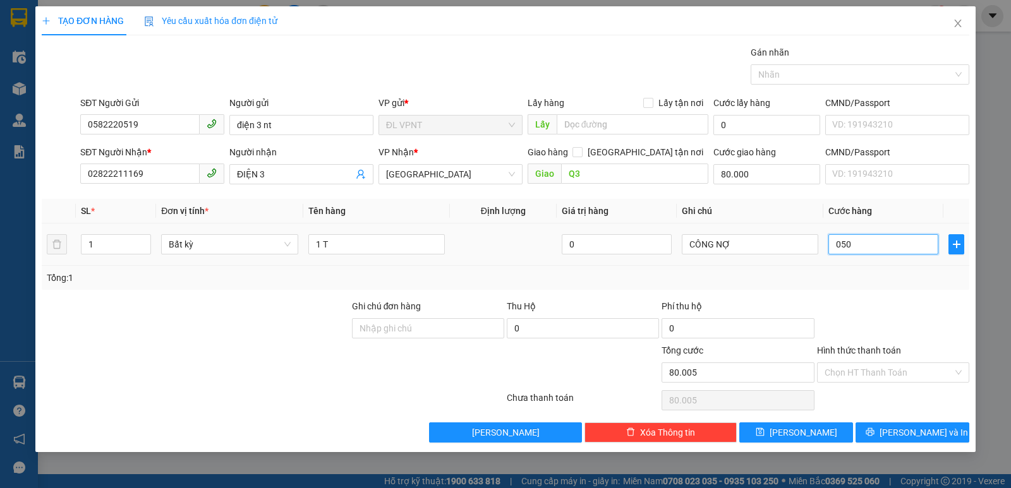
type input "80.050"
click at [747, 170] on input "80.000" at bounding box center [766, 174] width 107 height 20
type input "50.000"
type input "130.000"
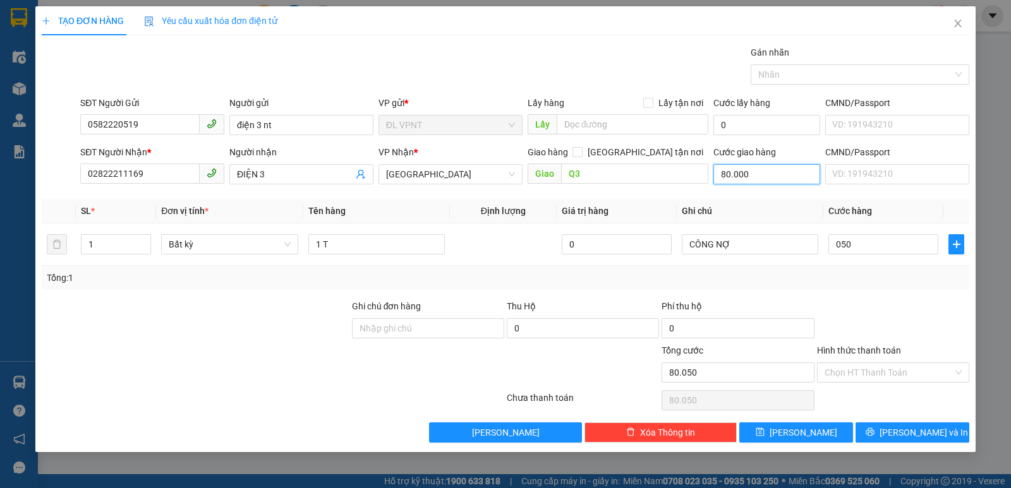
type input "130.000"
type input "3"
type input "50.003"
type input "30"
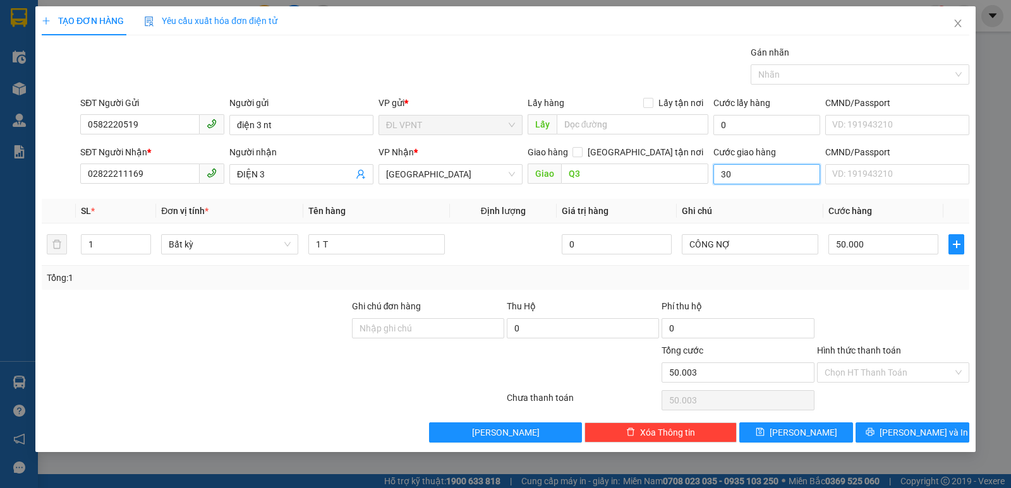
type input "50.030"
click at [887, 284] on div "Tổng: 1" at bounding box center [505, 278] width 917 height 14
type input "30.000"
type input "80.000"
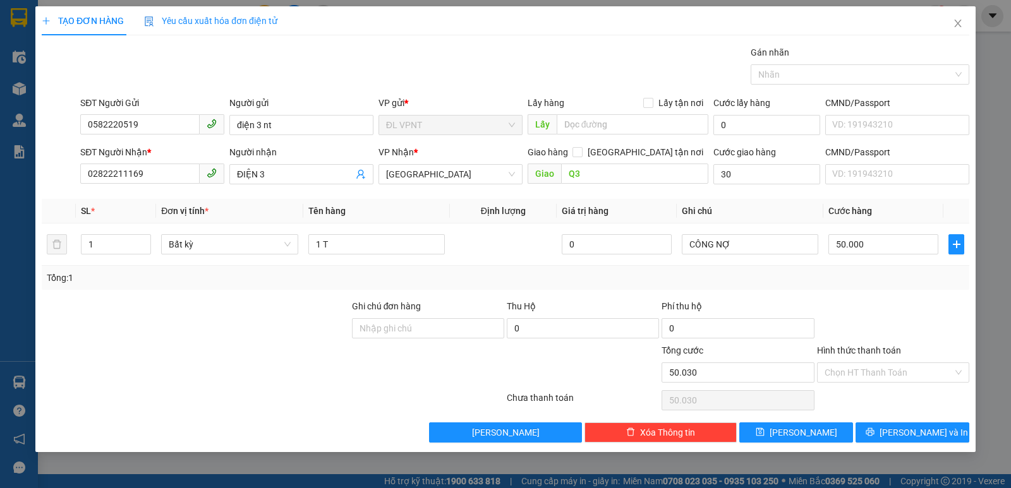
type input "80.000"
drag, startPoint x: 893, startPoint y: 432, endPoint x: 690, endPoint y: 343, distance: 222.0
click at [874, 433] on icon "printer" at bounding box center [869, 432] width 9 height 9
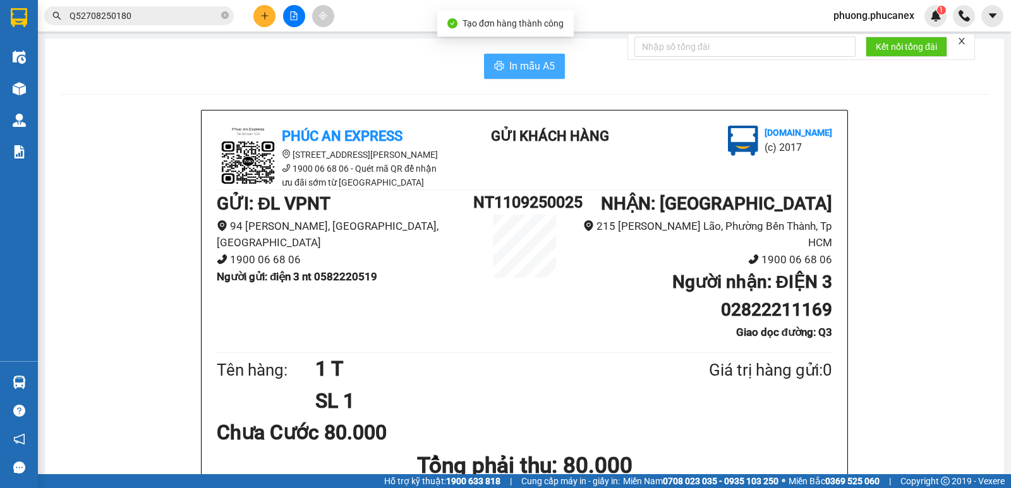
click at [519, 64] on span "In mẫu A5" at bounding box center [531, 66] width 45 height 16
click at [140, 17] on input "Q52708250180" at bounding box center [143, 16] width 149 height 14
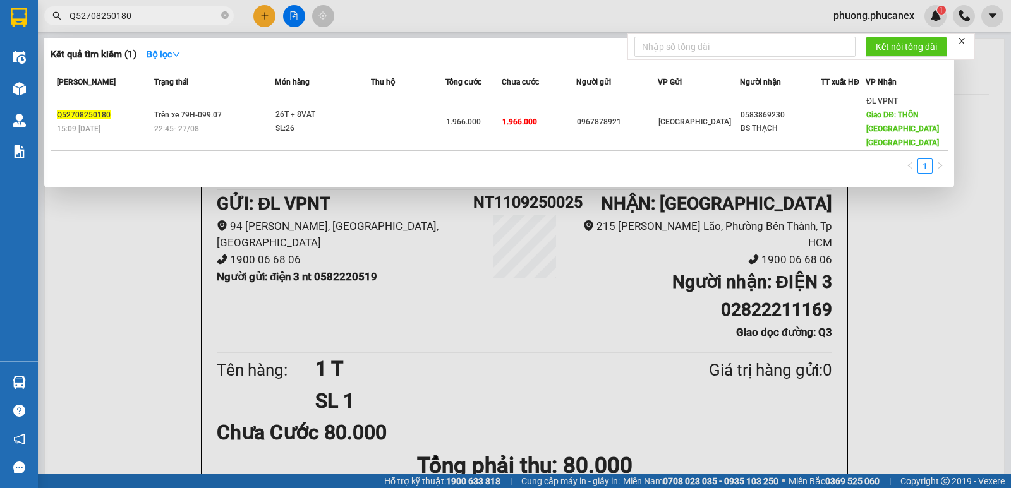
click at [140, 17] on input "Q52708250180" at bounding box center [143, 16] width 149 height 14
click at [265, 10] on div at bounding box center [505, 244] width 1011 height 488
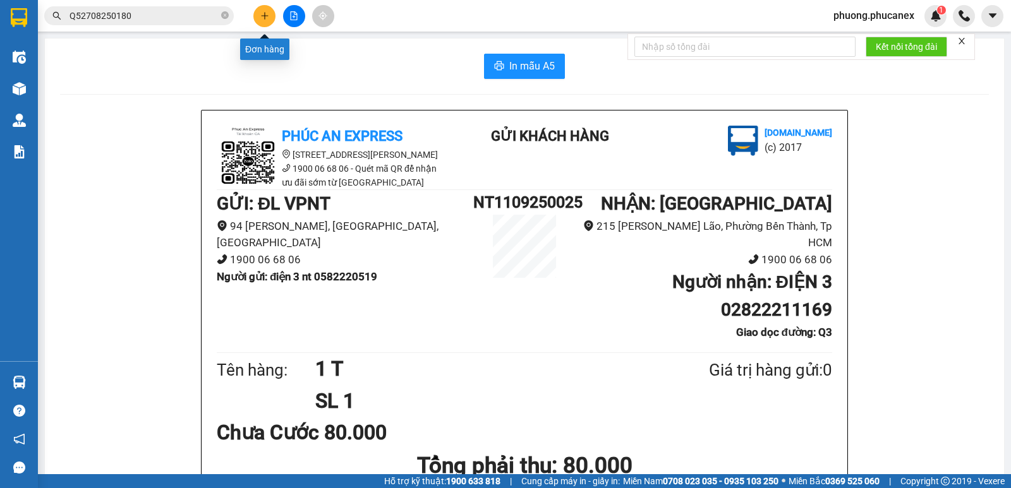
click at [261, 18] on icon "plus" at bounding box center [264, 15] width 9 height 9
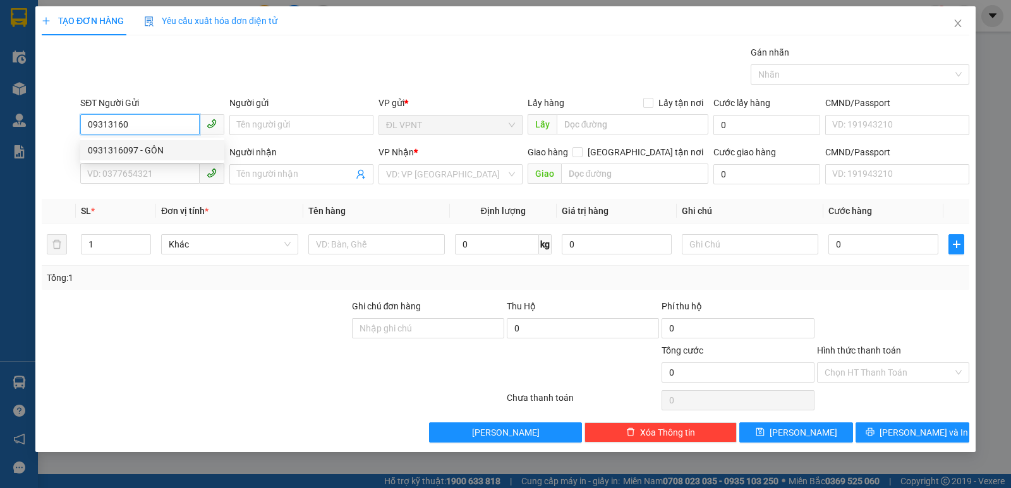
click at [138, 147] on div "0931316097 - GÔN" at bounding box center [152, 150] width 129 height 14
type input "0931316097"
type input "GÔN"
type input "0931316097"
type input "GÔN"
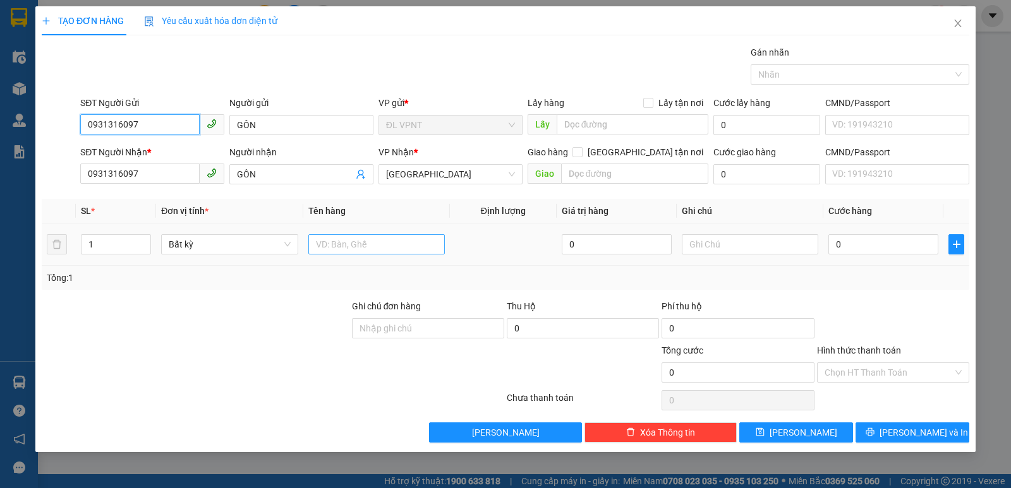
type input "0931316097"
click at [342, 244] on input "text" at bounding box center [376, 244] width 136 height 20
type input "2 TX"
click at [103, 246] on input "1" at bounding box center [115, 244] width 69 height 19
type input "2"
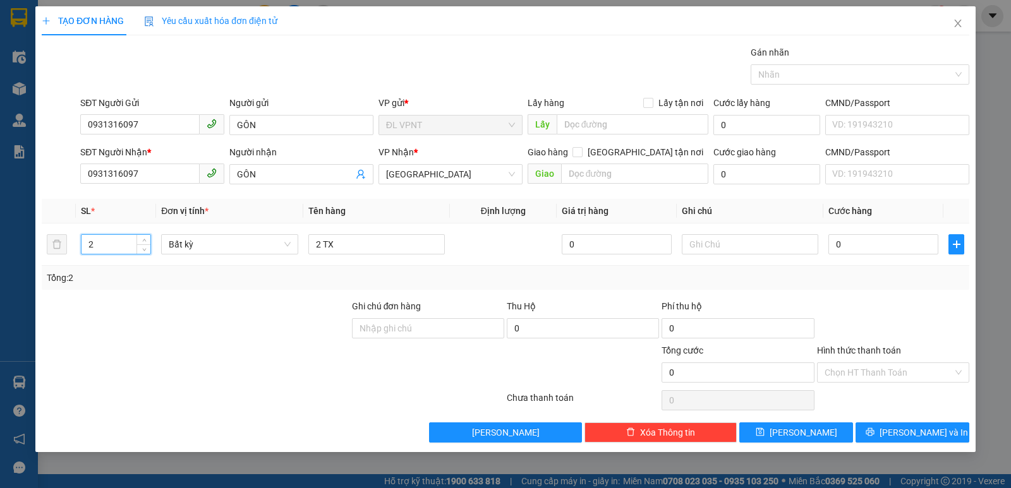
click at [316, 287] on div "Tổng: 2" at bounding box center [505, 278] width 927 height 24
click at [859, 246] on input "0" at bounding box center [883, 244] width 110 height 20
type input "7"
drag, startPoint x: 867, startPoint y: 373, endPoint x: 860, endPoint y: 371, distance: 7.4
click at [865, 374] on input "Hình thức thanh toán" at bounding box center [888, 372] width 128 height 19
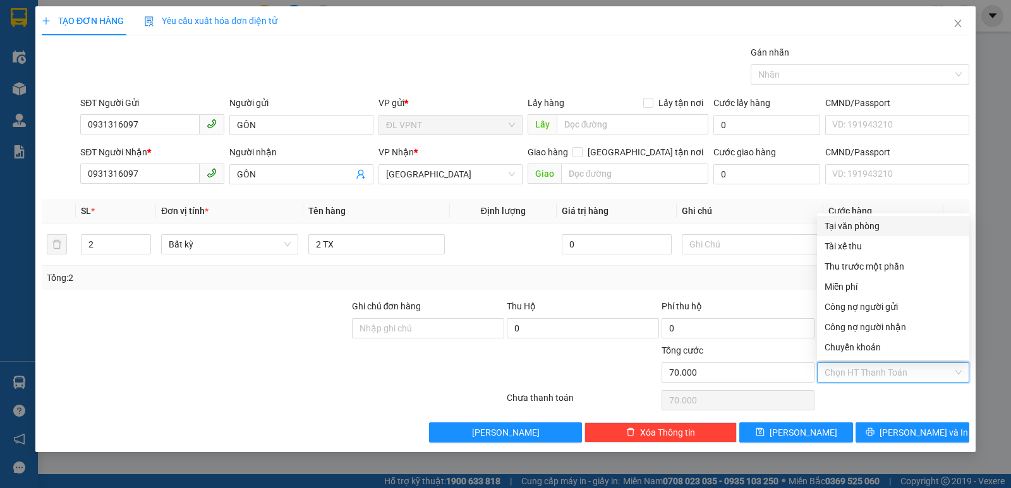
click at [846, 229] on div "Tại văn phòng" at bounding box center [892, 226] width 137 height 14
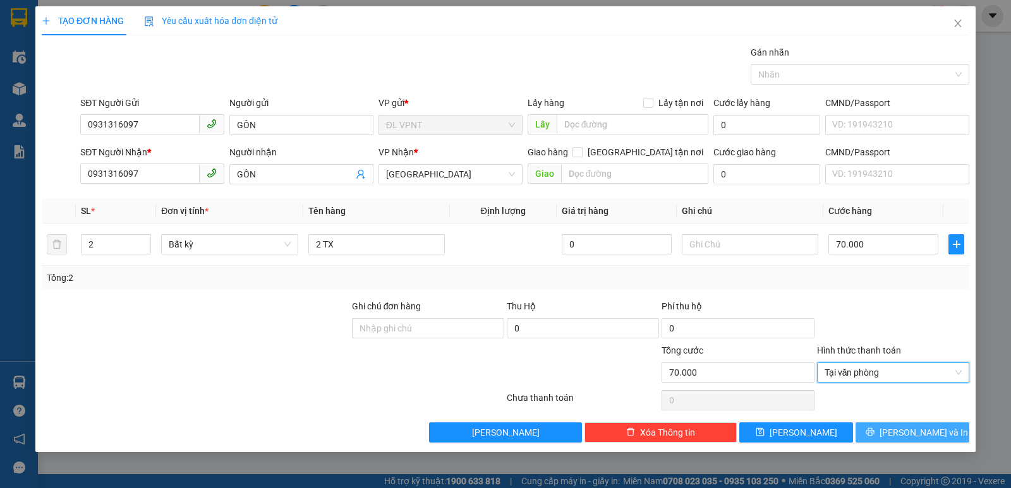
click at [932, 429] on span "[PERSON_NAME] và In" at bounding box center [923, 433] width 88 height 14
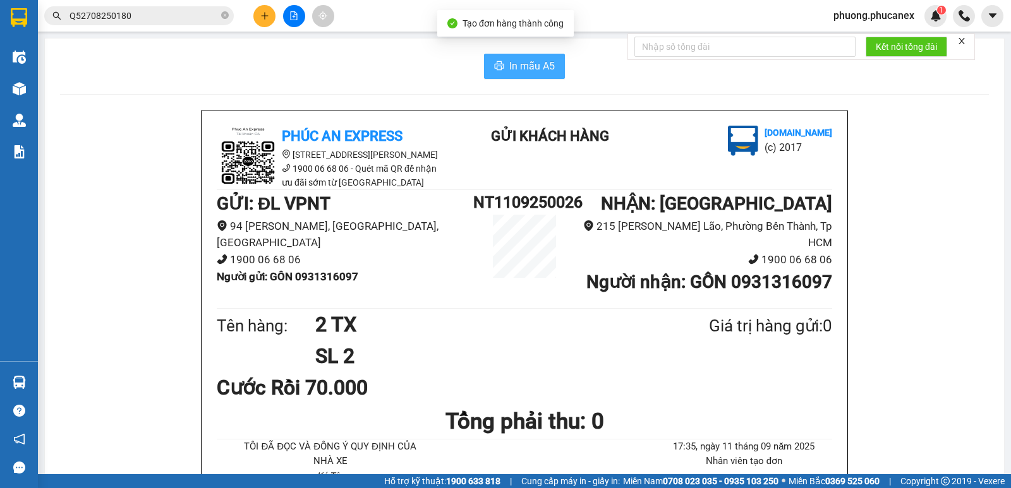
click at [531, 63] on span "In mẫu A5" at bounding box center [531, 66] width 45 height 16
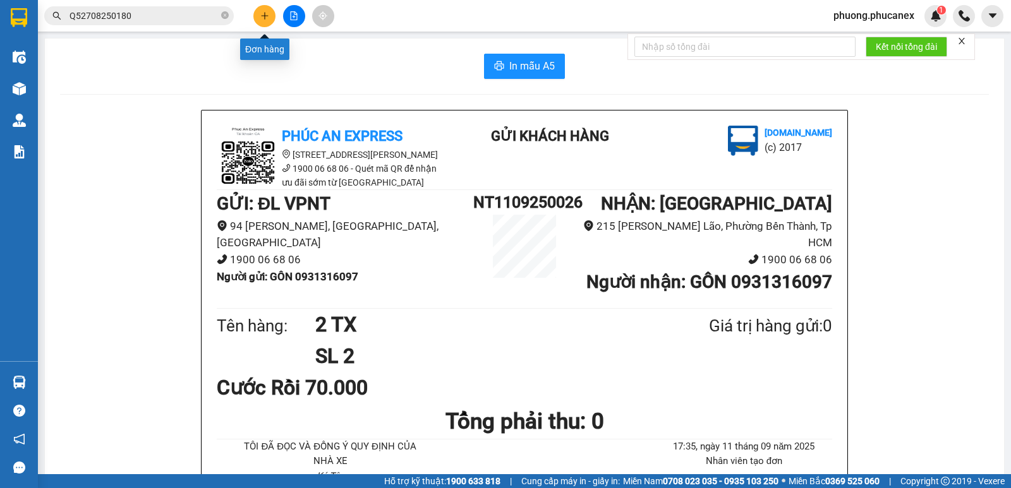
click at [256, 15] on button at bounding box center [264, 16] width 22 height 22
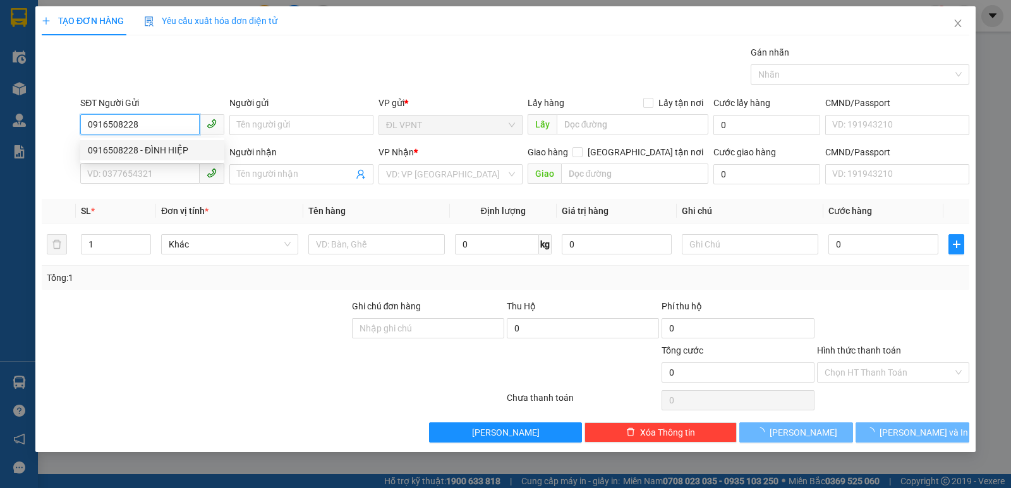
click at [162, 151] on div "0916508228 - ĐÌNH HIỆP" at bounding box center [152, 150] width 129 height 14
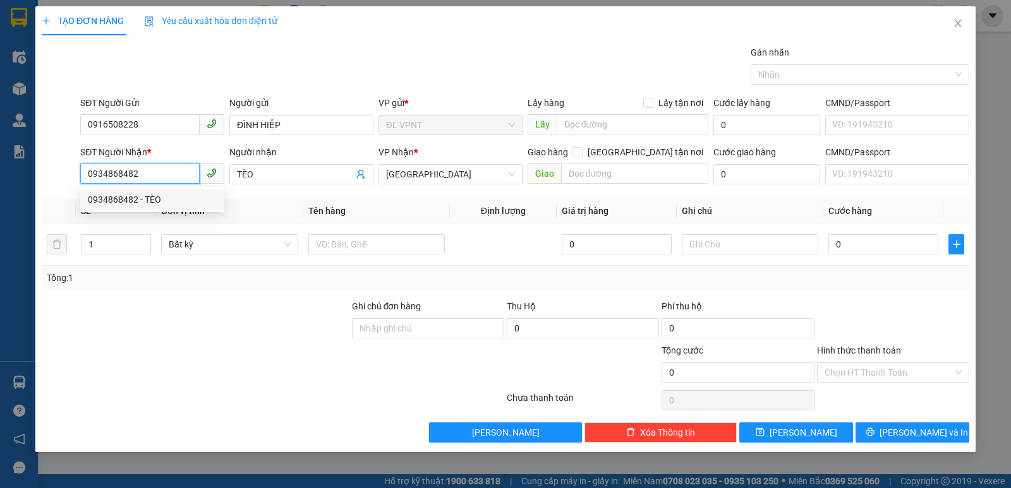
drag, startPoint x: 97, startPoint y: 176, endPoint x: 83, endPoint y: 178, distance: 14.7
click at [83, 178] on input "0934868482" at bounding box center [139, 174] width 119 height 20
click at [155, 219] on div "0948566446 - LUẬN" at bounding box center [152, 220] width 129 height 14
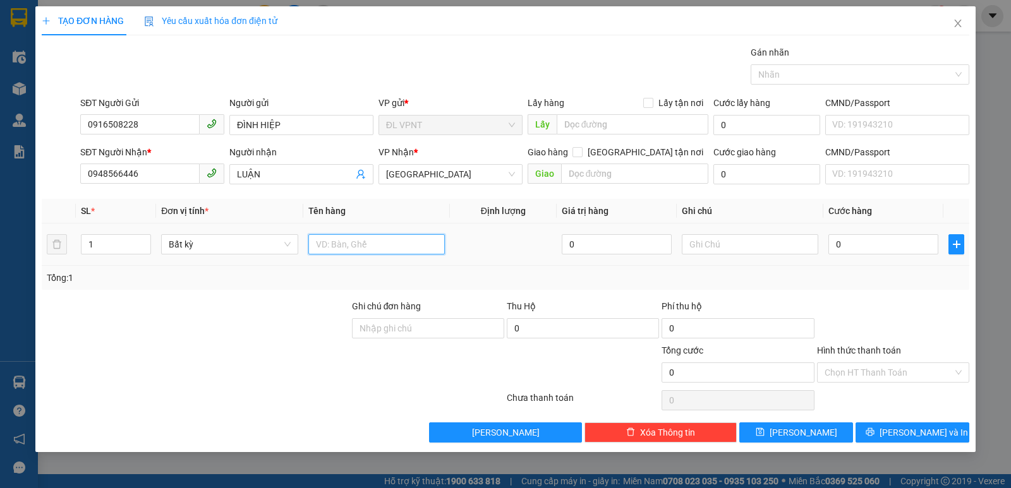
click at [333, 243] on input "text" at bounding box center [376, 244] width 136 height 20
click at [116, 237] on input "1" at bounding box center [115, 244] width 69 height 19
click at [872, 240] on input "0" at bounding box center [883, 244] width 110 height 20
click at [718, 240] on input "text" at bounding box center [750, 244] width 136 height 20
click at [730, 241] on input "MB:" at bounding box center [750, 244] width 136 height 20
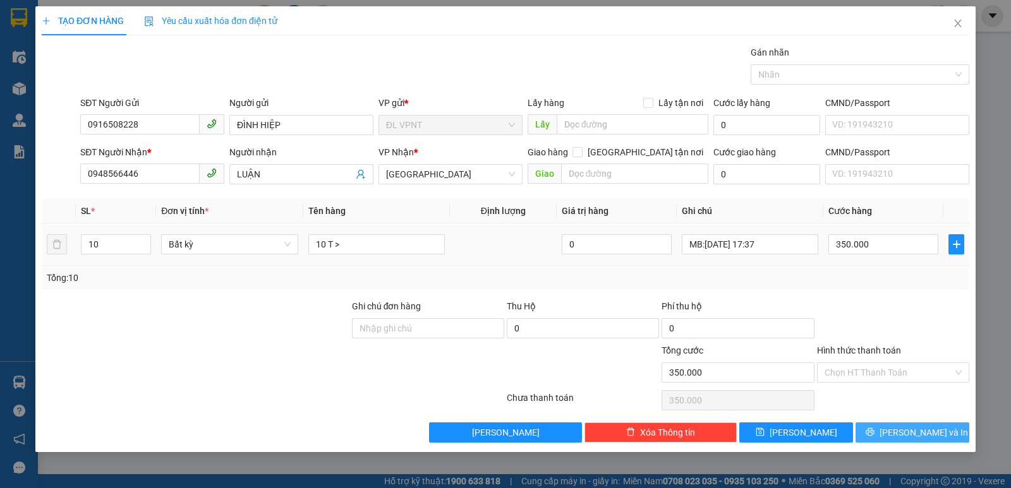
drag, startPoint x: 921, startPoint y: 433, endPoint x: 695, endPoint y: 229, distance: 304.6
click at [920, 434] on span "[PERSON_NAME] và In" at bounding box center [923, 433] width 88 height 14
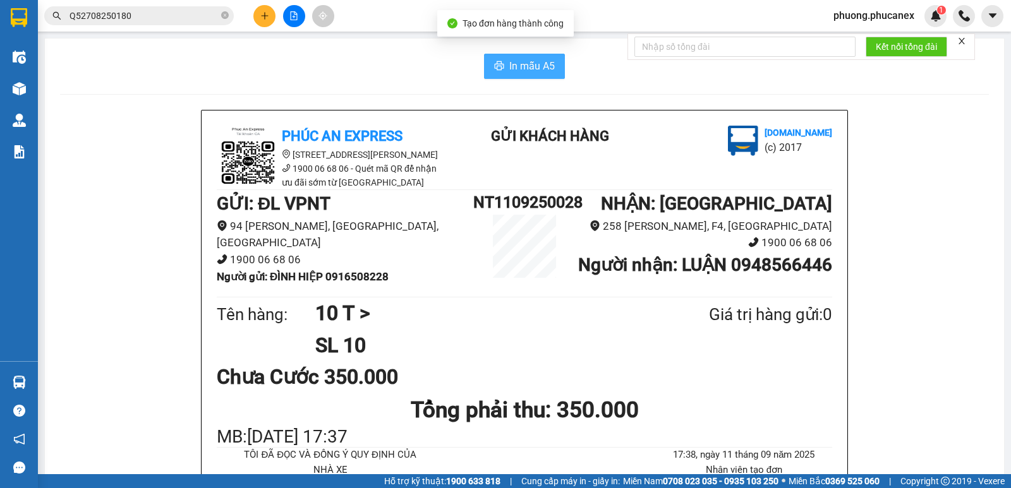
click at [531, 67] on span "In mẫu A5" at bounding box center [531, 66] width 45 height 16
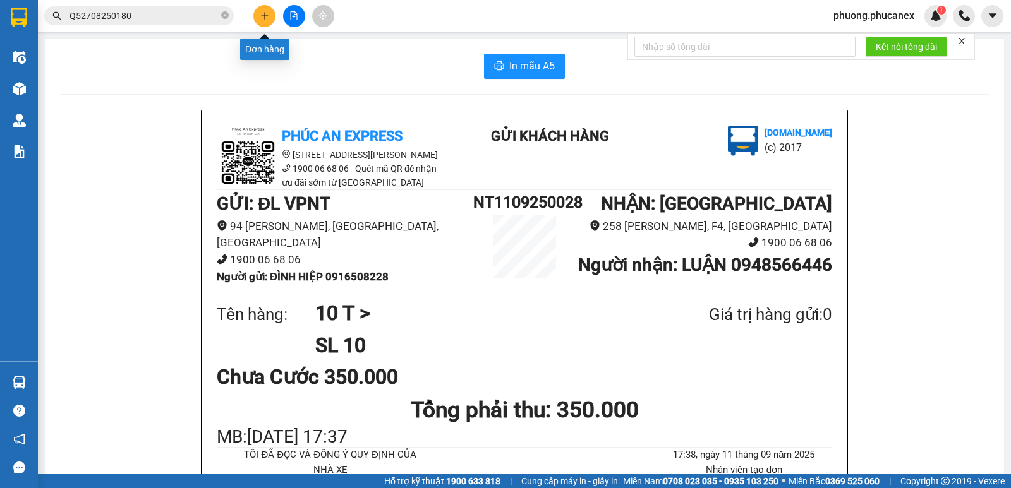
click at [258, 12] on button at bounding box center [264, 16] width 22 height 22
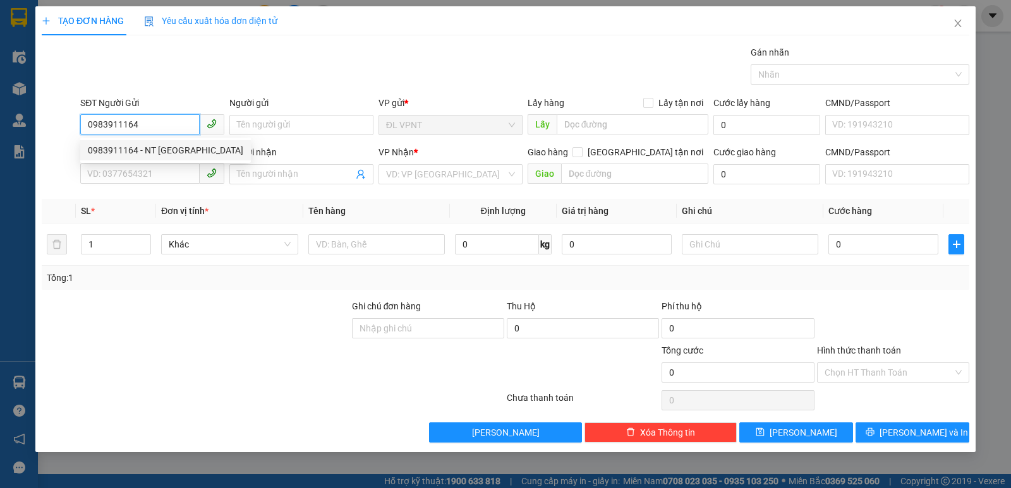
drag, startPoint x: 158, startPoint y: 152, endPoint x: 166, endPoint y: 157, distance: 9.6
click at [158, 152] on div "0983911164 - NT [GEOGRAPHIC_DATA]" at bounding box center [165, 150] width 155 height 14
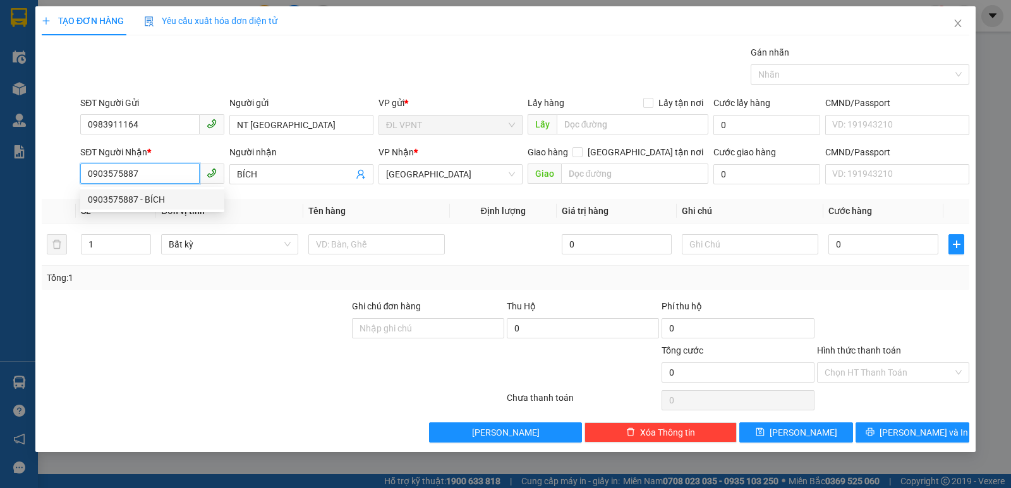
drag, startPoint x: 161, startPoint y: 178, endPoint x: 30, endPoint y: 183, distance: 131.5
click at [63, 174] on div "SĐT Người Nhận * 0903575887 Người nhận BÍCH VP Nhận * ĐL Quận 5 Giao hàng Giao …" at bounding box center [505, 167] width 930 height 44
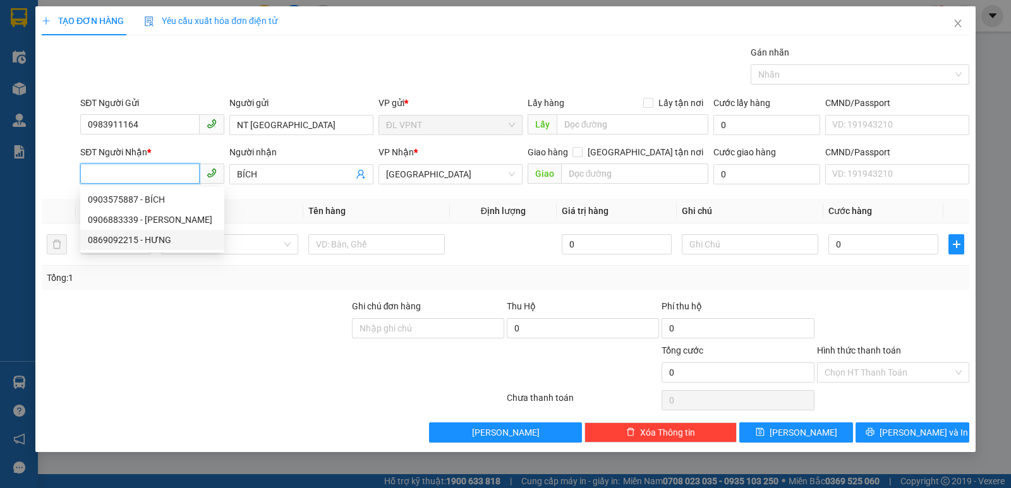
click at [110, 234] on div "0869092215 - HƯNG" at bounding box center [152, 240] width 129 height 14
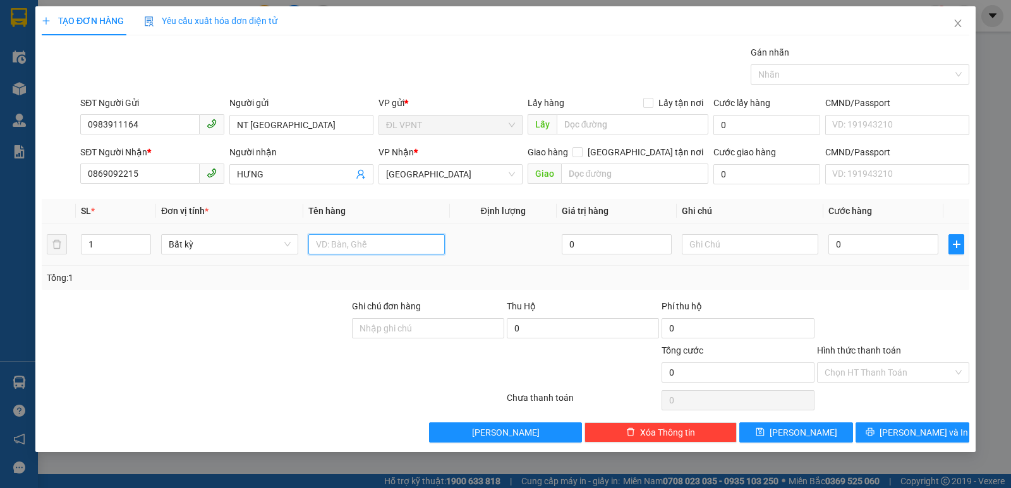
click at [332, 249] on input "text" at bounding box center [376, 244] width 136 height 20
drag, startPoint x: 860, startPoint y: 236, endPoint x: 850, endPoint y: 238, distance: 11.0
click at [860, 236] on input "0" at bounding box center [883, 244] width 110 height 20
click at [898, 380] on input "Hình thức thanh toán" at bounding box center [888, 372] width 128 height 19
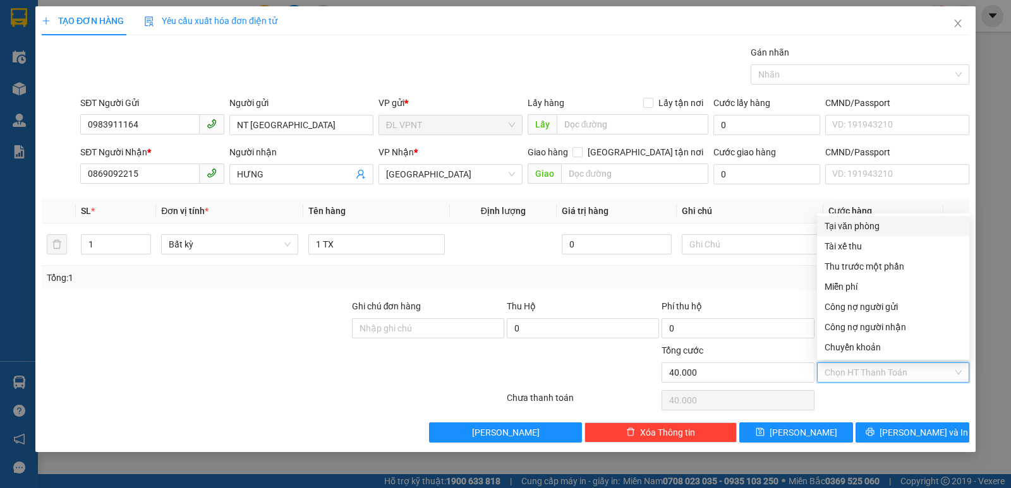
click at [855, 227] on div "Tại văn phòng" at bounding box center [892, 226] width 137 height 14
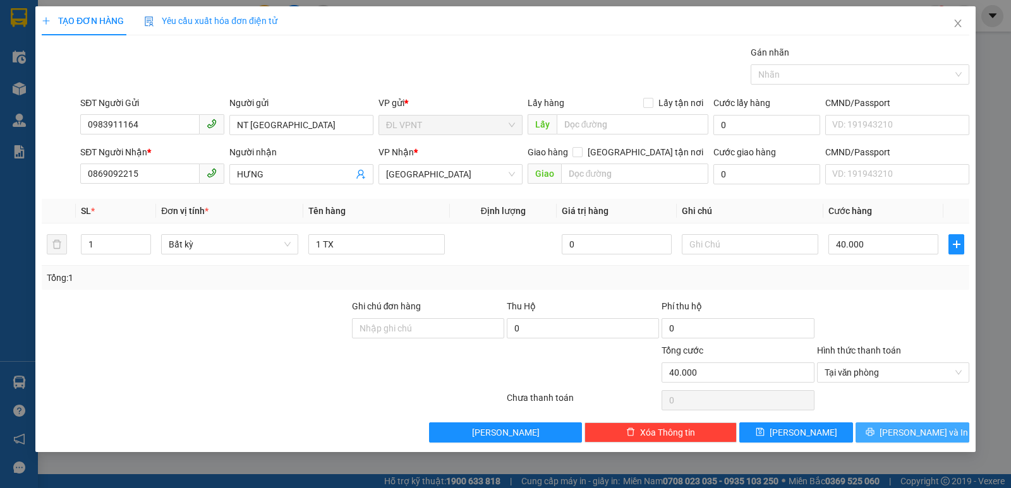
click at [910, 437] on span "[PERSON_NAME] và In" at bounding box center [923, 433] width 88 height 14
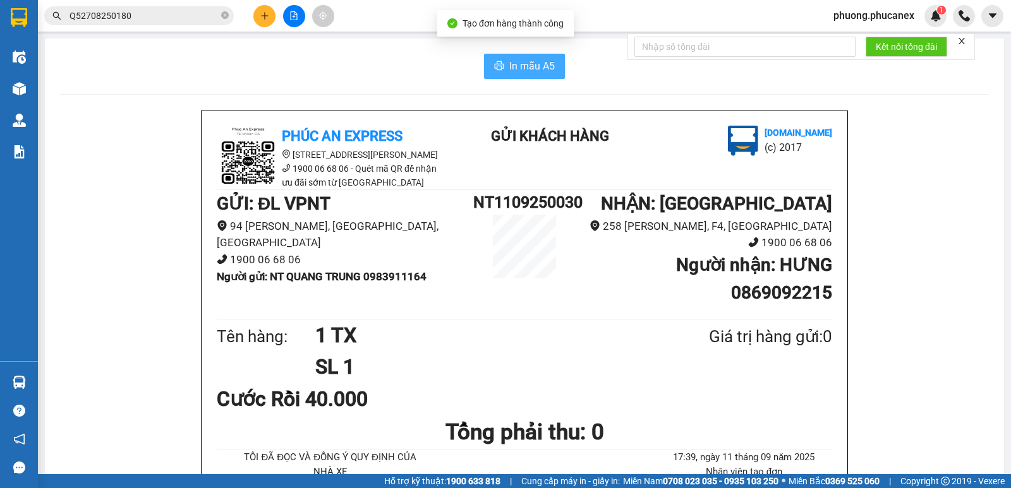
click at [509, 64] on span "In mẫu A5" at bounding box center [531, 66] width 45 height 16
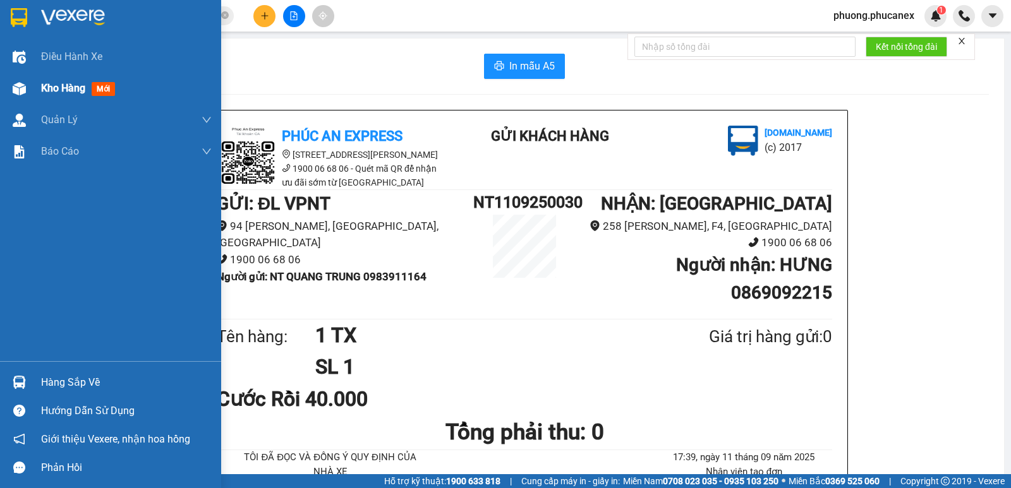
click at [59, 92] on span "Kho hàng" at bounding box center [63, 88] width 44 height 12
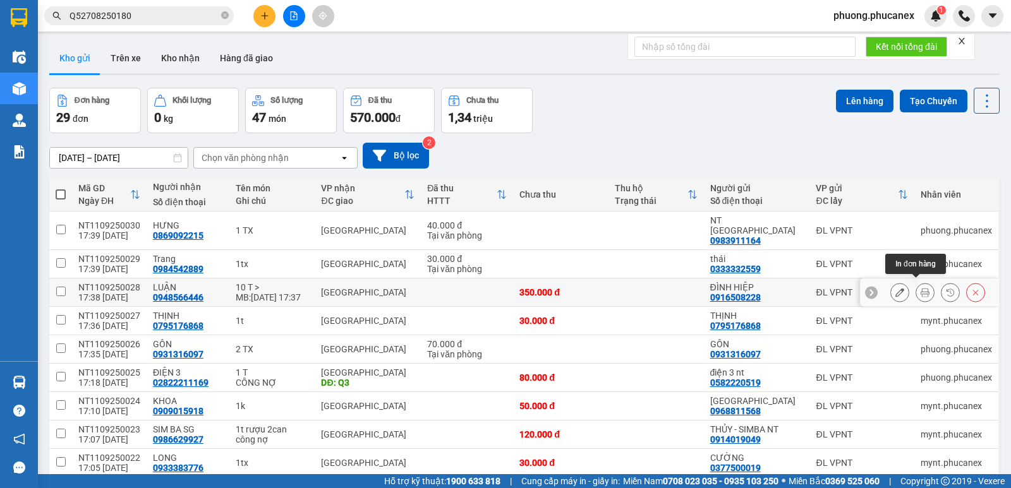
click at [920, 288] on icon at bounding box center [924, 292] width 9 height 9
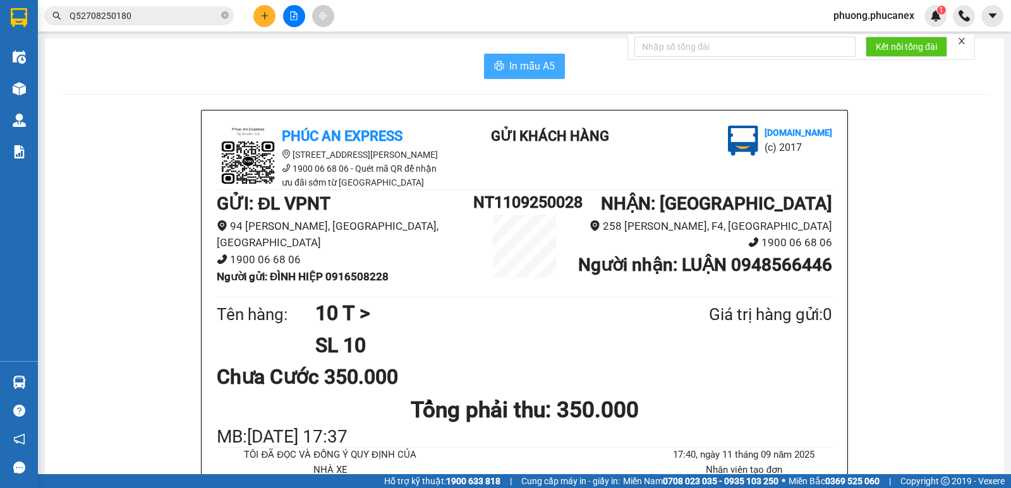
click at [524, 67] on span "In mẫu A5" at bounding box center [531, 66] width 45 height 16
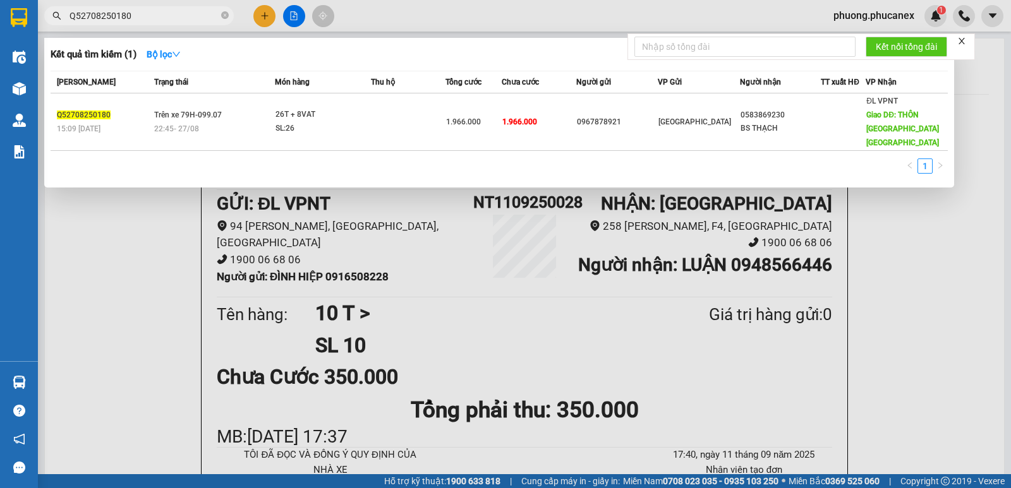
drag, startPoint x: 130, startPoint y: 13, endPoint x: 68, endPoint y: 25, distance: 62.9
click at [68, 25] on span "Q52708250180" at bounding box center [138, 15] width 189 height 19
paste input "1009250013"
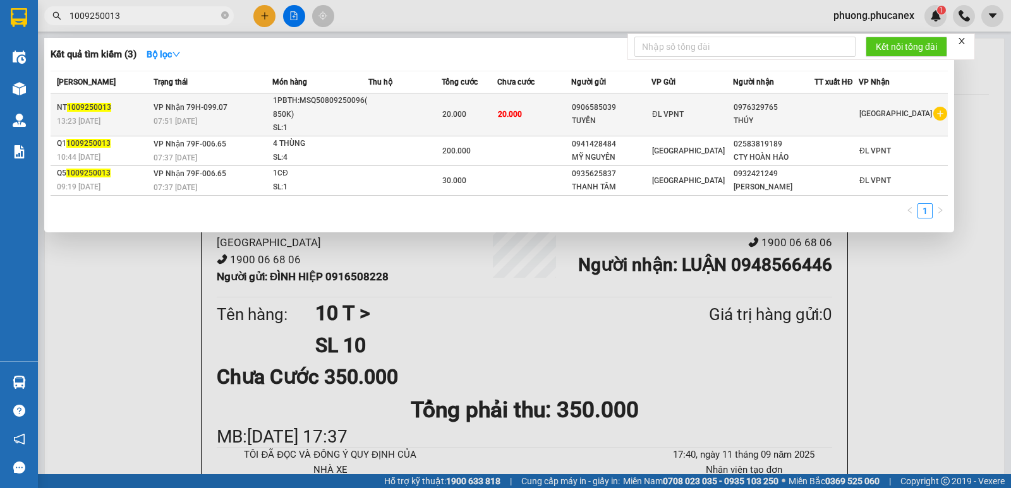
click at [366, 100] on div "1PBTH:MSQ50809250096(850K)" at bounding box center [320, 107] width 95 height 27
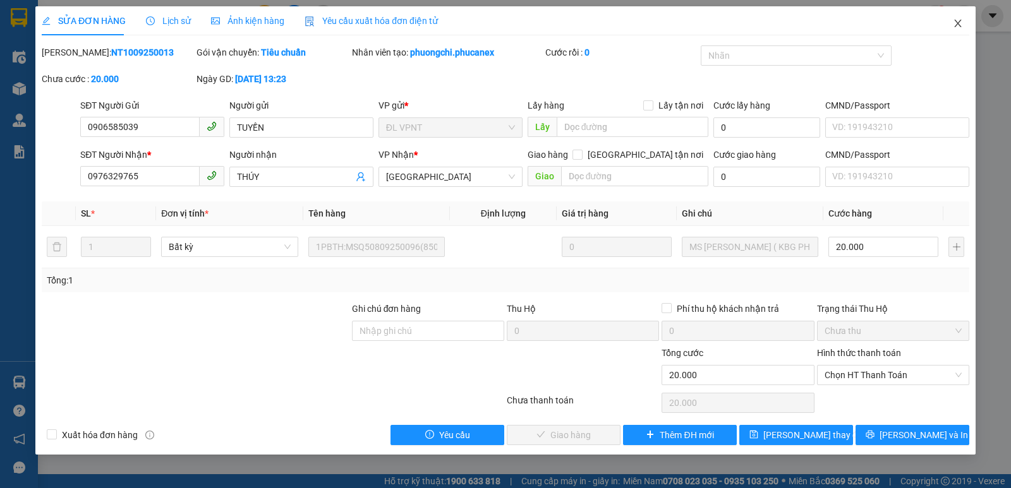
click at [959, 26] on icon "close" at bounding box center [957, 24] width 7 height 8
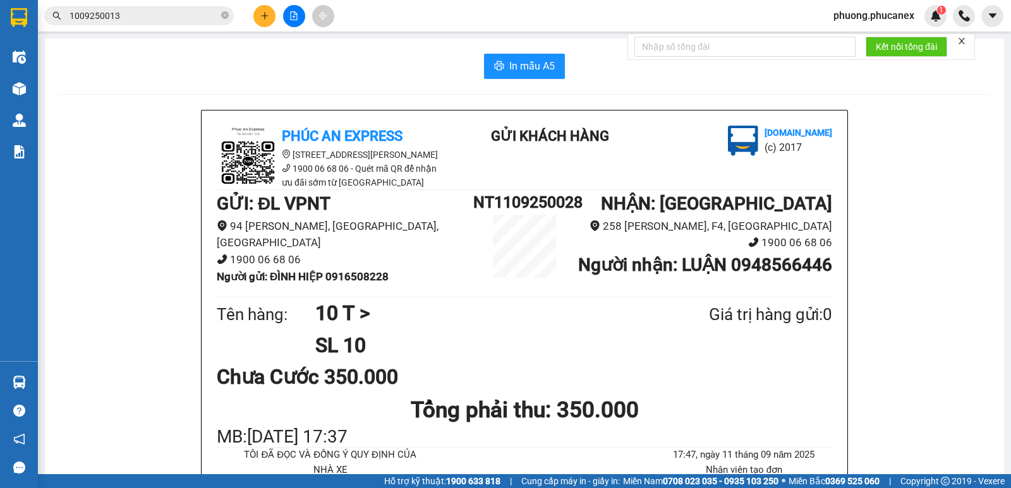
click at [133, 13] on input "1009250013" at bounding box center [143, 16] width 149 height 14
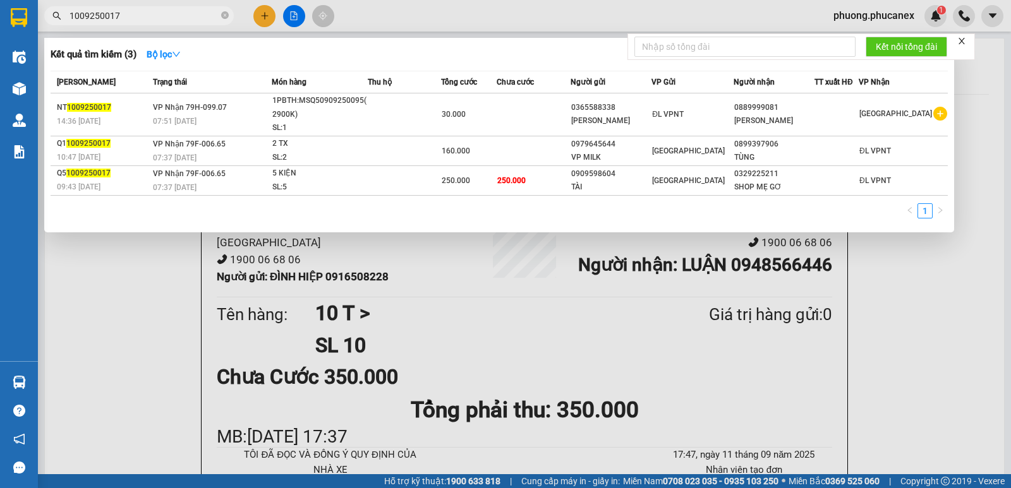
click at [71, 13] on input "1009250017" at bounding box center [143, 16] width 149 height 14
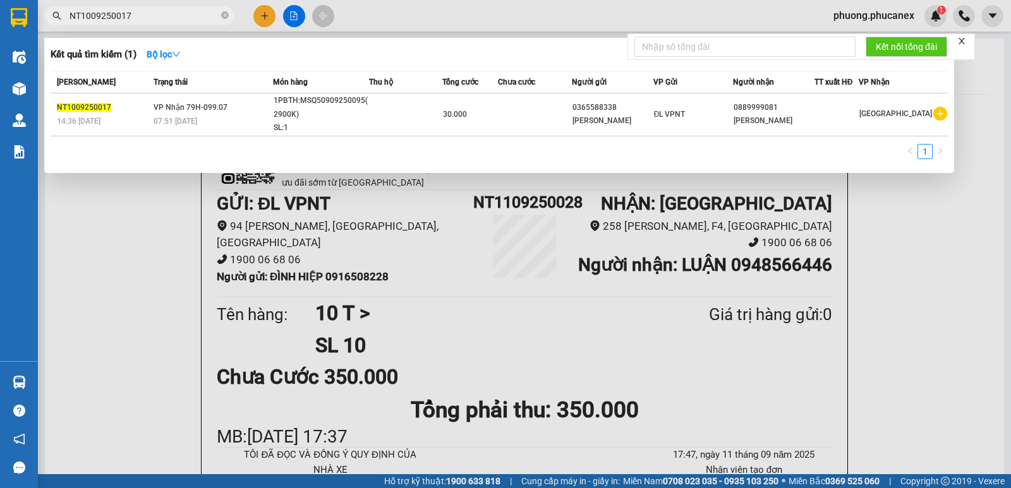
click at [141, 16] on input "NT1009250017" at bounding box center [143, 16] width 149 height 14
click at [265, 11] on div at bounding box center [505, 244] width 1011 height 488
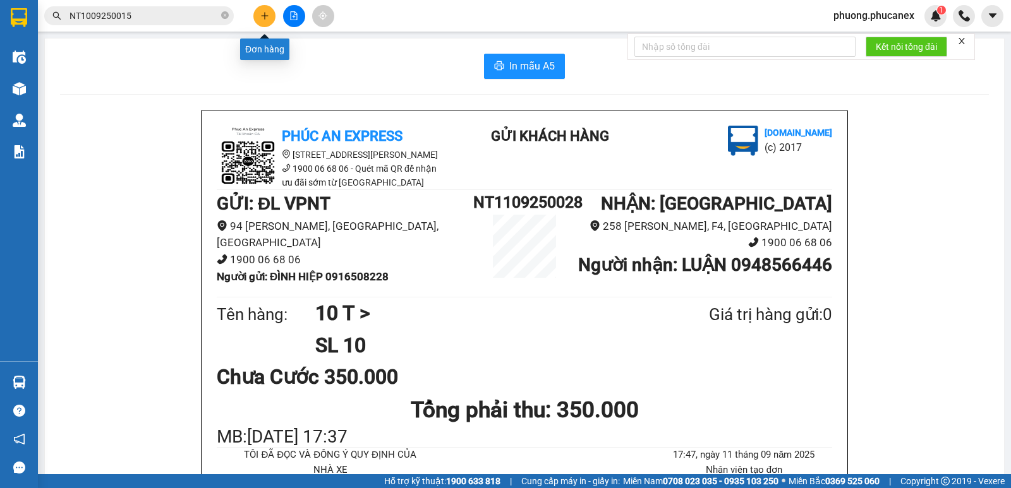
click at [264, 13] on icon "plus" at bounding box center [264, 15] width 9 height 9
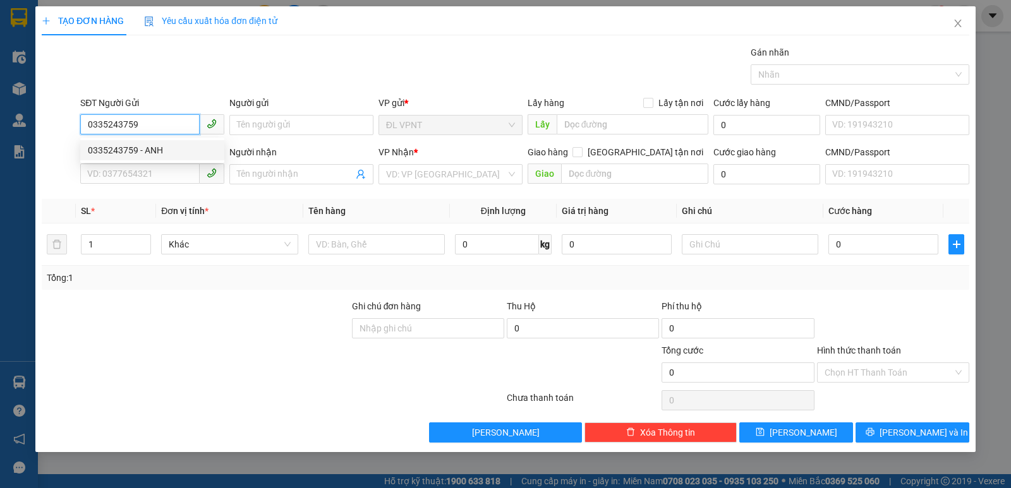
click at [123, 142] on div "0335243759 - ANH" at bounding box center [152, 150] width 144 height 20
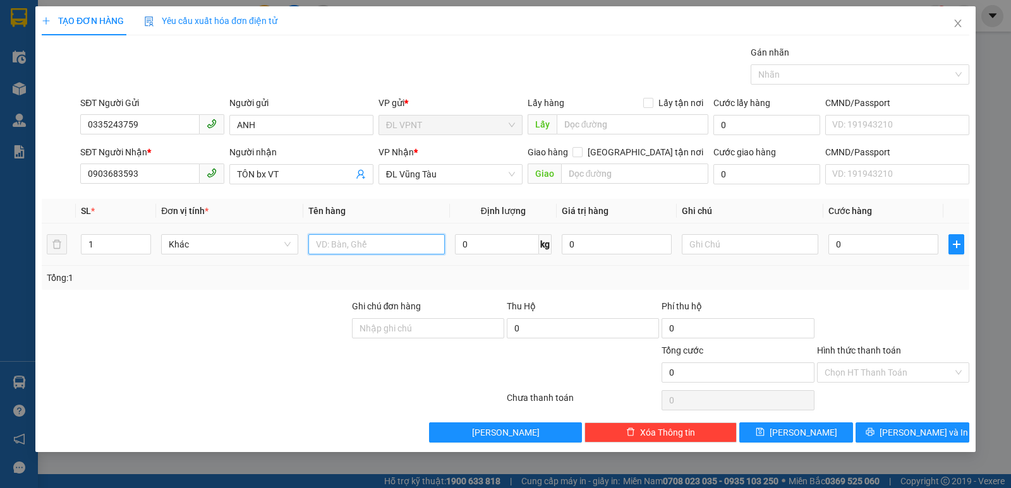
click at [358, 248] on input "text" at bounding box center [376, 244] width 136 height 20
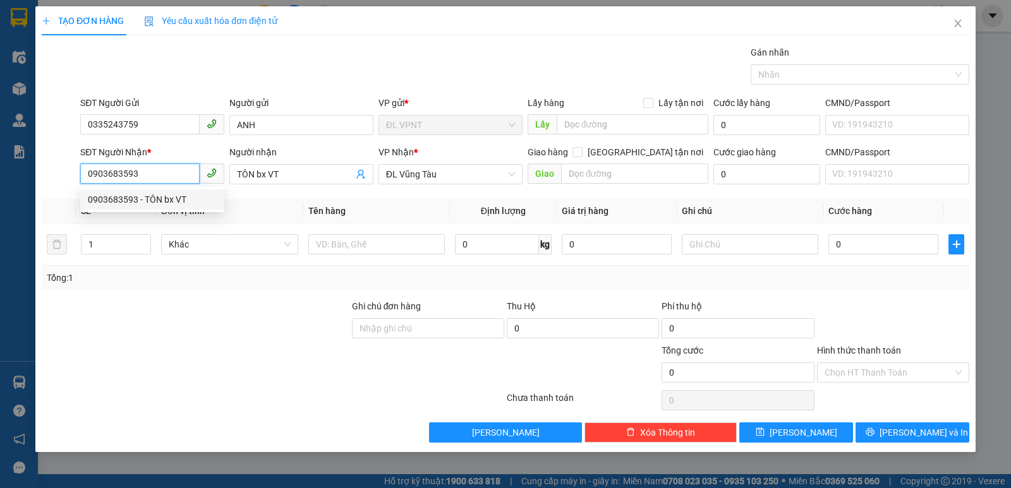
drag, startPoint x: 141, startPoint y: 177, endPoint x: 103, endPoint y: 181, distance: 38.7
click at [103, 181] on input "0903683593" at bounding box center [139, 174] width 119 height 20
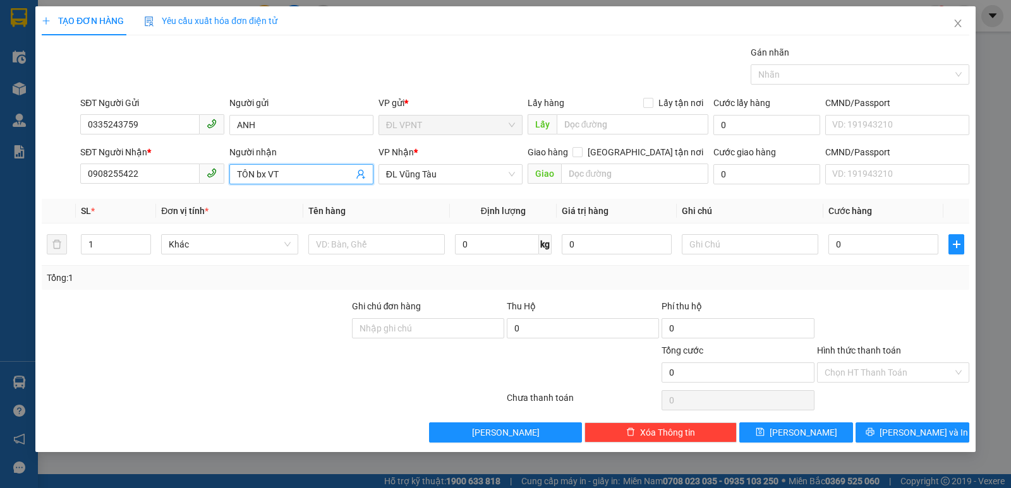
click at [282, 175] on input "TÔN bx VT" at bounding box center [295, 174] width 116 height 14
drag, startPoint x: 254, startPoint y: 178, endPoint x: 239, endPoint y: 176, distance: 15.3
click at [239, 176] on input "TÔN bx VT" at bounding box center [295, 174] width 116 height 14
paste input "Â"
click at [245, 172] on input "SIM bx VT" at bounding box center [295, 174] width 116 height 14
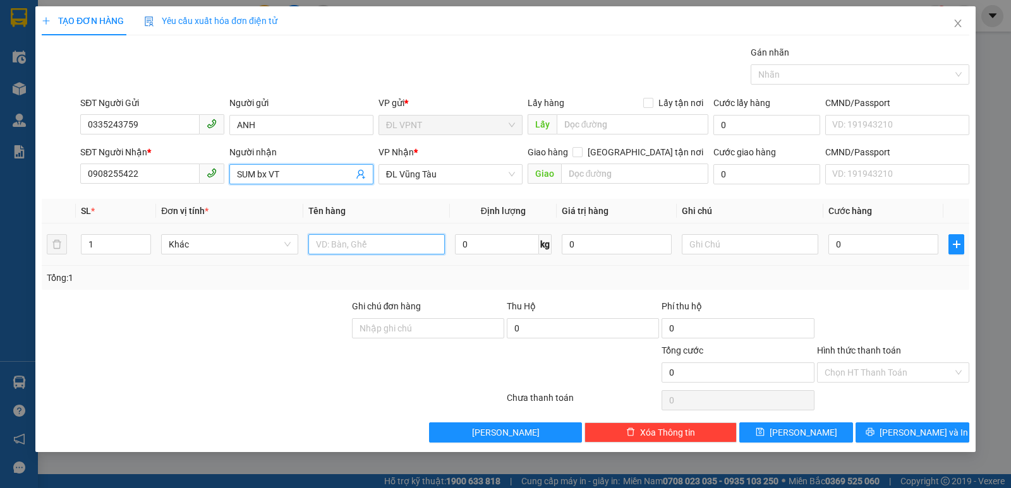
drag, startPoint x: 337, startPoint y: 247, endPoint x: 323, endPoint y: 243, distance: 14.6
click at [338, 247] on input "text" at bounding box center [376, 244] width 136 height 20
paste input "Â"
paste input "ẤM"
click at [858, 242] on input "0" at bounding box center [883, 244] width 110 height 20
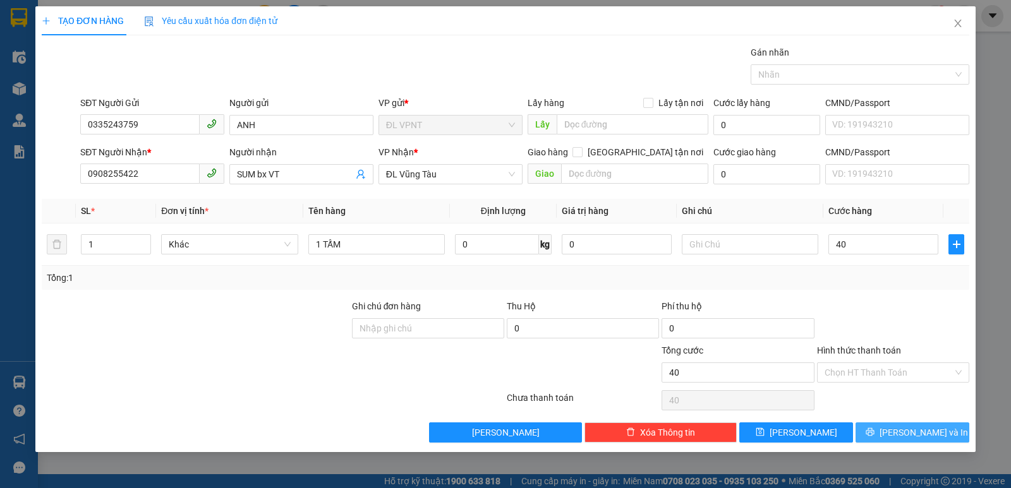
drag, startPoint x: 899, startPoint y: 430, endPoint x: 896, endPoint y: 409, distance: 21.7
click at [895, 413] on div "Transit Pickup Surcharge Ids Transit Deliver Surcharge Ids Transit Deliver Surc…" at bounding box center [505, 243] width 927 height 397
click at [921, 432] on span "[PERSON_NAME] và In" at bounding box center [923, 433] width 88 height 14
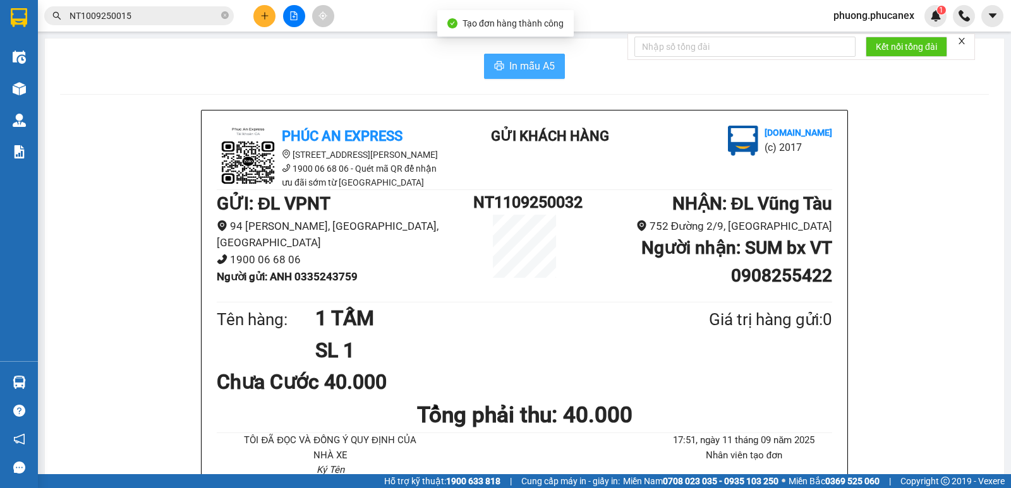
click at [535, 64] on span "In mẫu A5" at bounding box center [531, 66] width 45 height 16
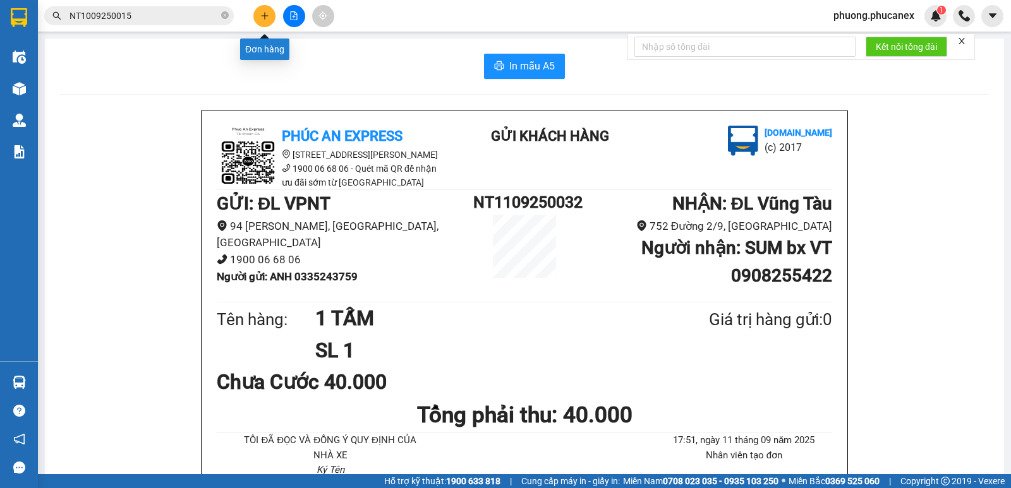
click at [267, 15] on icon "plus" at bounding box center [264, 15] width 9 height 9
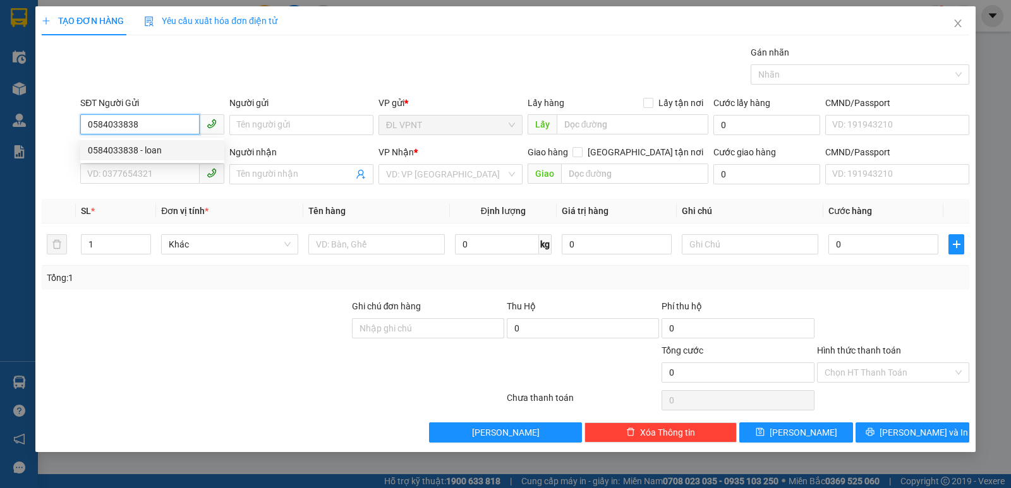
click at [134, 147] on div "0584033838 - loan" at bounding box center [152, 150] width 129 height 14
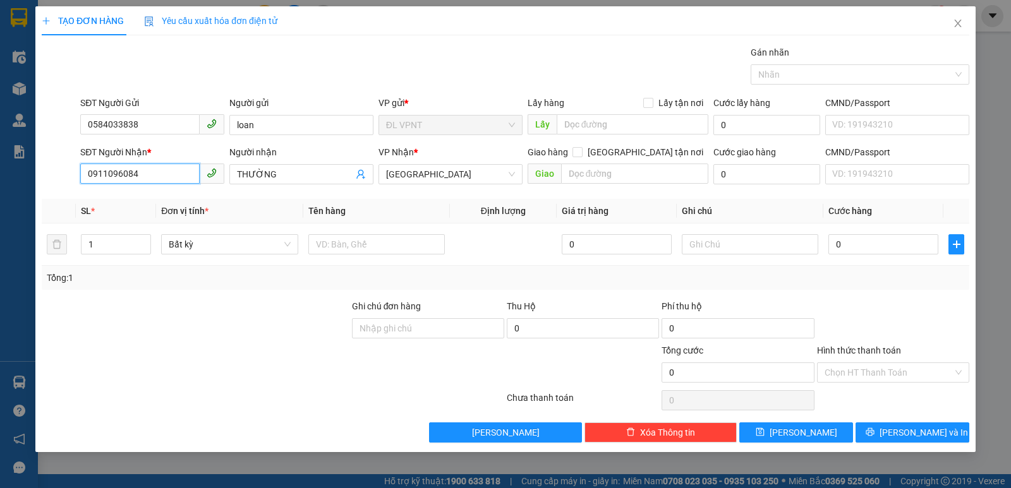
drag, startPoint x: 143, startPoint y: 179, endPoint x: 75, endPoint y: 183, distance: 69.0
click at [75, 183] on div "SĐT Người Nhận * 0911096084 Người nhận THƯỜNG VP Nhận * [GEOGRAPHIC_DATA] tận n…" at bounding box center [505, 167] width 930 height 44
click at [161, 203] on div "0969917206 - KHANG" at bounding box center [152, 200] width 129 height 14
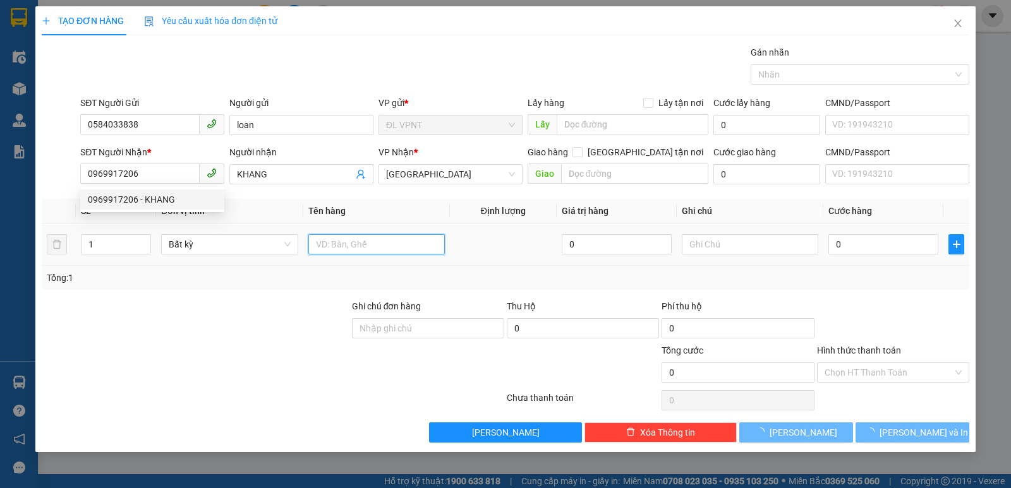
click at [333, 243] on input "text" at bounding box center [376, 244] width 136 height 20
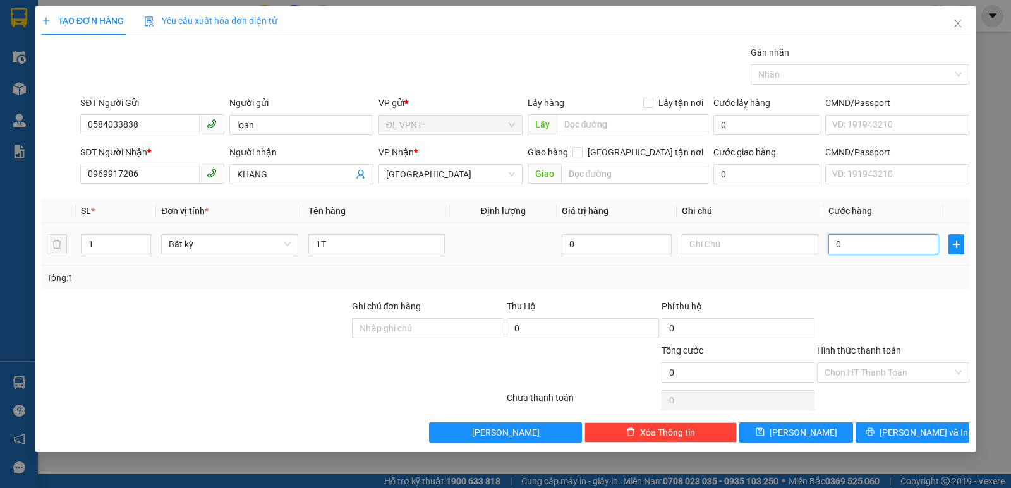
click at [859, 246] on input "0" at bounding box center [883, 244] width 110 height 20
click at [891, 424] on button "[PERSON_NAME] và In" at bounding box center [912, 433] width 114 height 20
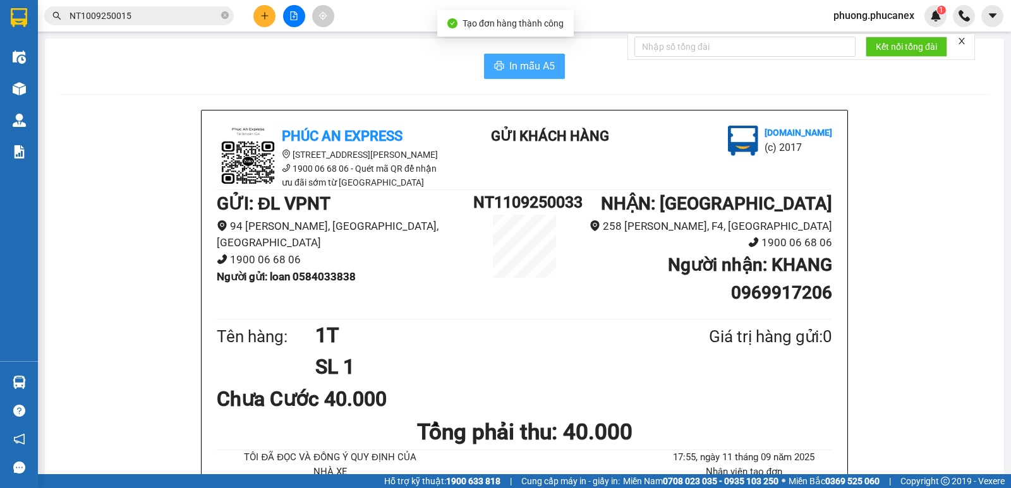
click at [495, 67] on icon "printer" at bounding box center [499, 65] width 9 height 9
click at [260, 16] on icon "plus" at bounding box center [264, 15] width 9 height 9
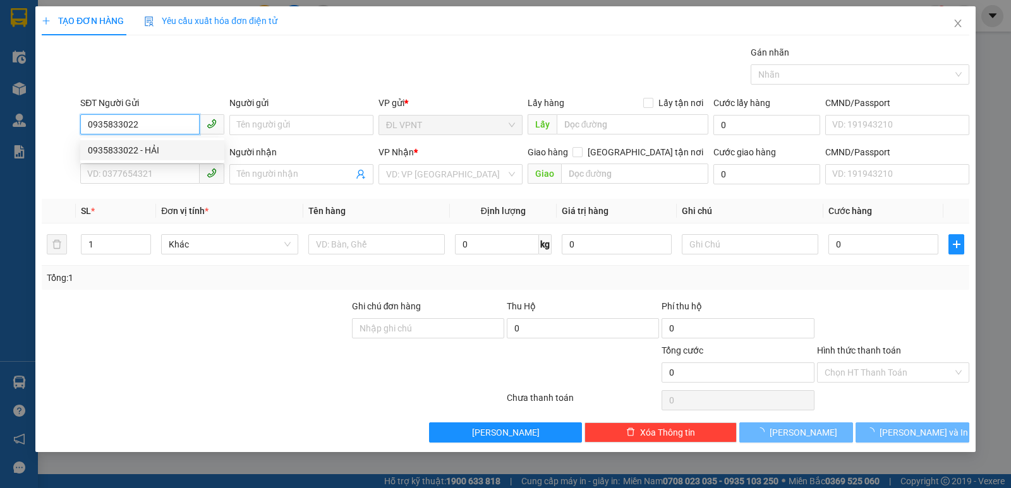
click at [126, 152] on div "0935833022 - HẢI" at bounding box center [152, 150] width 129 height 14
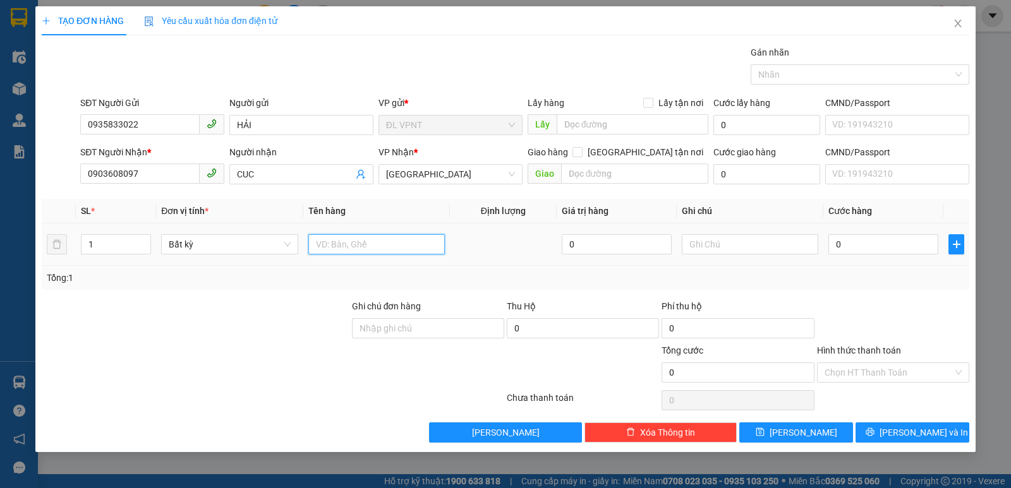
click at [354, 242] on input "text" at bounding box center [376, 244] width 136 height 20
click at [872, 237] on input "0" at bounding box center [883, 244] width 110 height 20
click at [846, 368] on input "Hình thức thanh toán" at bounding box center [888, 372] width 128 height 19
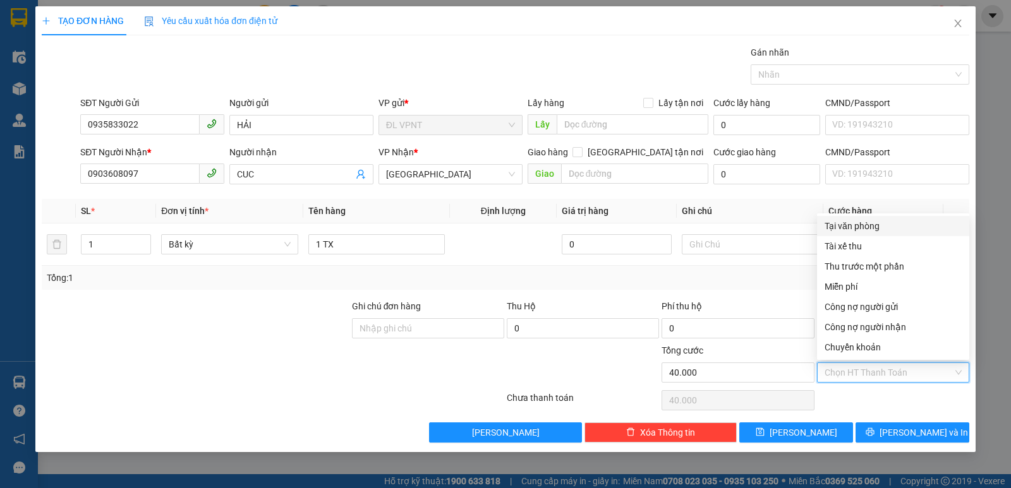
click at [858, 226] on div "Tại văn phòng" at bounding box center [892, 226] width 137 height 14
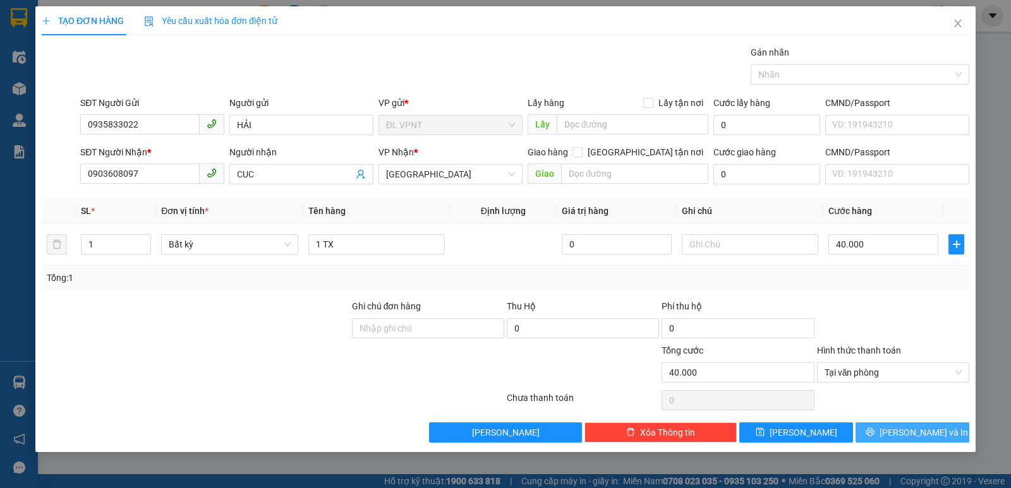
click at [898, 433] on button "[PERSON_NAME] và In" at bounding box center [912, 433] width 114 height 20
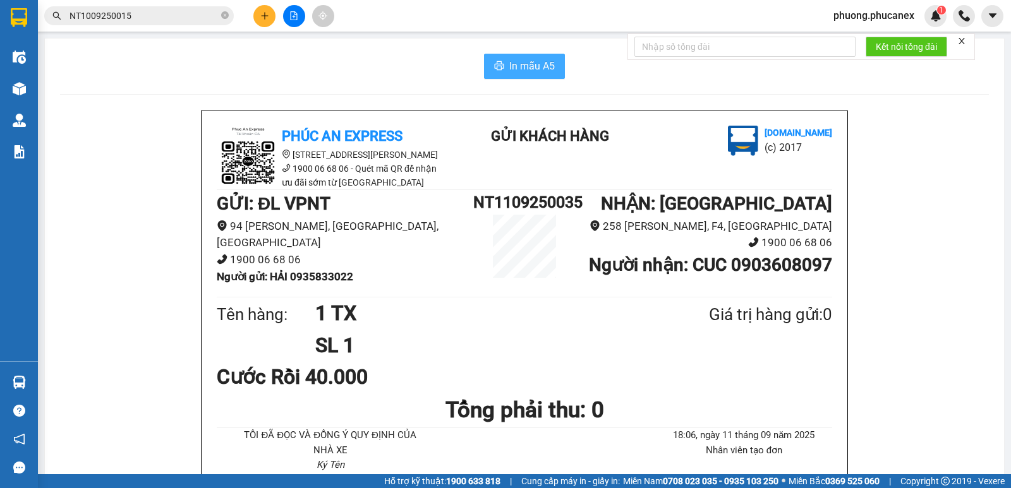
click at [521, 71] on span "In mẫu A5" at bounding box center [531, 66] width 45 height 16
click at [259, 15] on button at bounding box center [264, 16] width 22 height 22
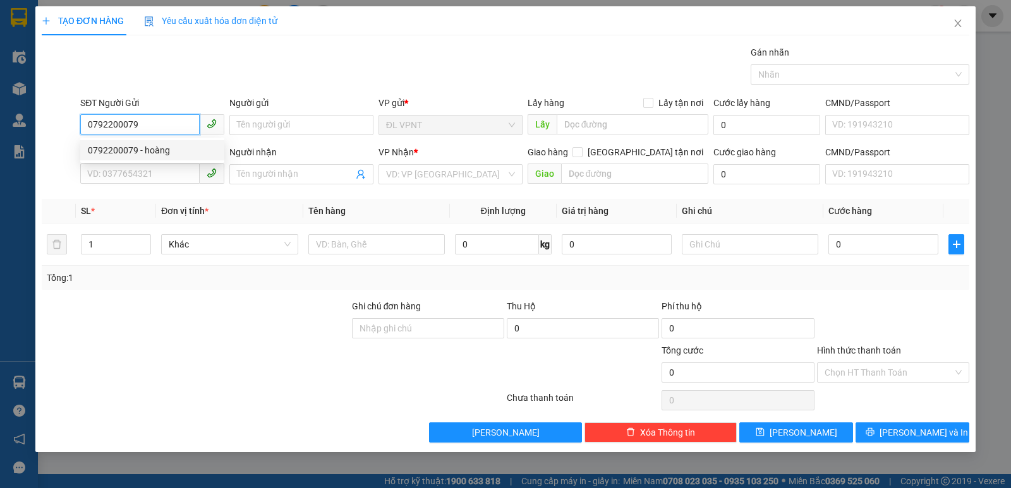
click at [149, 145] on div "0792200079 - hoàng" at bounding box center [152, 150] width 129 height 14
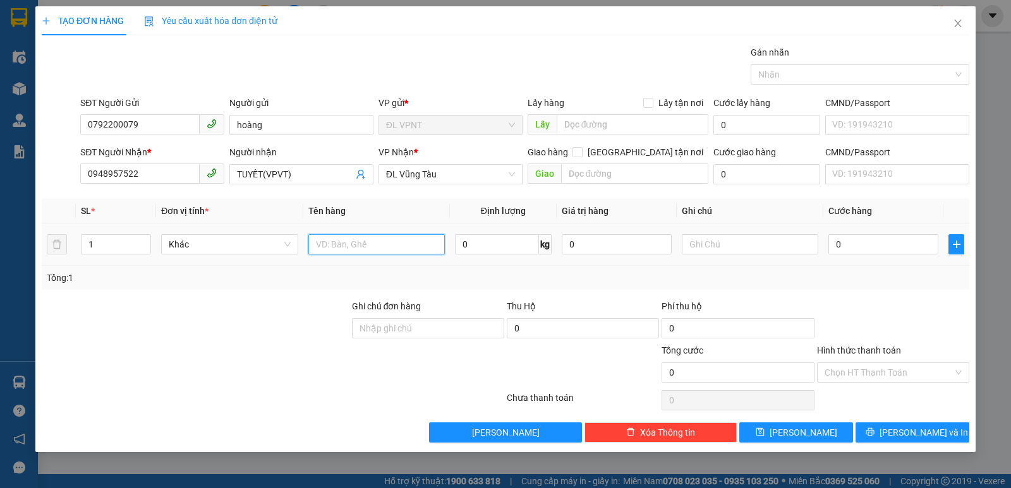
click at [346, 246] on input "text" at bounding box center [376, 244] width 136 height 20
click at [856, 245] on input "0" at bounding box center [883, 244] width 110 height 20
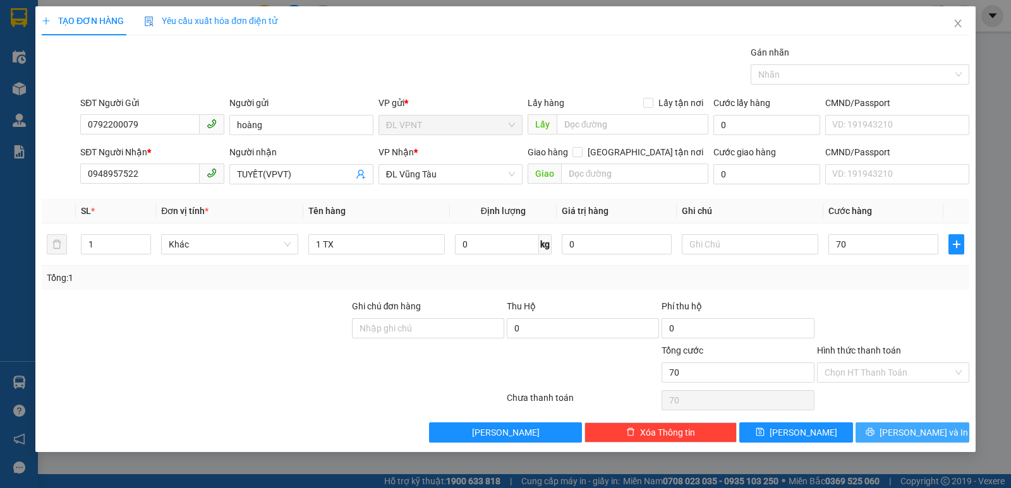
click at [880, 442] on button "[PERSON_NAME] và In" at bounding box center [912, 433] width 114 height 20
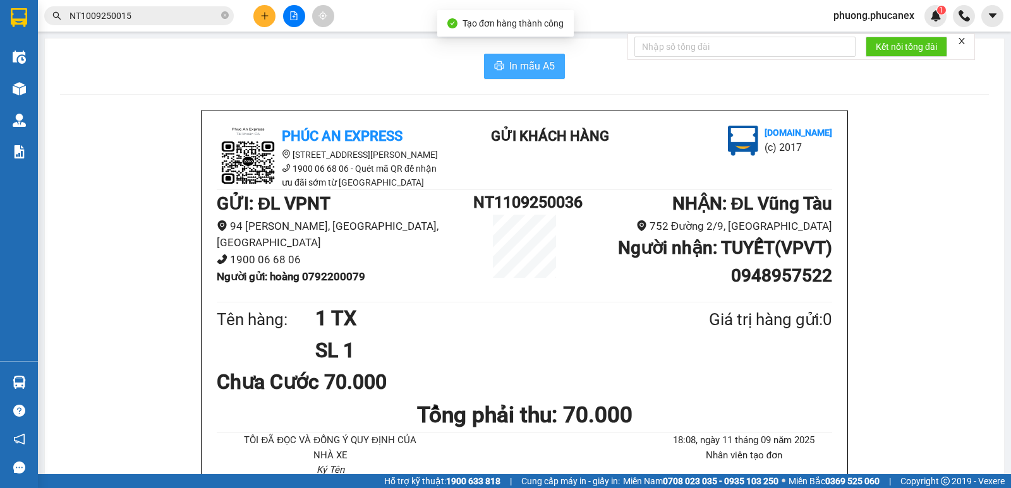
drag, startPoint x: 512, startPoint y: 56, endPoint x: 502, endPoint y: 56, distance: 10.1
click at [513, 59] on button "In mẫu A5" at bounding box center [524, 66] width 81 height 25
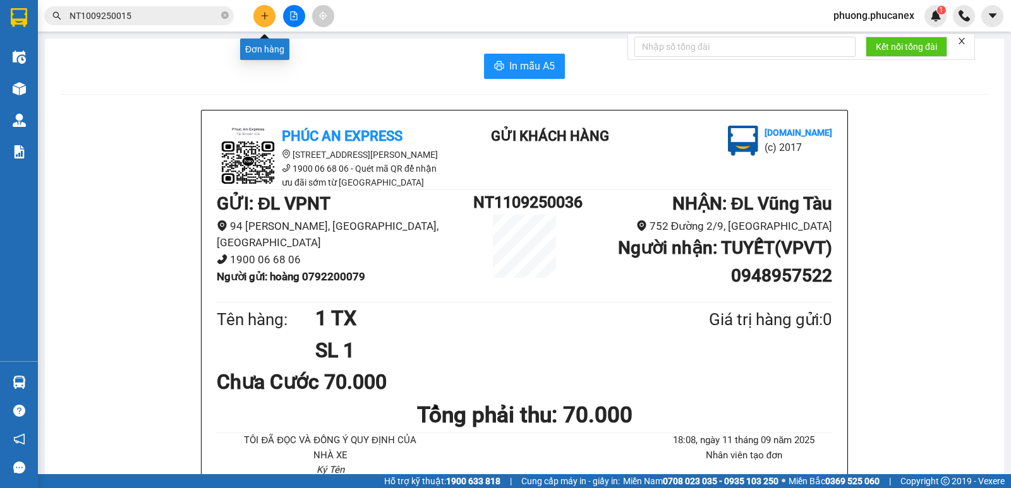
click at [266, 14] on icon "plus" at bounding box center [264, 15] width 9 height 9
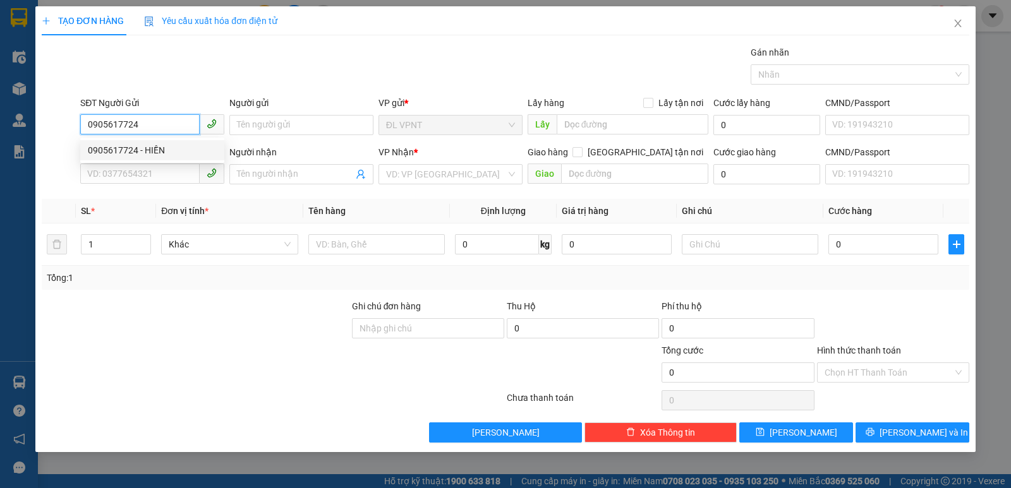
click at [138, 149] on div "0905617724 - HIỀN" at bounding box center [152, 150] width 129 height 14
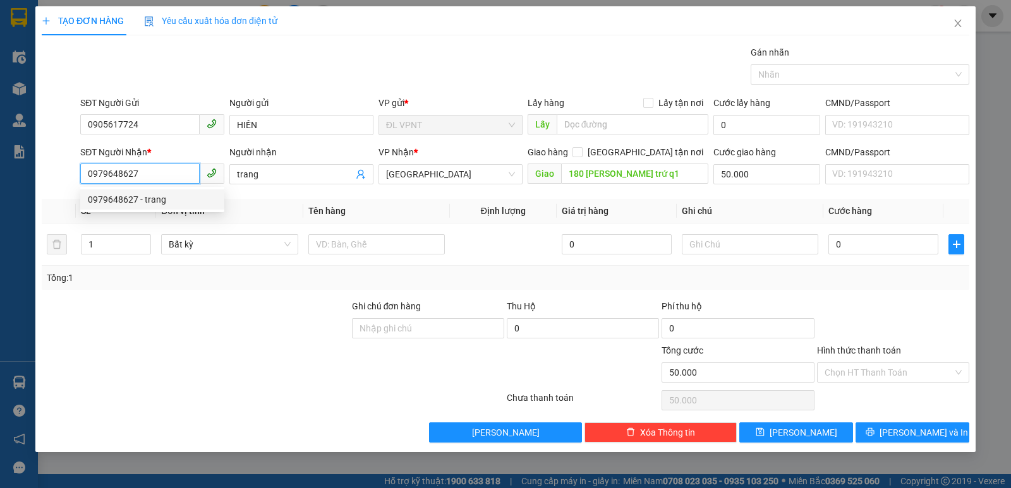
drag, startPoint x: 141, startPoint y: 176, endPoint x: 61, endPoint y: 181, distance: 79.8
click at [61, 181] on div "SĐT Người Nhận * 0979648627 Người nhận trang VP Nhận * [GEOGRAPHIC_DATA] tận nơ…" at bounding box center [505, 167] width 930 height 44
click at [138, 200] on div "0979648627 - trang" at bounding box center [152, 200] width 129 height 14
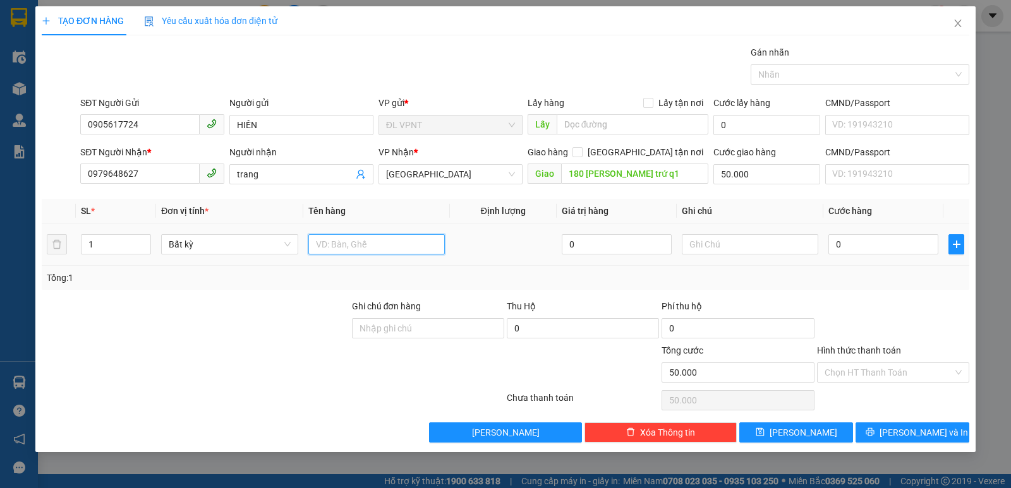
click at [334, 249] on input "text" at bounding box center [376, 244] width 136 height 20
click at [877, 246] on input "0" at bounding box center [883, 244] width 110 height 20
click at [908, 304] on div at bounding box center [892, 321] width 155 height 44
click at [857, 371] on input "Hình thức thanh toán" at bounding box center [888, 372] width 128 height 19
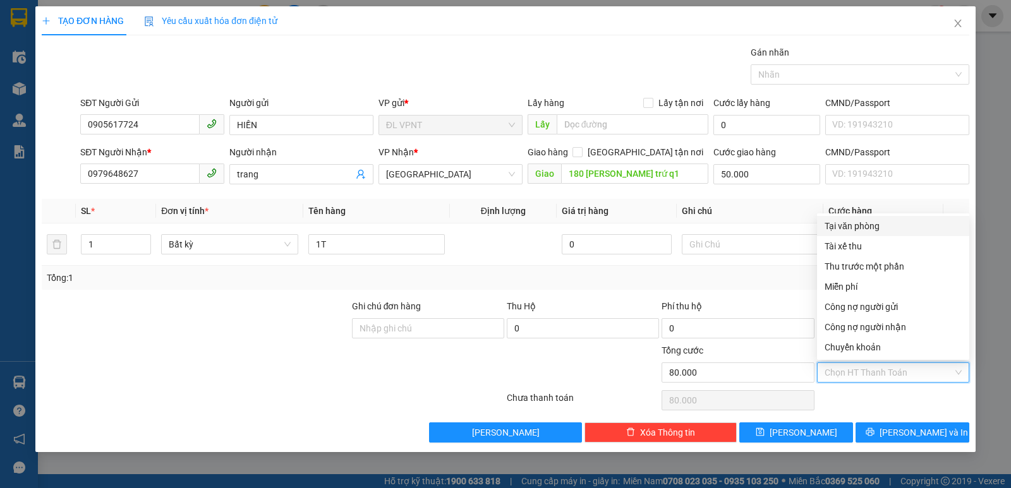
click at [860, 225] on div "Tại văn phòng" at bounding box center [892, 226] width 137 height 14
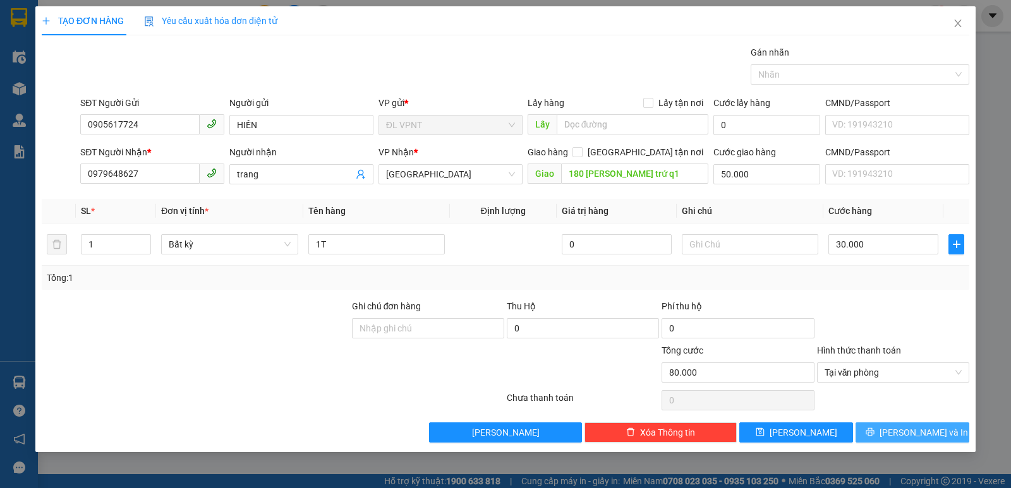
click at [905, 430] on span "[PERSON_NAME] và In" at bounding box center [923, 433] width 88 height 14
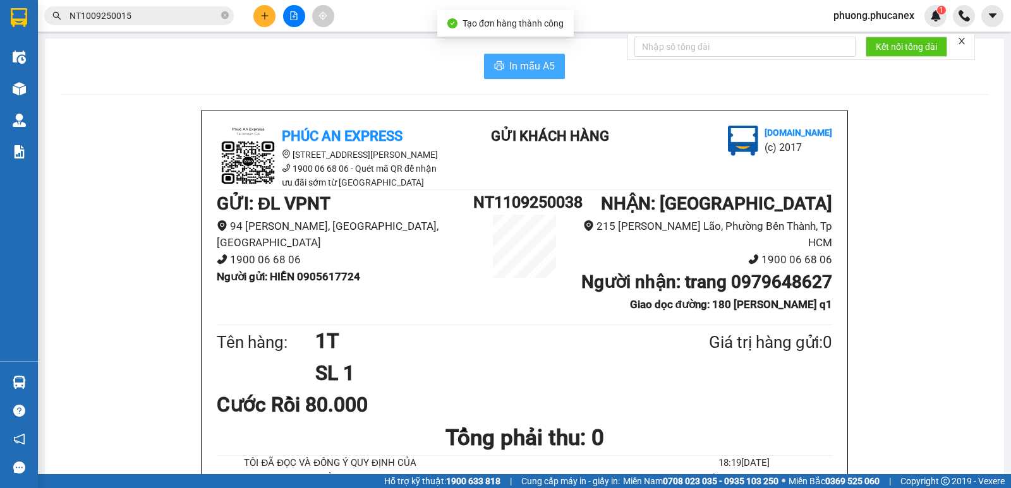
click at [535, 59] on span "In mẫu A5" at bounding box center [531, 66] width 45 height 16
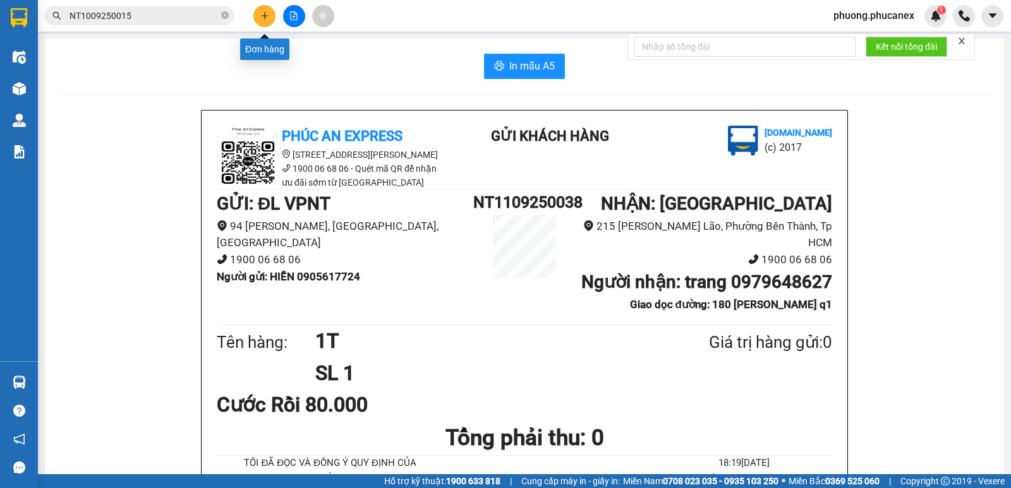
click at [267, 13] on icon "plus" at bounding box center [264, 15] width 9 height 9
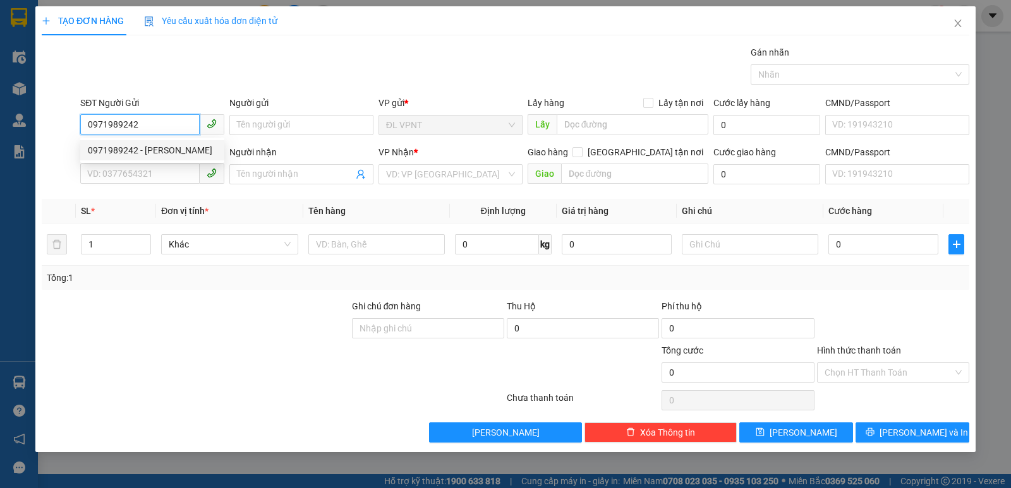
click at [163, 141] on div "0971989242 - [PERSON_NAME]" at bounding box center [152, 150] width 144 height 20
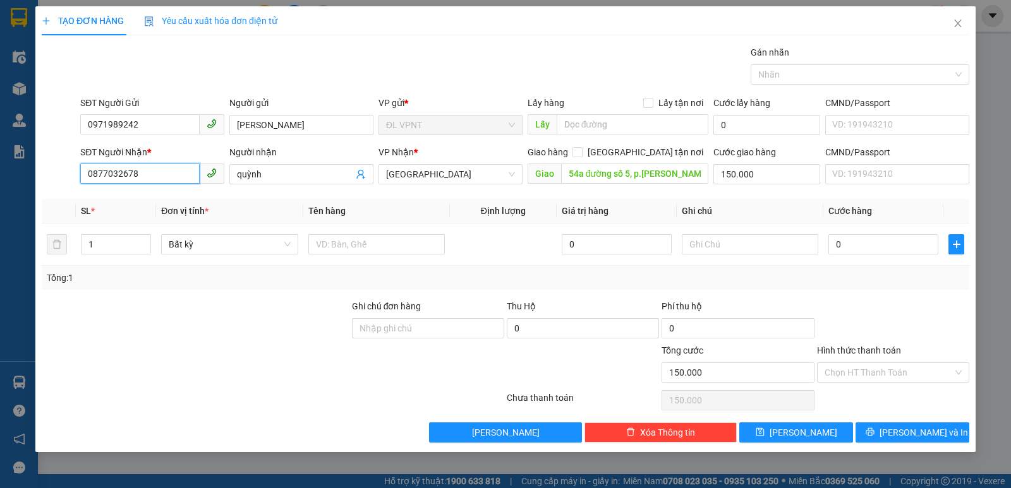
drag, startPoint x: 159, startPoint y: 178, endPoint x: 33, endPoint y: 190, distance: 126.9
click at [33, 190] on div "TẠO ĐƠN HÀNG Yêu cầu xuất hóa đơn điện tử Transit Pickup Surcharge Ids Transit …" at bounding box center [505, 244] width 1011 height 488
click at [112, 172] on input "0" at bounding box center [139, 174] width 119 height 20
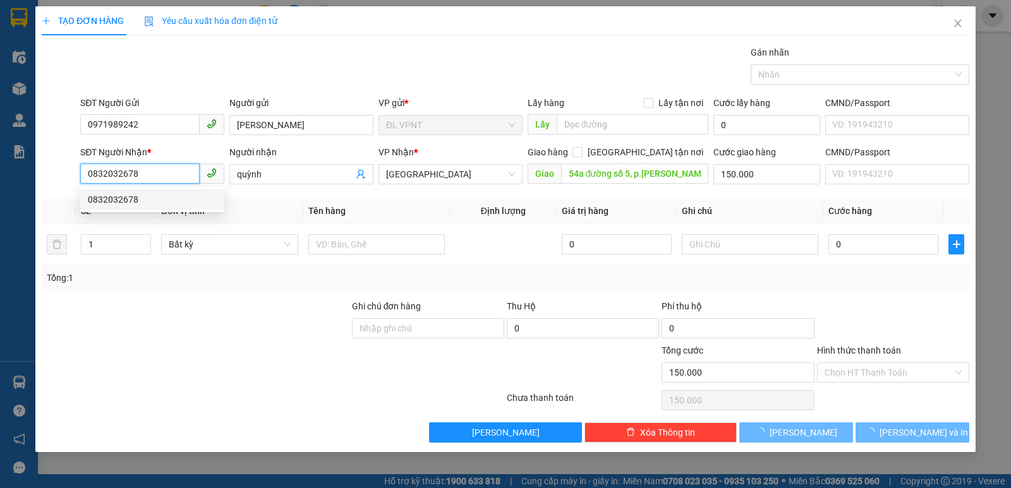
click at [114, 196] on div "0832032678" at bounding box center [152, 200] width 129 height 14
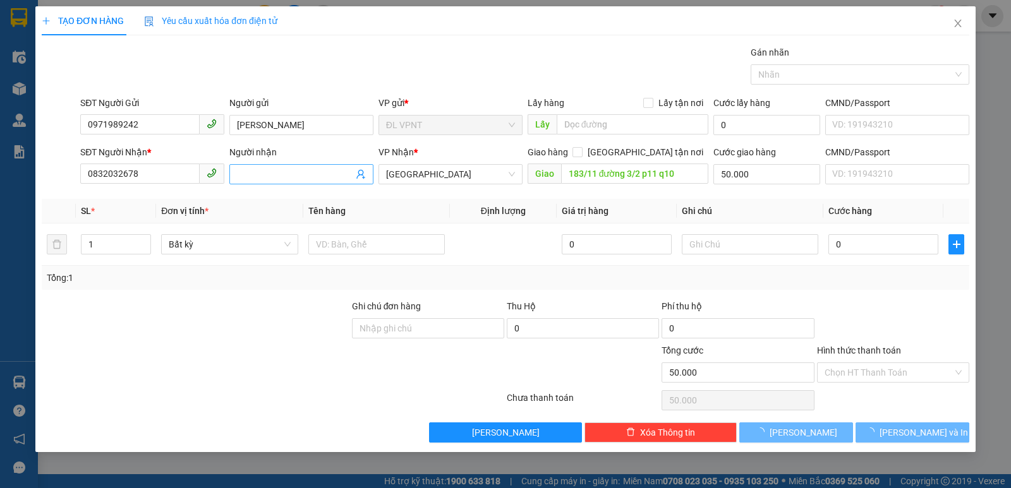
click at [280, 174] on input "Người nhận" at bounding box center [295, 174] width 116 height 14
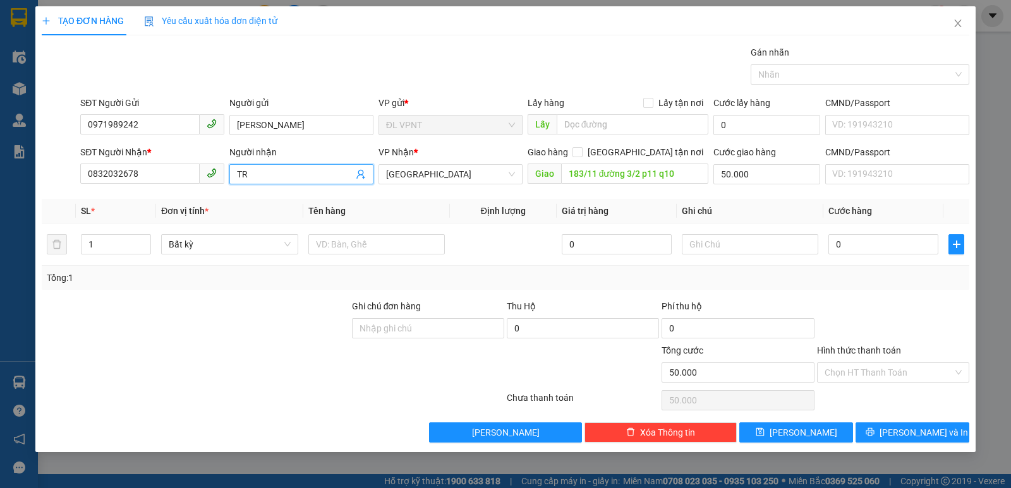
paste input "ÚC"
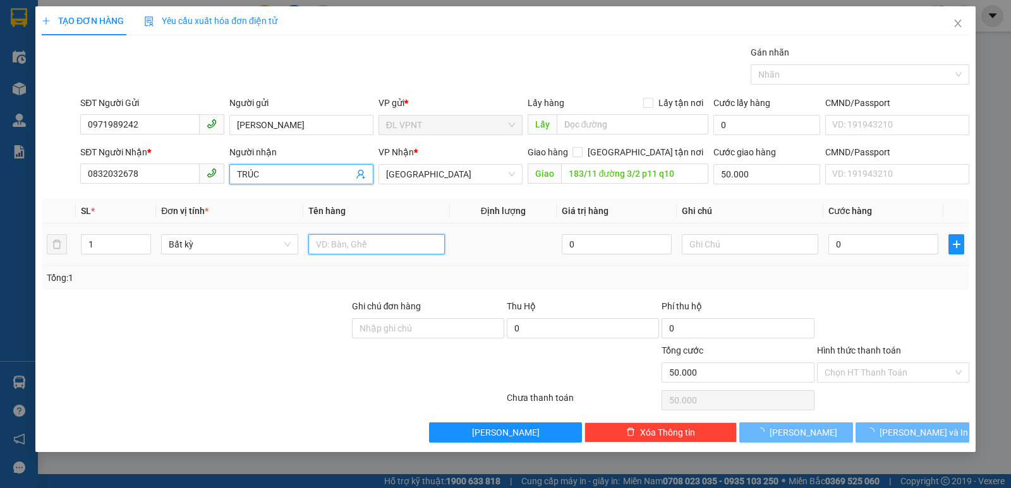
click at [351, 253] on input "text" at bounding box center [376, 244] width 136 height 20
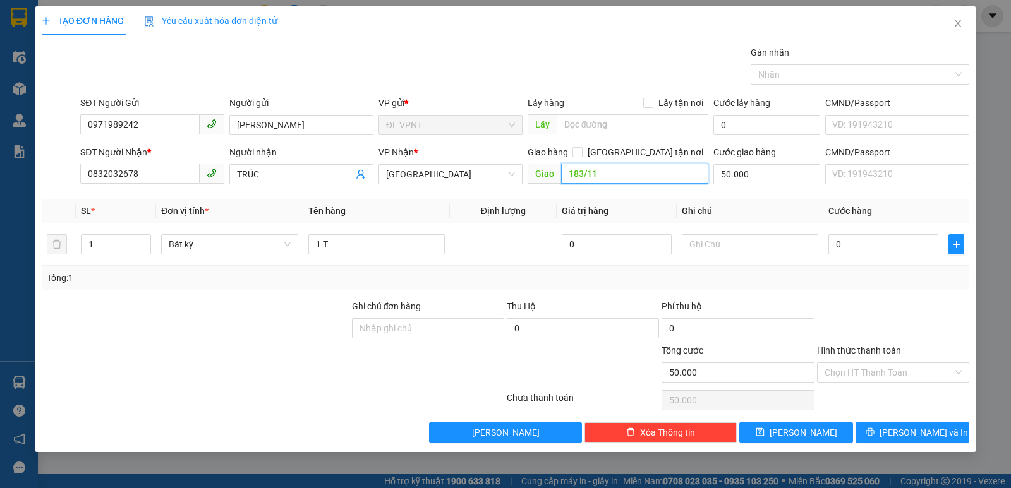
paste input "Đ"
paste input "ƠN"
paste input "ỜNG"
drag, startPoint x: 626, startPoint y: 177, endPoint x: 606, endPoint y: 176, distance: 20.3
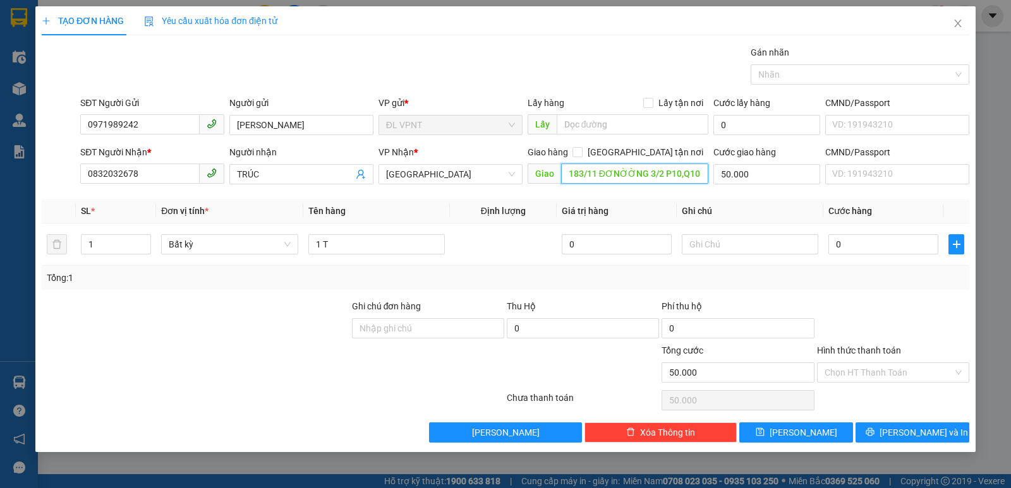
click at [606, 176] on input "183/11 ĐƠNỜỜNG 3/2 P10,Q10" at bounding box center [635, 174] width 148 height 20
paste input "Ư"
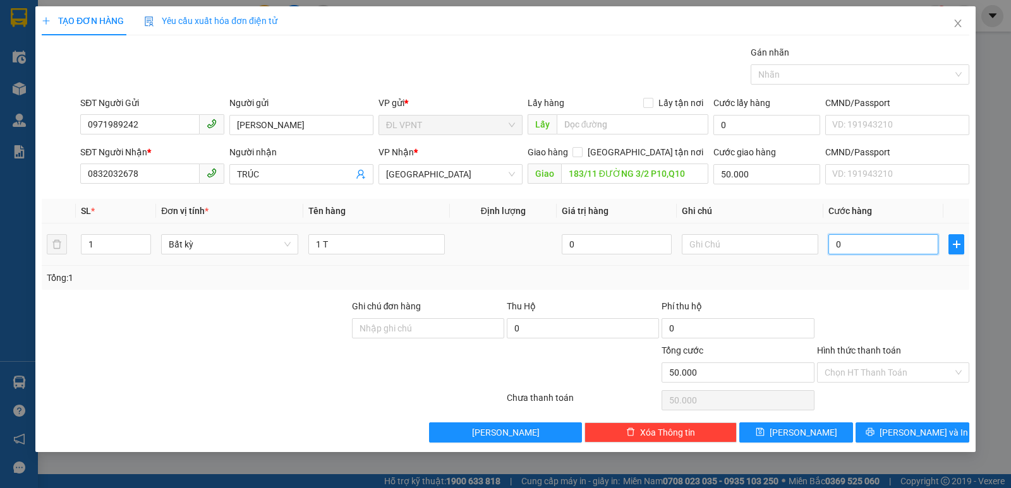
click at [851, 245] on input "0" at bounding box center [883, 244] width 110 height 20
click at [838, 370] on input "Hình thức thanh toán" at bounding box center [888, 372] width 128 height 19
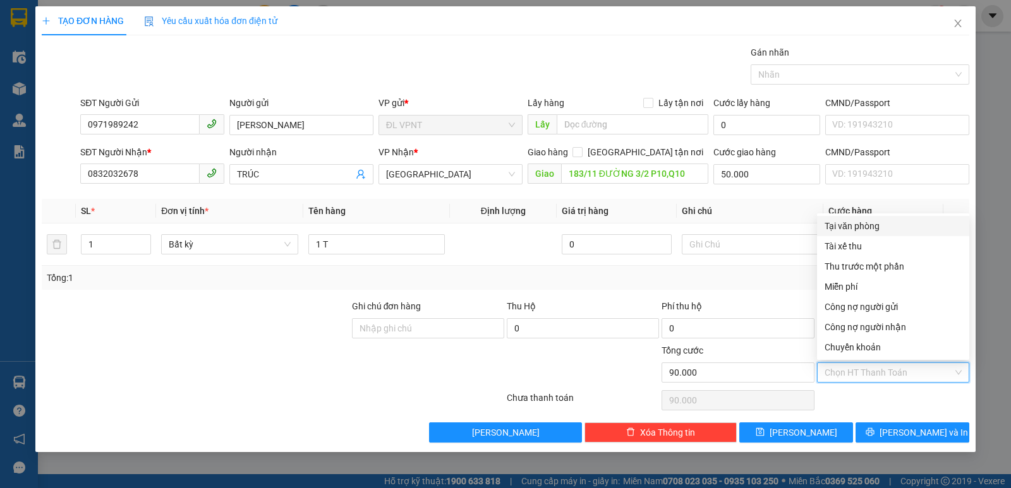
click at [860, 222] on div "Tại văn phòng" at bounding box center [892, 226] width 137 height 14
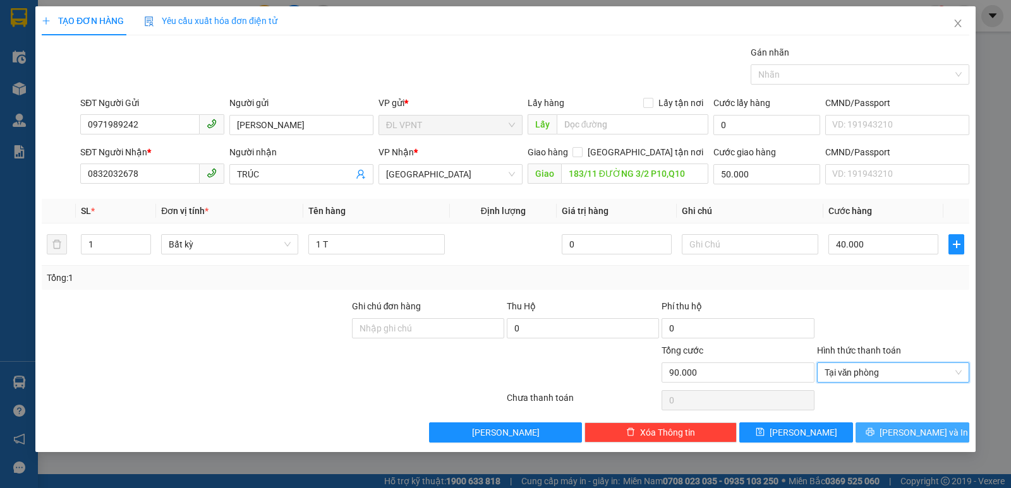
click at [886, 423] on button "[PERSON_NAME] và In" at bounding box center [912, 433] width 114 height 20
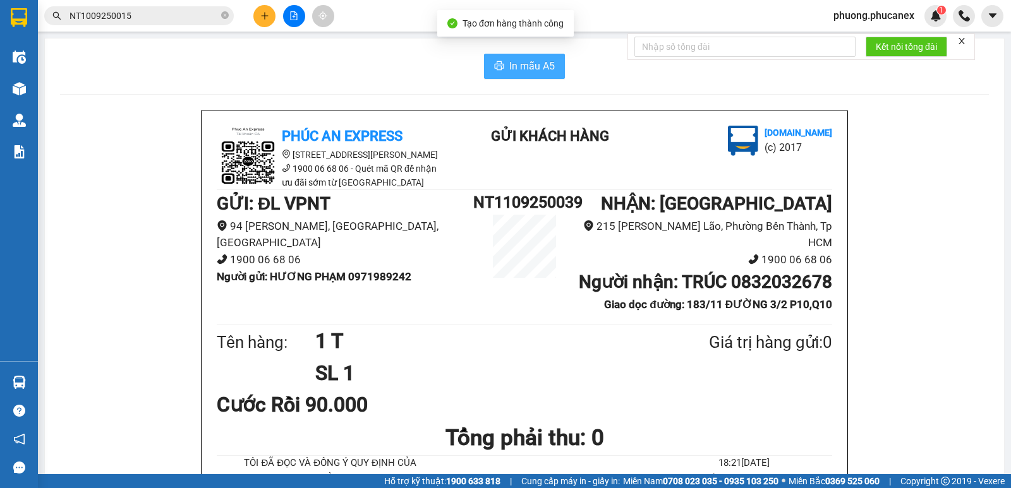
click at [511, 71] on span "In mẫu A5" at bounding box center [531, 66] width 45 height 16
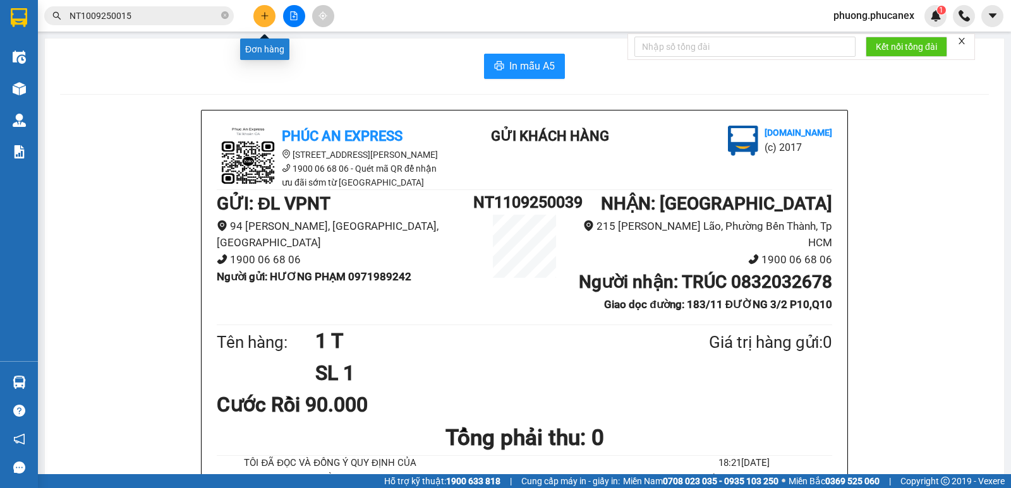
click at [267, 18] on icon "plus" at bounding box center [264, 15] width 9 height 9
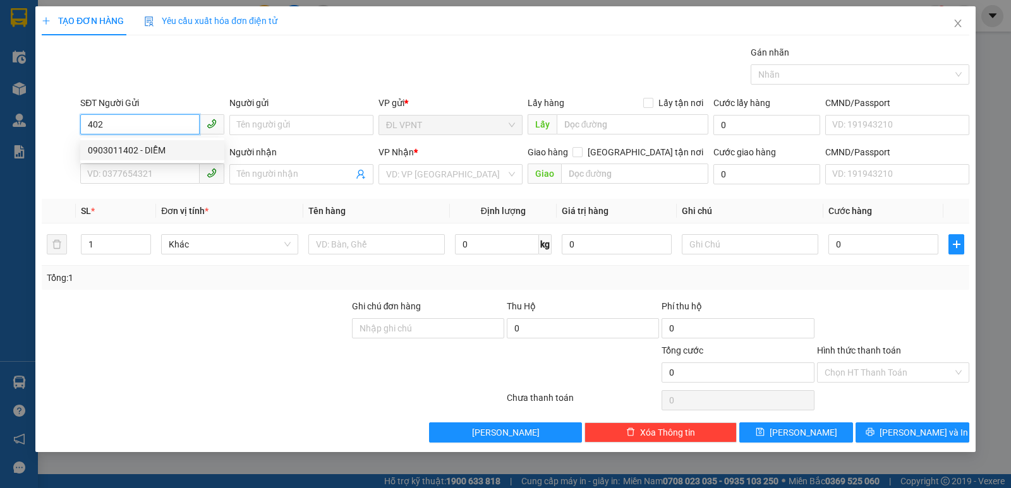
click at [124, 150] on div "0903011402 - DIỄM" at bounding box center [152, 150] width 129 height 14
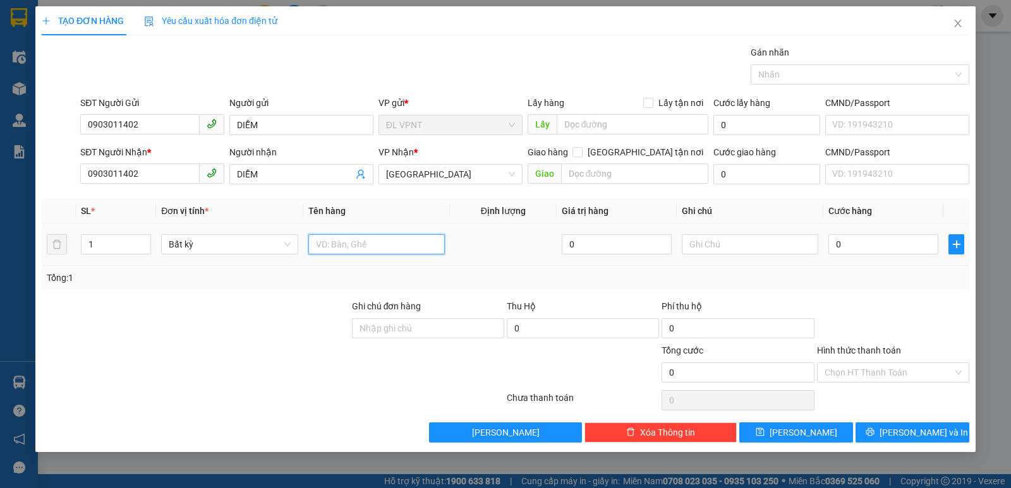
click at [350, 246] on input "text" at bounding box center [376, 244] width 136 height 20
click at [857, 241] on input "0" at bounding box center [883, 244] width 110 height 20
click at [879, 370] on input "Hình thức thanh toán" at bounding box center [888, 372] width 128 height 19
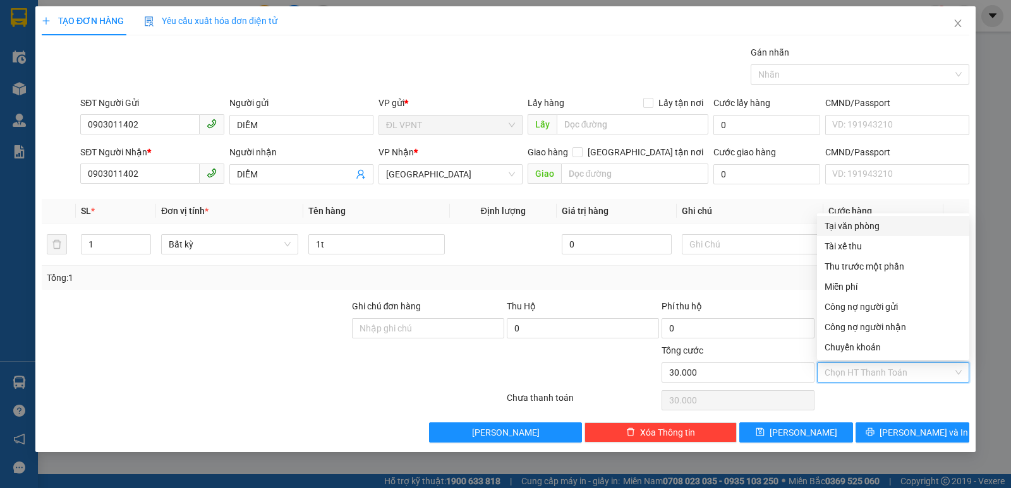
click at [857, 223] on div "Tại văn phòng" at bounding box center [892, 226] width 137 height 14
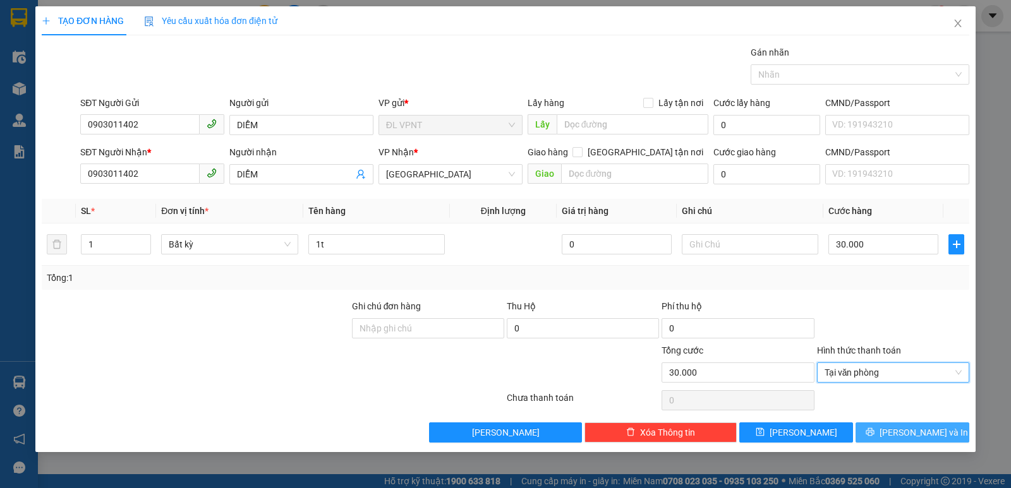
click at [903, 424] on button "[PERSON_NAME] và In" at bounding box center [912, 433] width 114 height 20
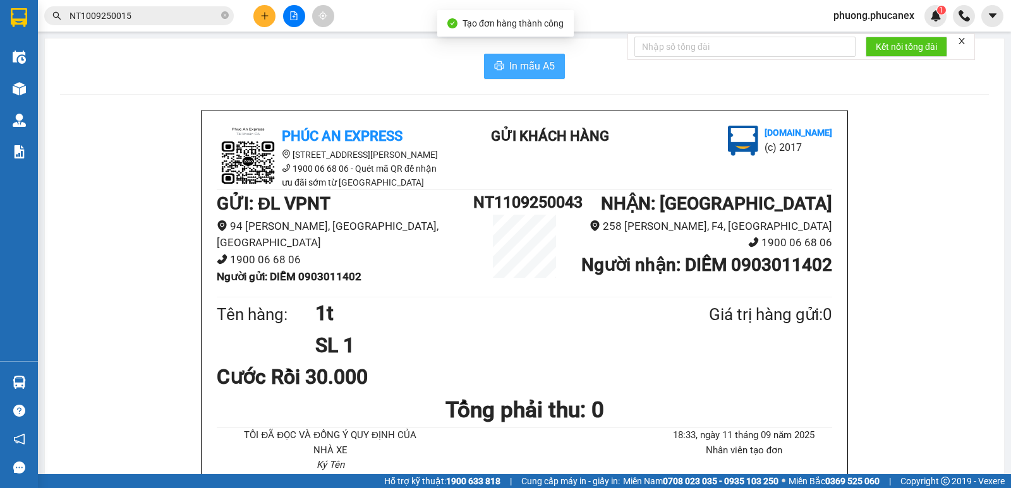
click at [515, 62] on span "In mẫu A5" at bounding box center [531, 66] width 45 height 16
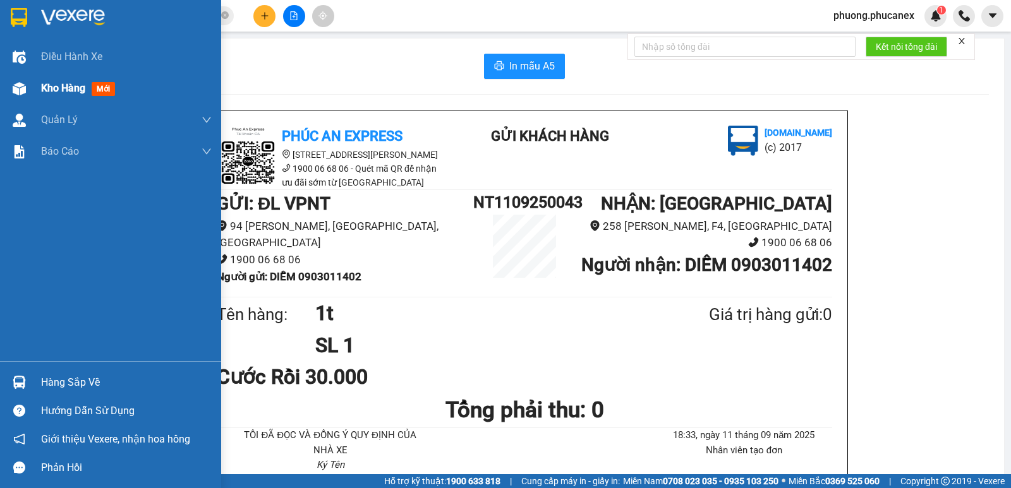
click at [28, 85] on div at bounding box center [19, 89] width 22 height 22
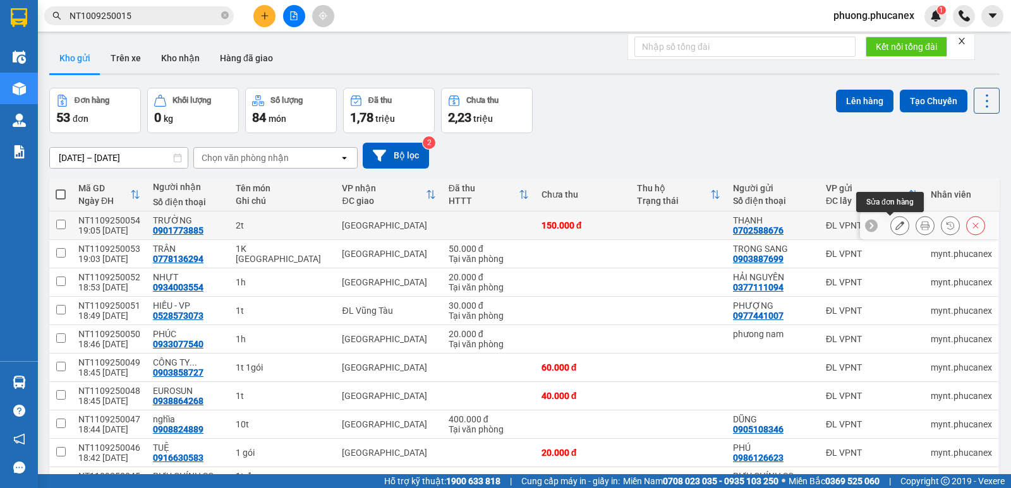
click at [895, 227] on icon at bounding box center [899, 225] width 9 height 9
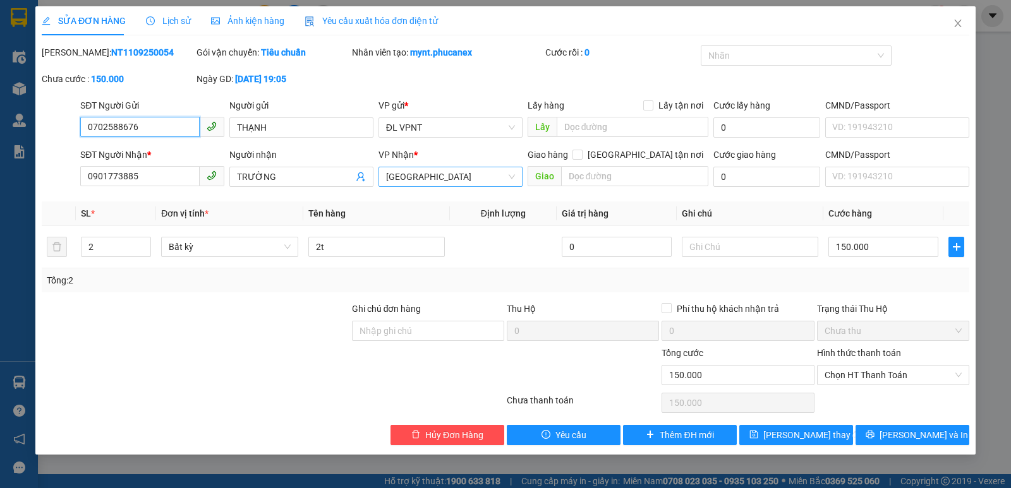
click at [455, 177] on span "[GEOGRAPHIC_DATA]" at bounding box center [450, 176] width 129 height 19
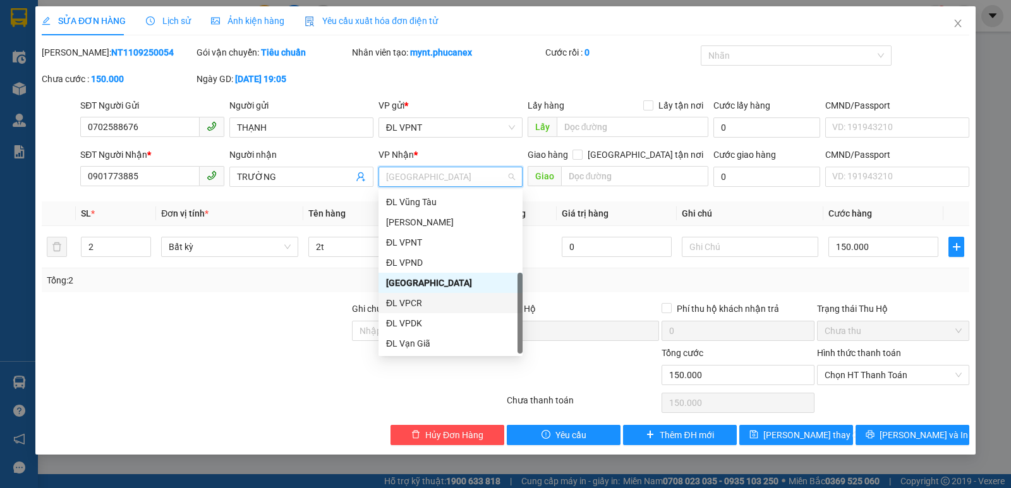
scroll to position [20, 0]
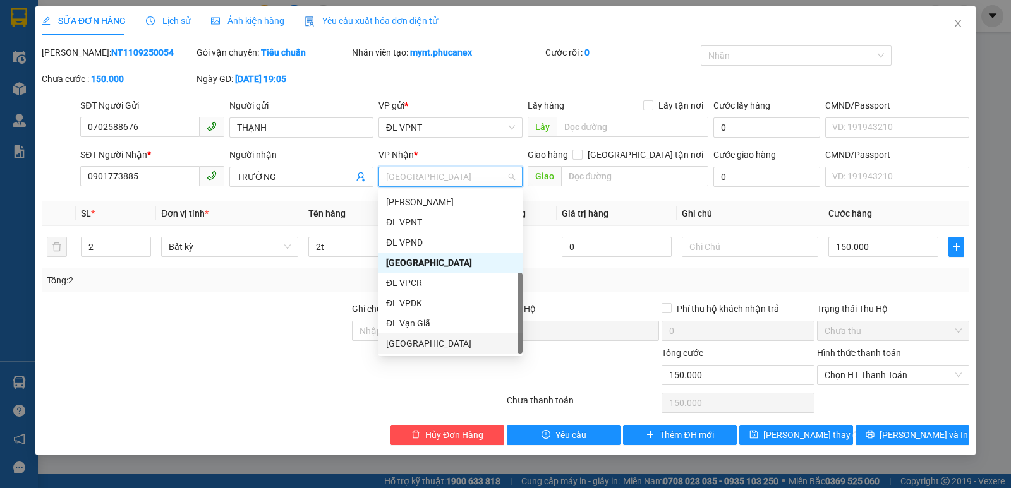
click at [409, 341] on div "[GEOGRAPHIC_DATA]" at bounding box center [450, 344] width 129 height 14
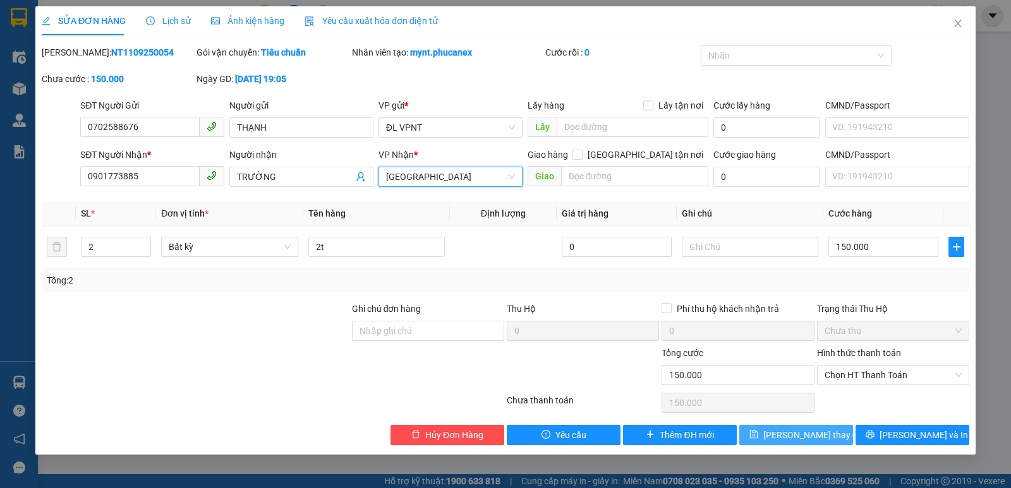
click at [762, 430] on button "[PERSON_NAME] thay đổi" at bounding box center [796, 435] width 114 height 20
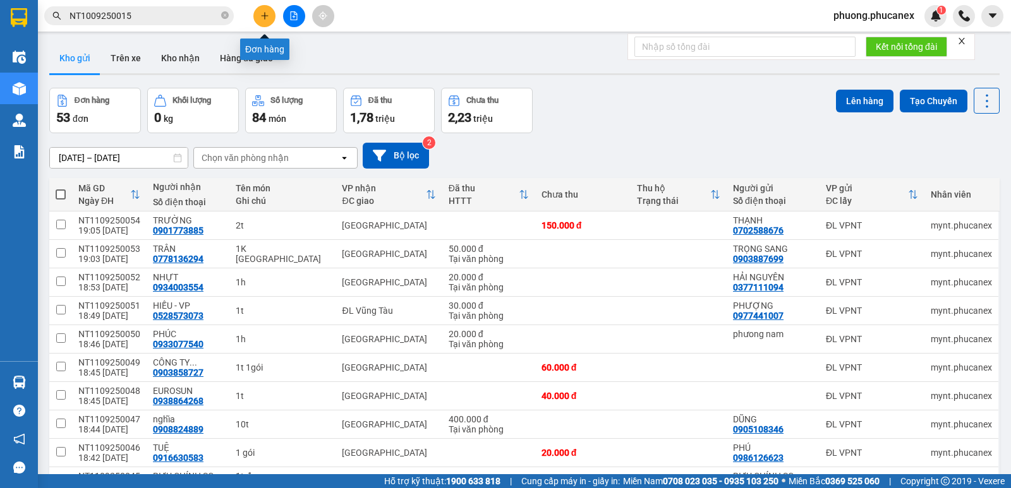
click at [260, 15] on icon "plus" at bounding box center [264, 15] width 9 height 9
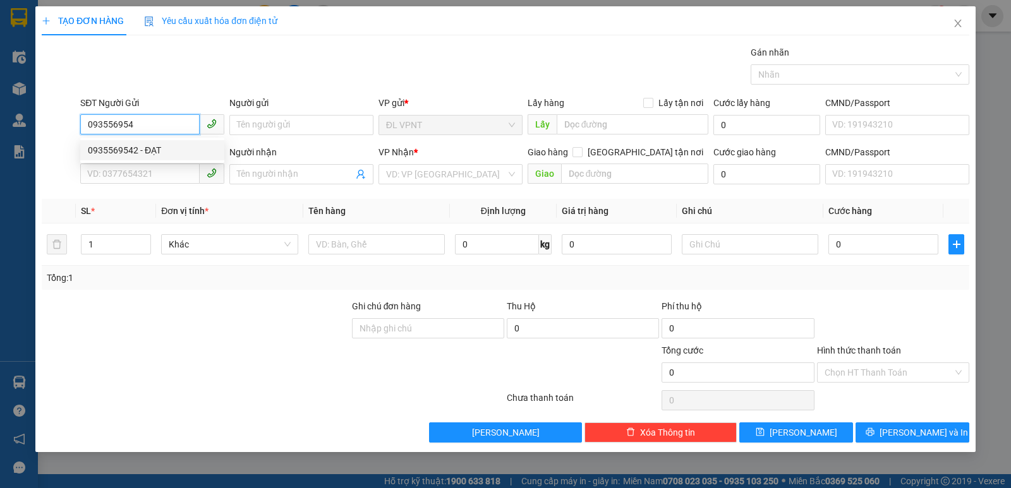
click at [141, 148] on div "0935569542 - ĐẠT" at bounding box center [152, 150] width 129 height 14
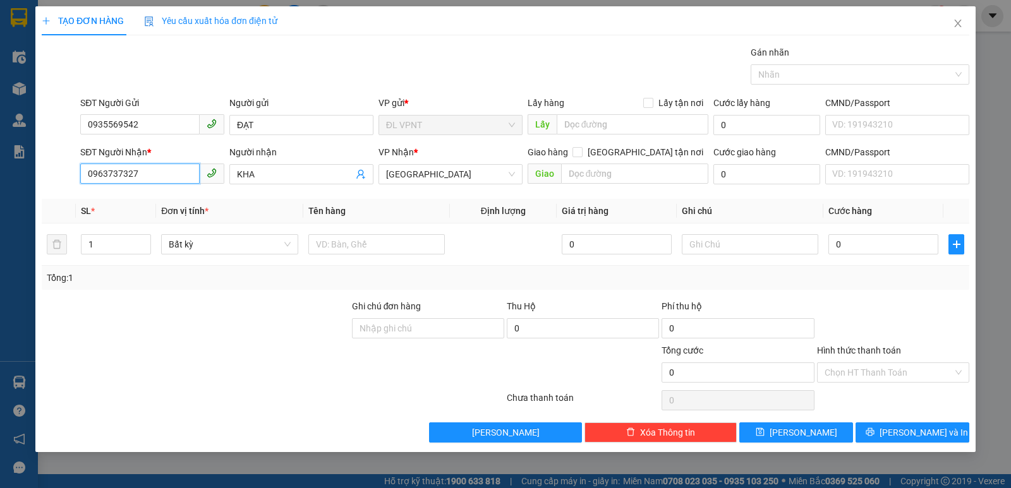
drag, startPoint x: 148, startPoint y: 172, endPoint x: 62, endPoint y: 193, distance: 89.0
click at [62, 193] on div "Transit Pickup Surcharge Ids Transit Deliver Surcharge Ids Transit Deliver Surc…" at bounding box center [505, 243] width 927 height 397
click at [112, 219] on div "0908956031 - LINH" at bounding box center [152, 220] width 129 height 14
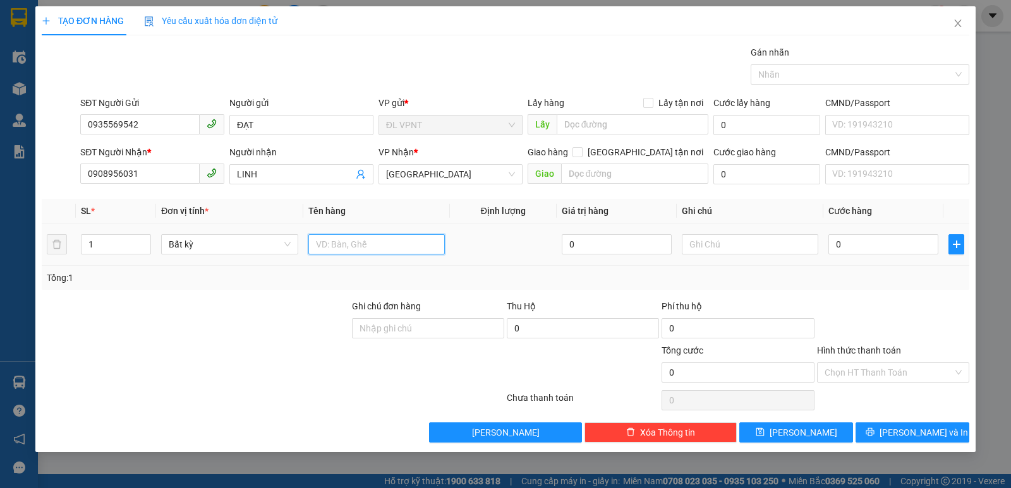
click at [368, 248] on input "text" at bounding box center [376, 244] width 136 height 20
click at [843, 243] on input "0" at bounding box center [883, 244] width 110 height 20
click at [884, 371] on input "Hình thức thanh toán" at bounding box center [888, 372] width 128 height 19
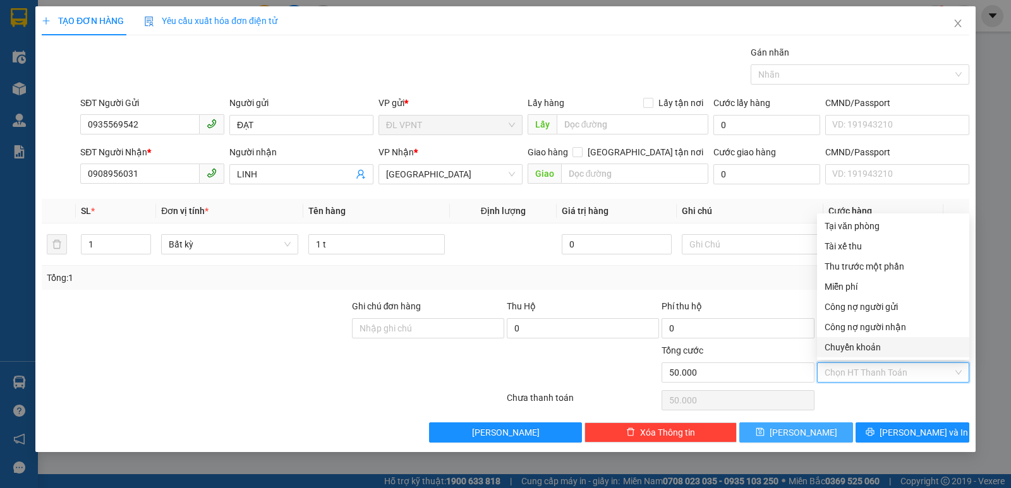
drag, startPoint x: 807, startPoint y: 431, endPoint x: 291, endPoint y: 27, distance: 655.1
click at [805, 431] on span "[PERSON_NAME]" at bounding box center [803, 433] width 68 height 14
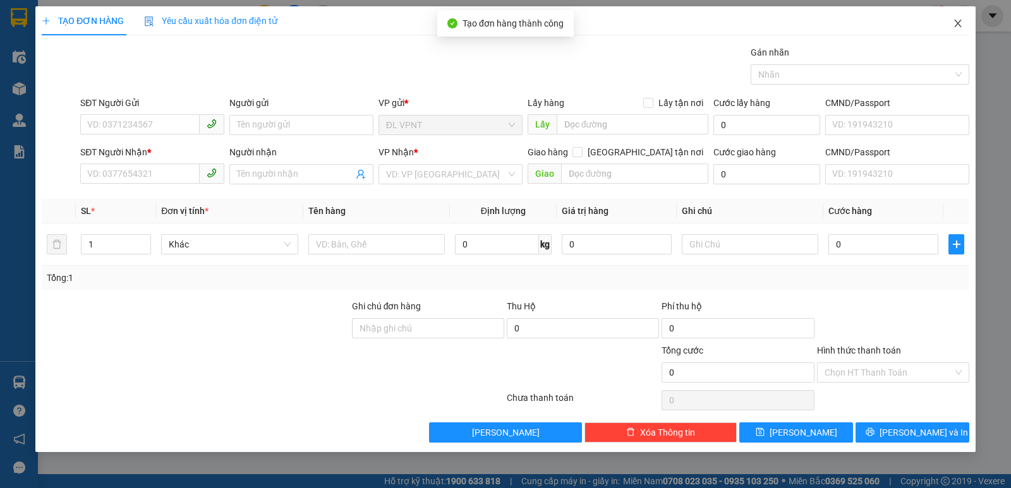
drag, startPoint x: 958, startPoint y: 23, endPoint x: 164, endPoint y: 37, distance: 794.7
click at [958, 22] on icon "close" at bounding box center [958, 23] width 10 height 10
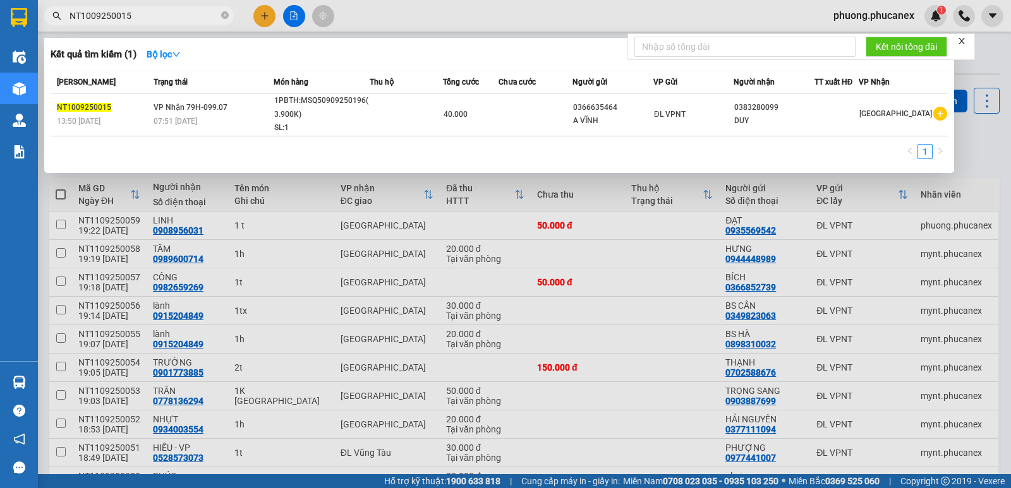
drag, startPoint x: 131, startPoint y: 17, endPoint x: 634, endPoint y: 3, distance: 503.6
click at [54, 22] on span "NT1009250015" at bounding box center [138, 15] width 189 height 19
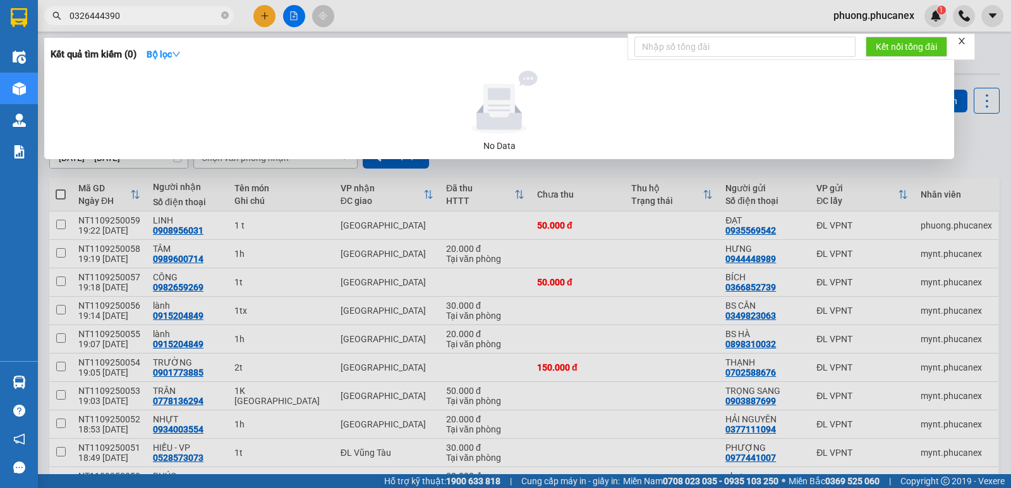
click at [875, 176] on div at bounding box center [505, 244] width 1011 height 488
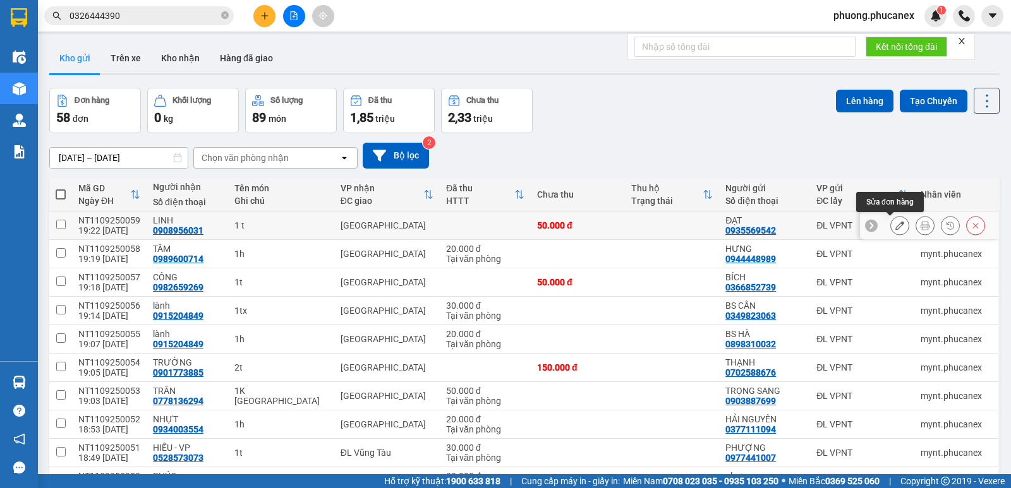
click at [895, 225] on icon at bounding box center [899, 225] width 9 height 9
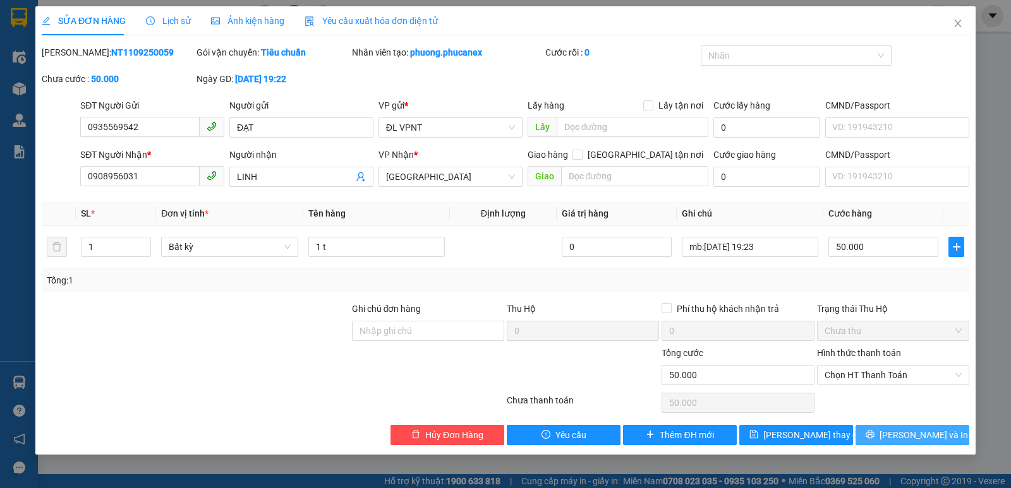
click at [935, 434] on span "[PERSON_NAME] và In" at bounding box center [923, 435] width 88 height 14
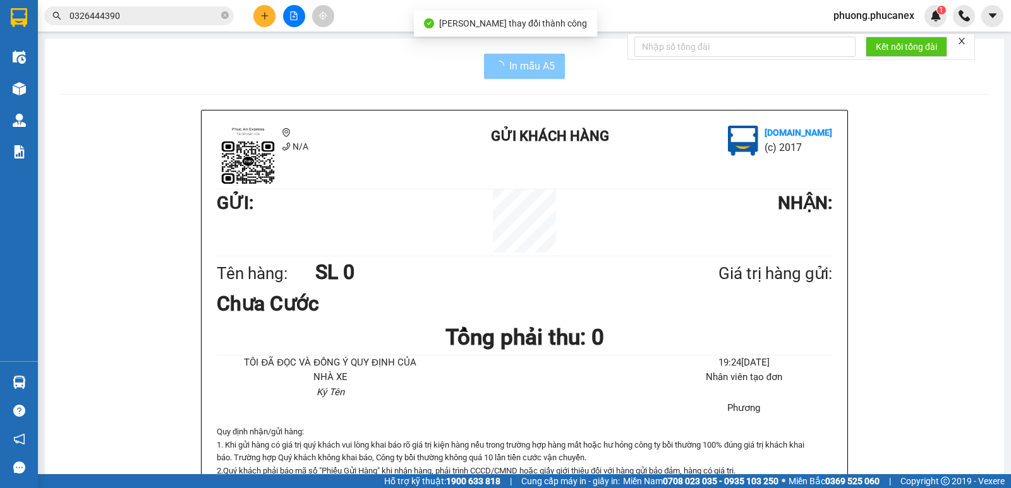
click at [526, 67] on span "In mẫu A5" at bounding box center [531, 66] width 45 height 16
